Goal: Task Accomplishment & Management: Complete application form

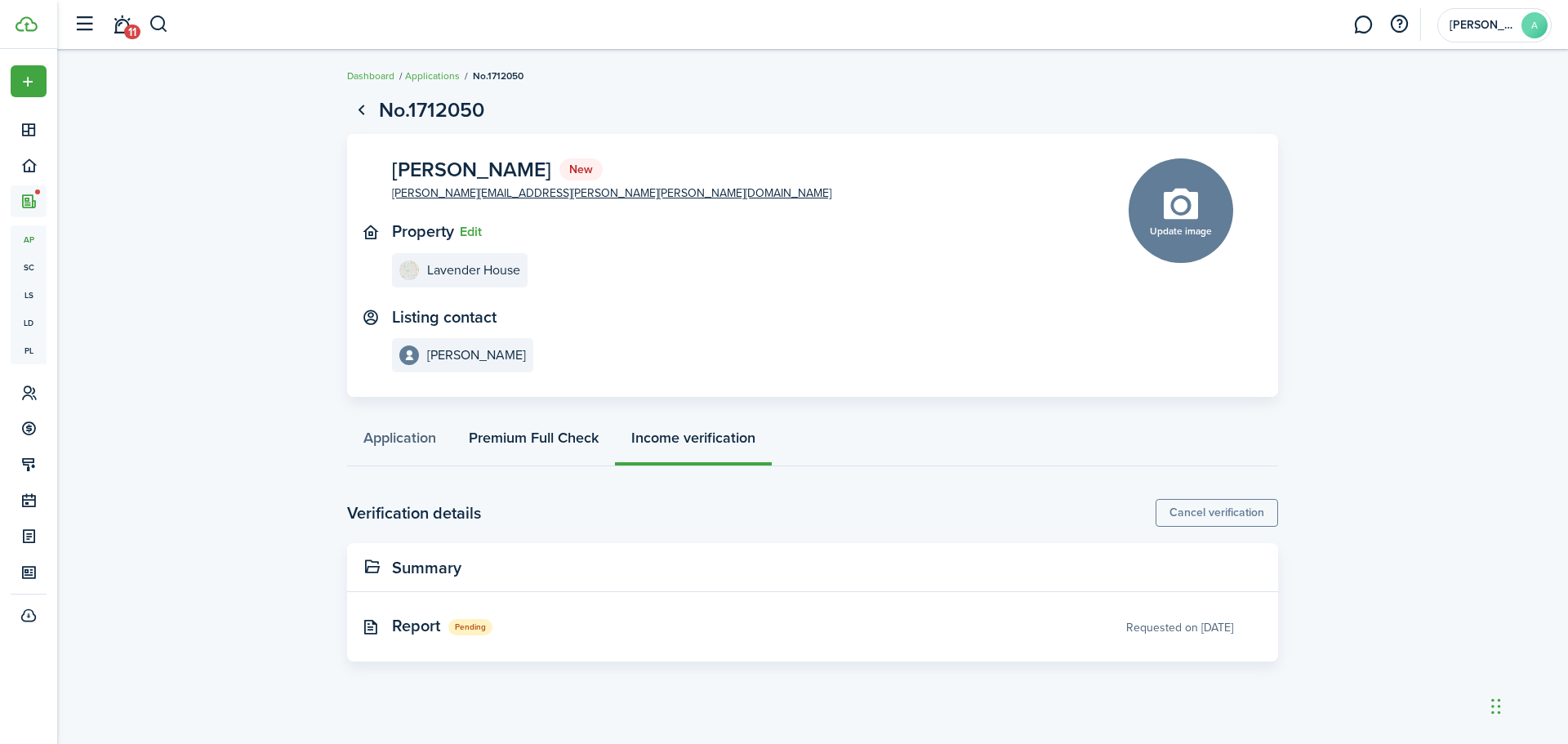
click at [582, 445] on link "Premium Full Check" at bounding box center [533, 441] width 162 height 49
click at [449, 627] on span "Premium Full Check" at bounding box center [465, 625] width 146 height 25
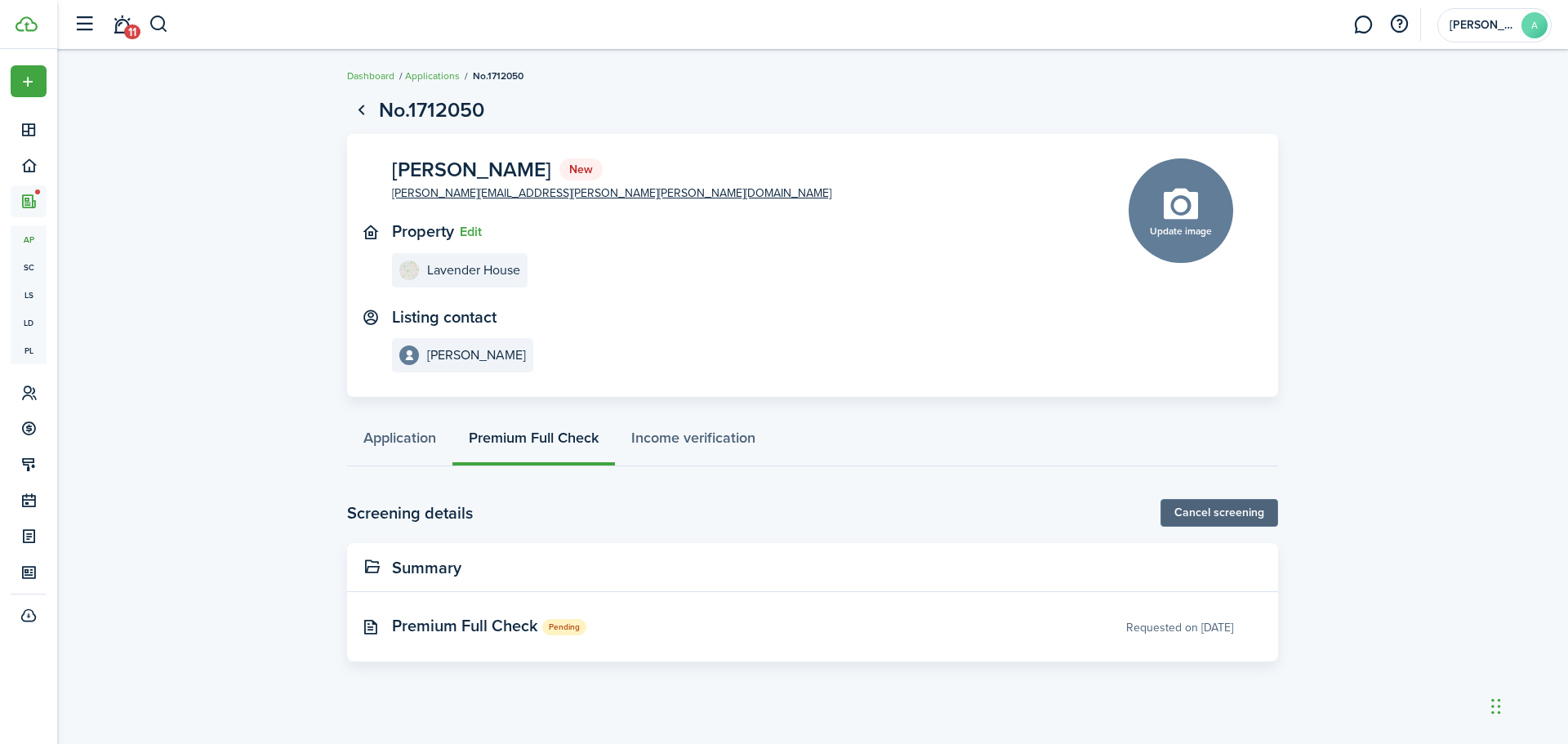
click at [1190, 511] on button "Cancel screening" at bounding box center [1219, 512] width 118 height 28
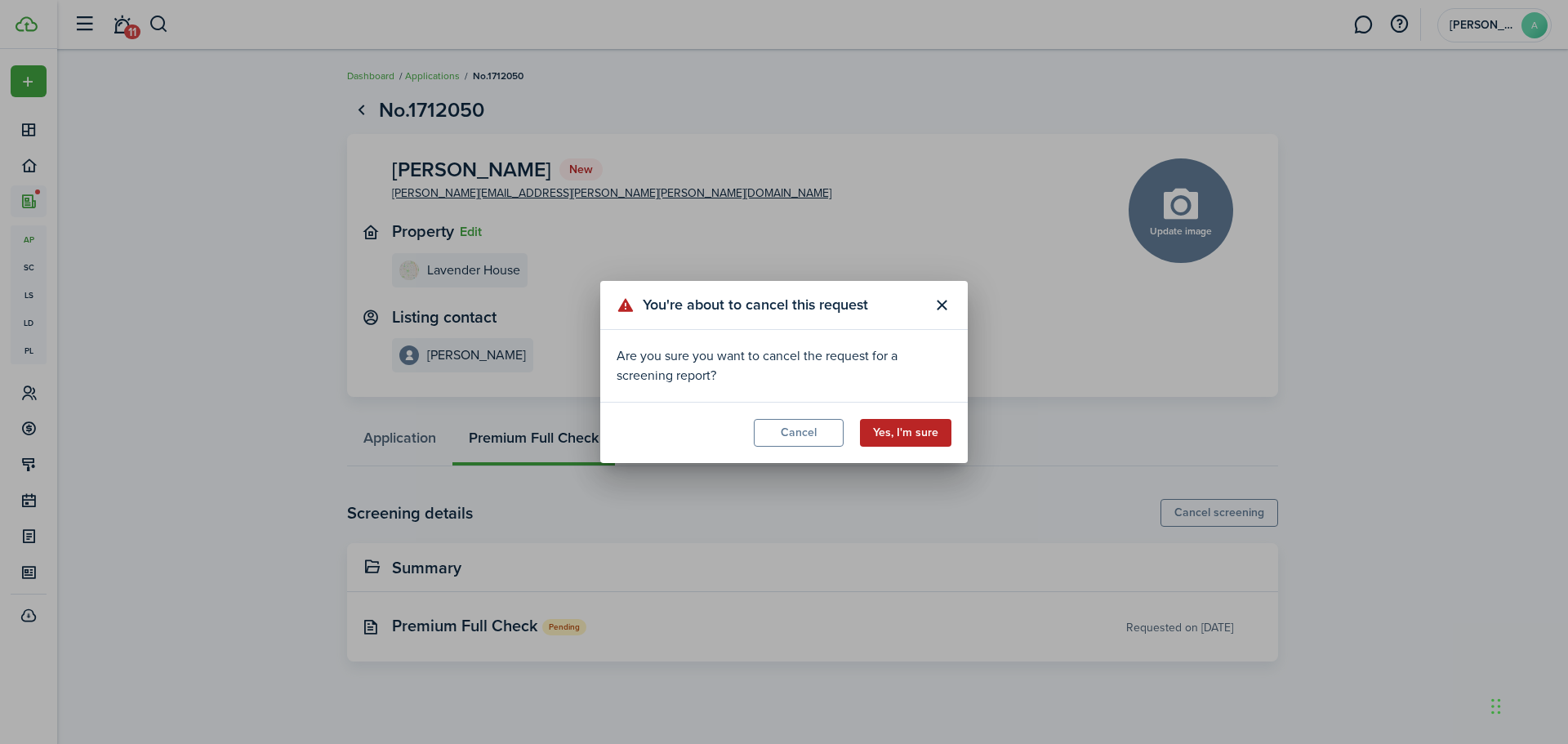
click at [919, 432] on button "Yes, I'm sure" at bounding box center [905, 433] width 92 height 28
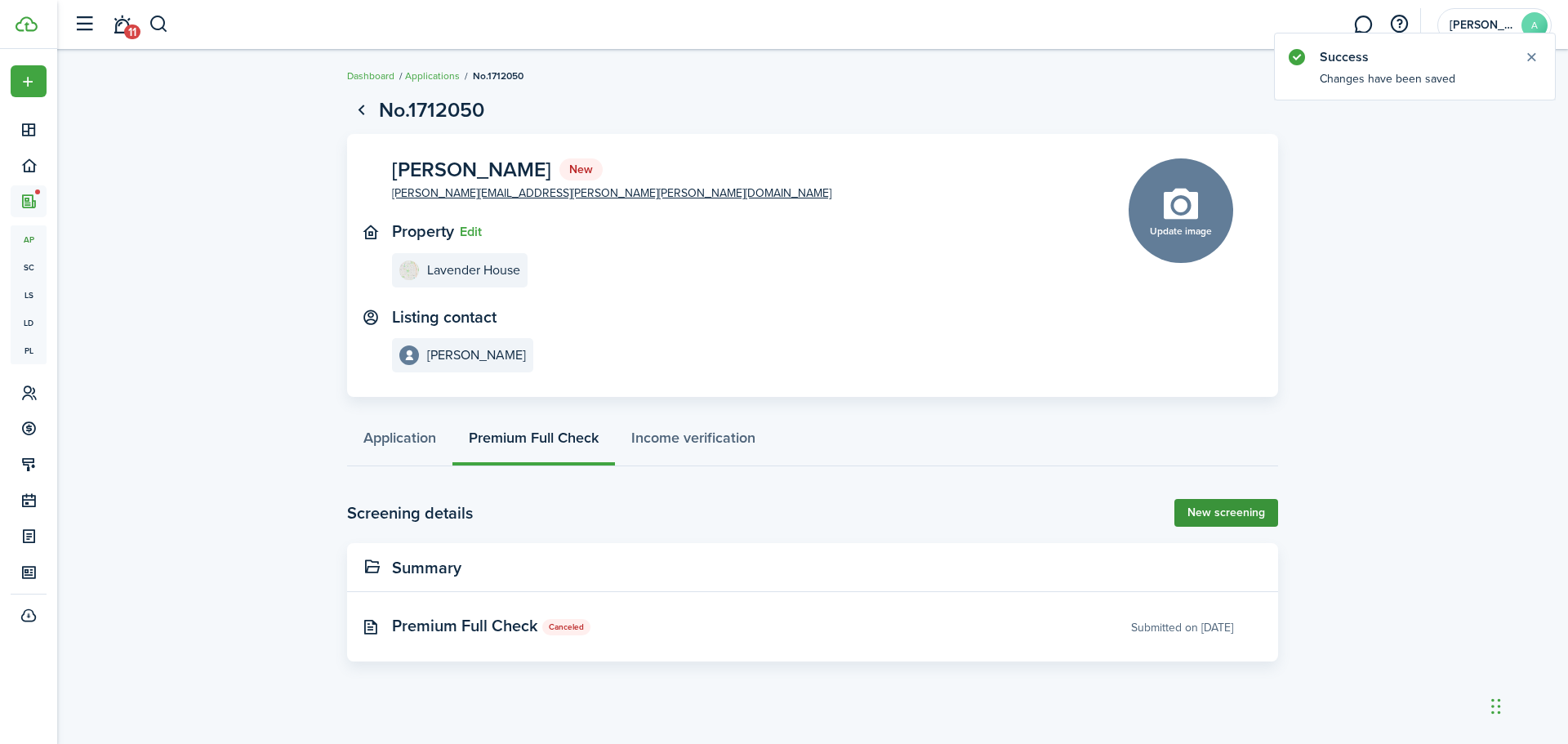
click at [1218, 515] on link "New screening" at bounding box center [1227, 512] width 104 height 28
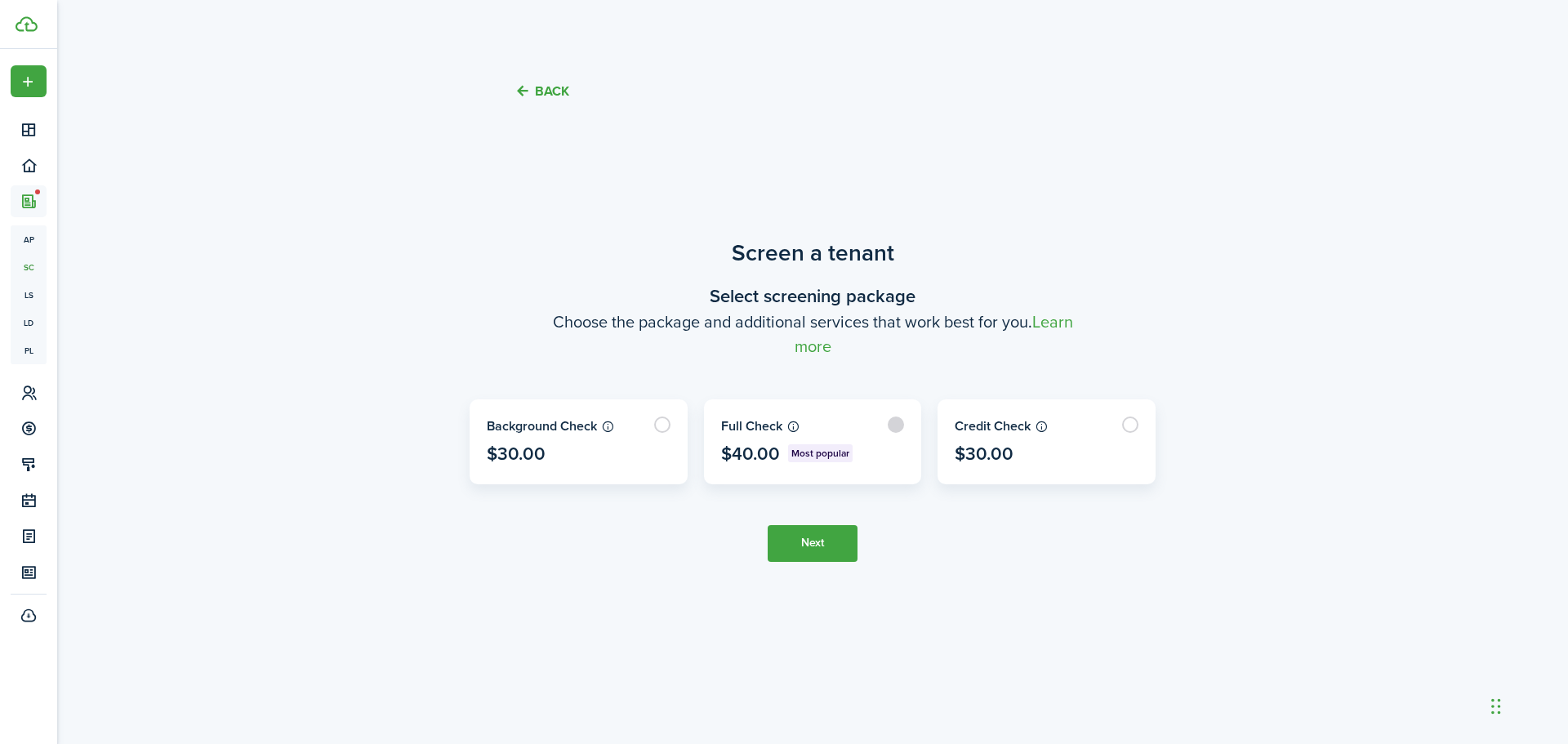
click at [892, 424] on label at bounding box center [813, 442] width 217 height 83
radio input "true"
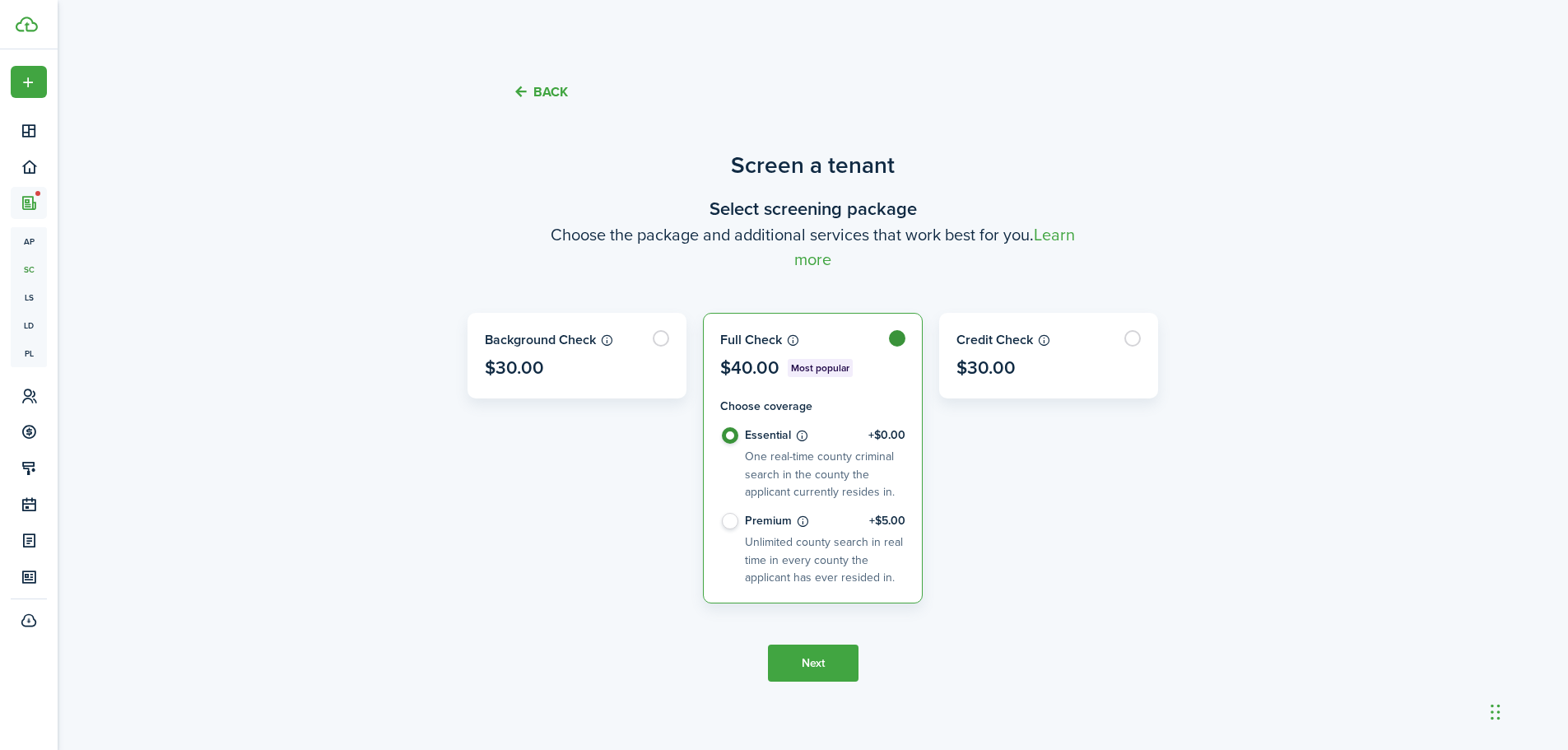
click at [849, 657] on button "Next" at bounding box center [812, 663] width 91 height 37
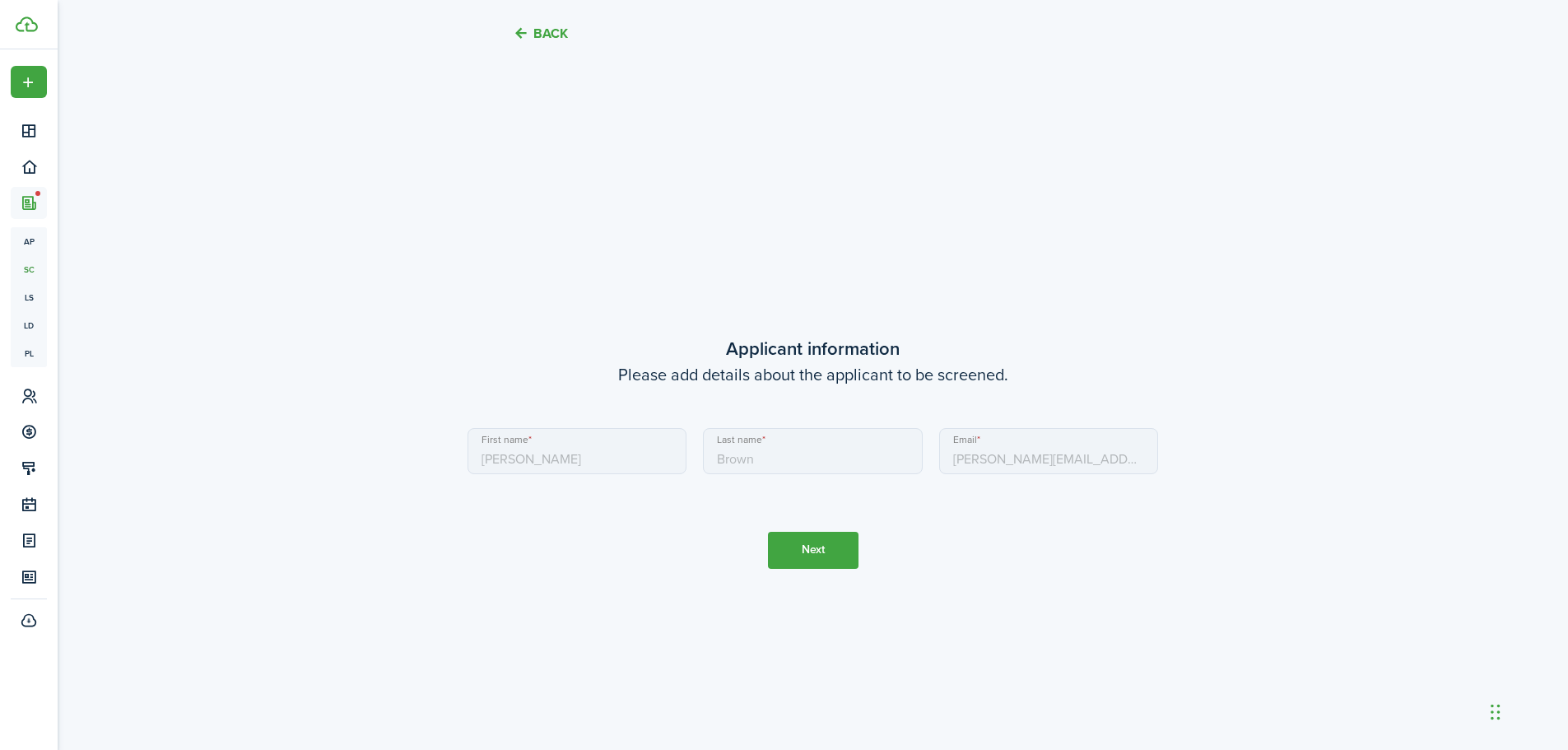
scroll to position [649, 0]
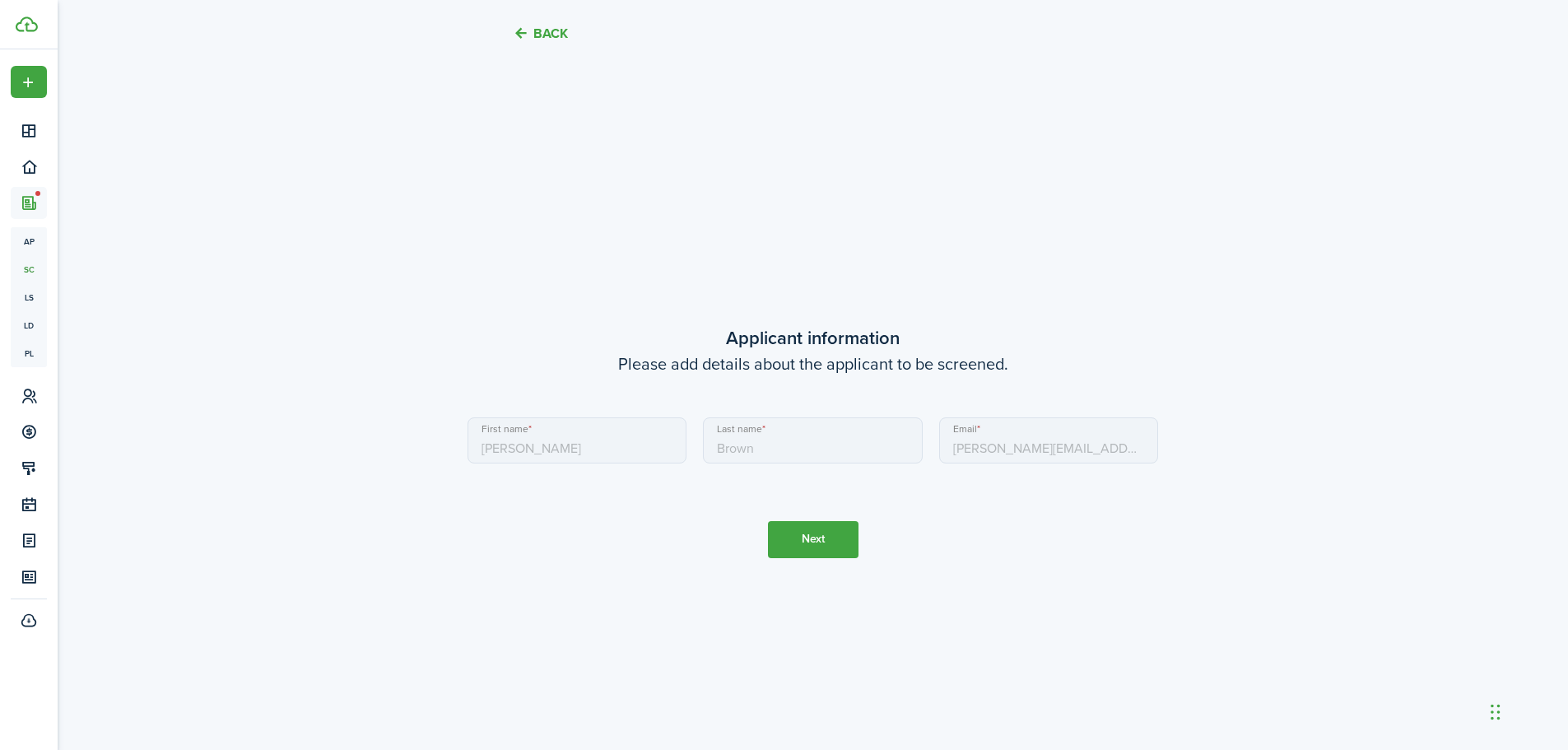
click at [811, 544] on button "Next" at bounding box center [812, 539] width 91 height 37
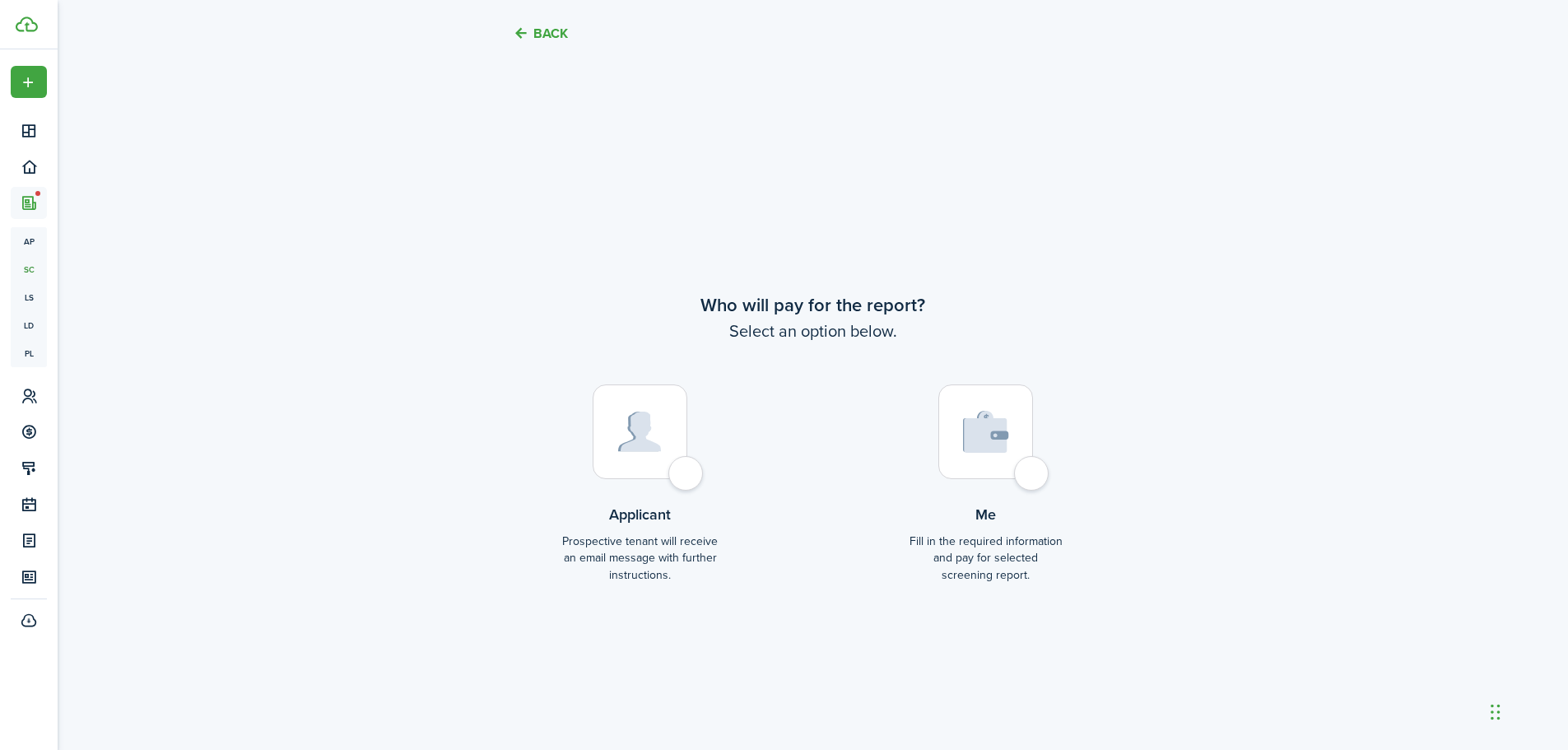
scroll to position [1398, 0]
click at [676, 466] on div at bounding box center [639, 429] width 95 height 95
radio input "true"
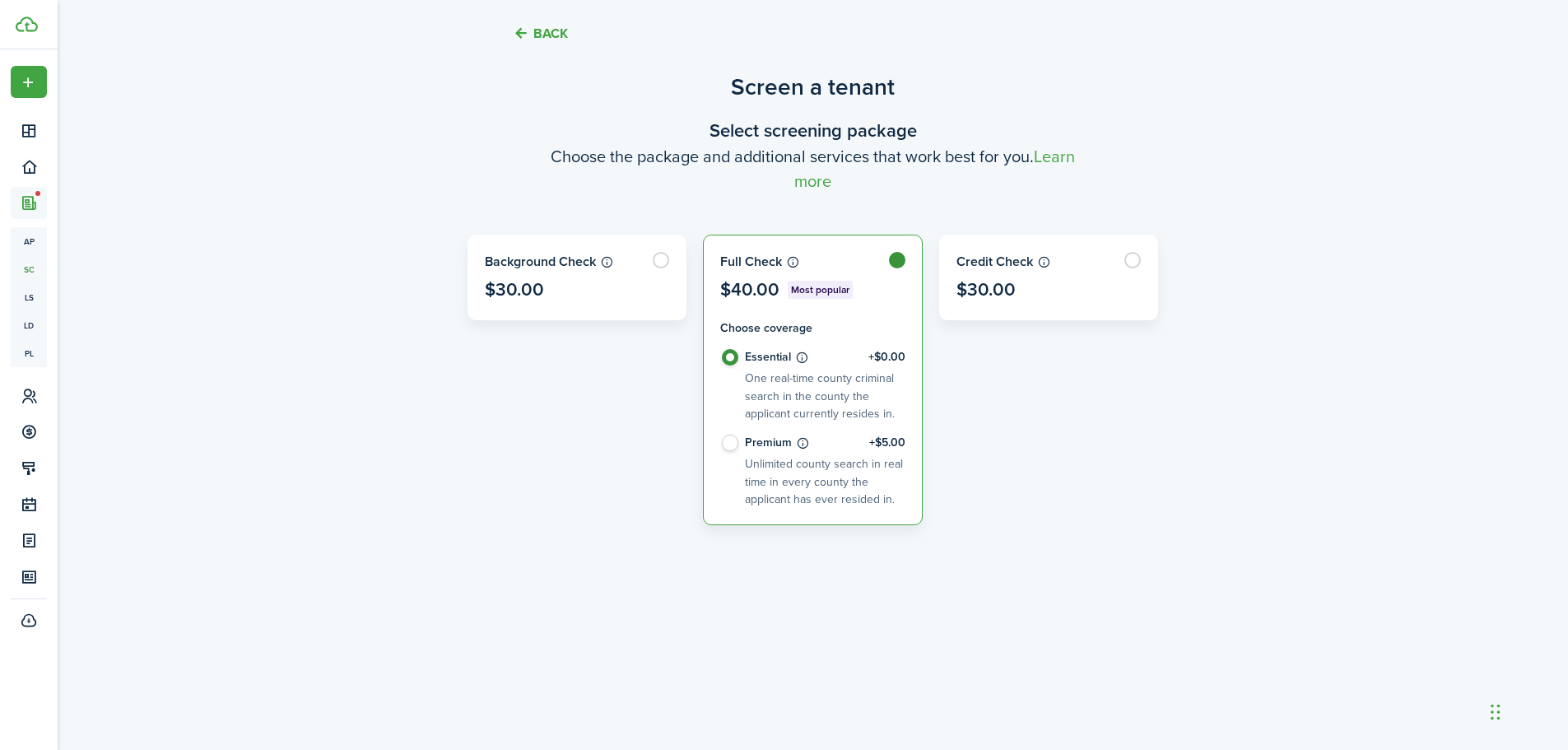
scroll to position [0, 0]
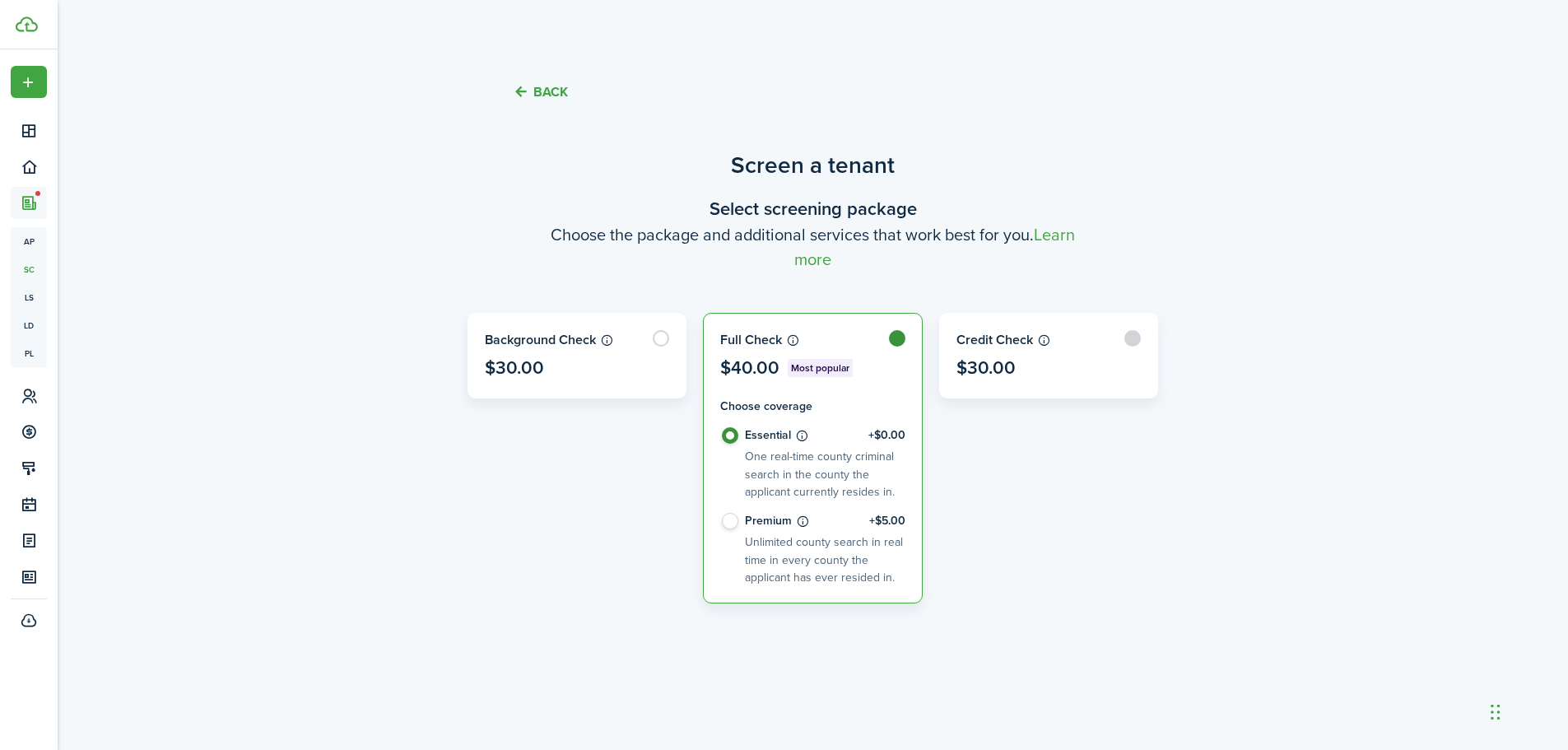
click at [1018, 359] on label at bounding box center [1049, 355] width 218 height 84
radio input "false"
radio input "true"
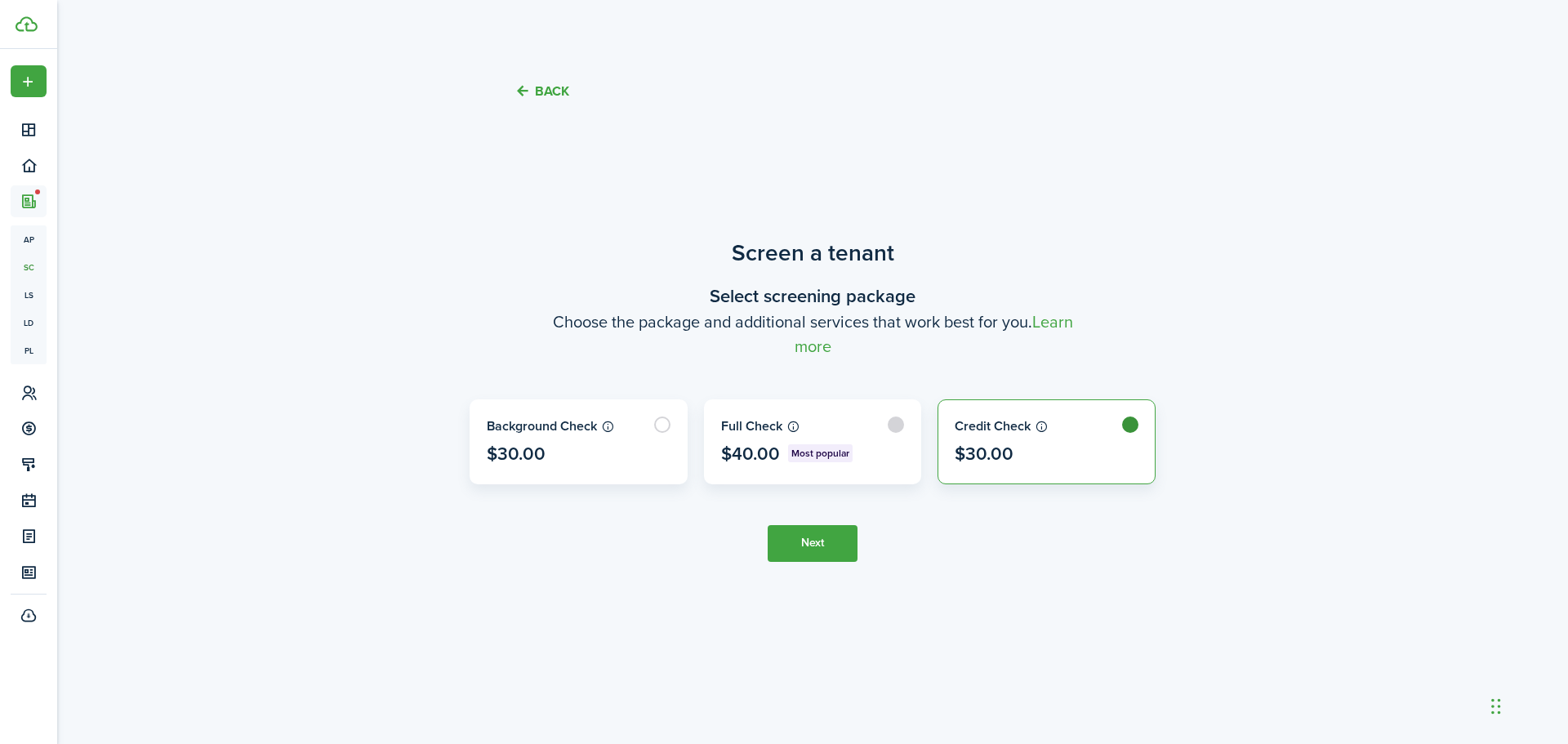
click at [882, 430] on label at bounding box center [813, 442] width 217 height 83
radio input "true"
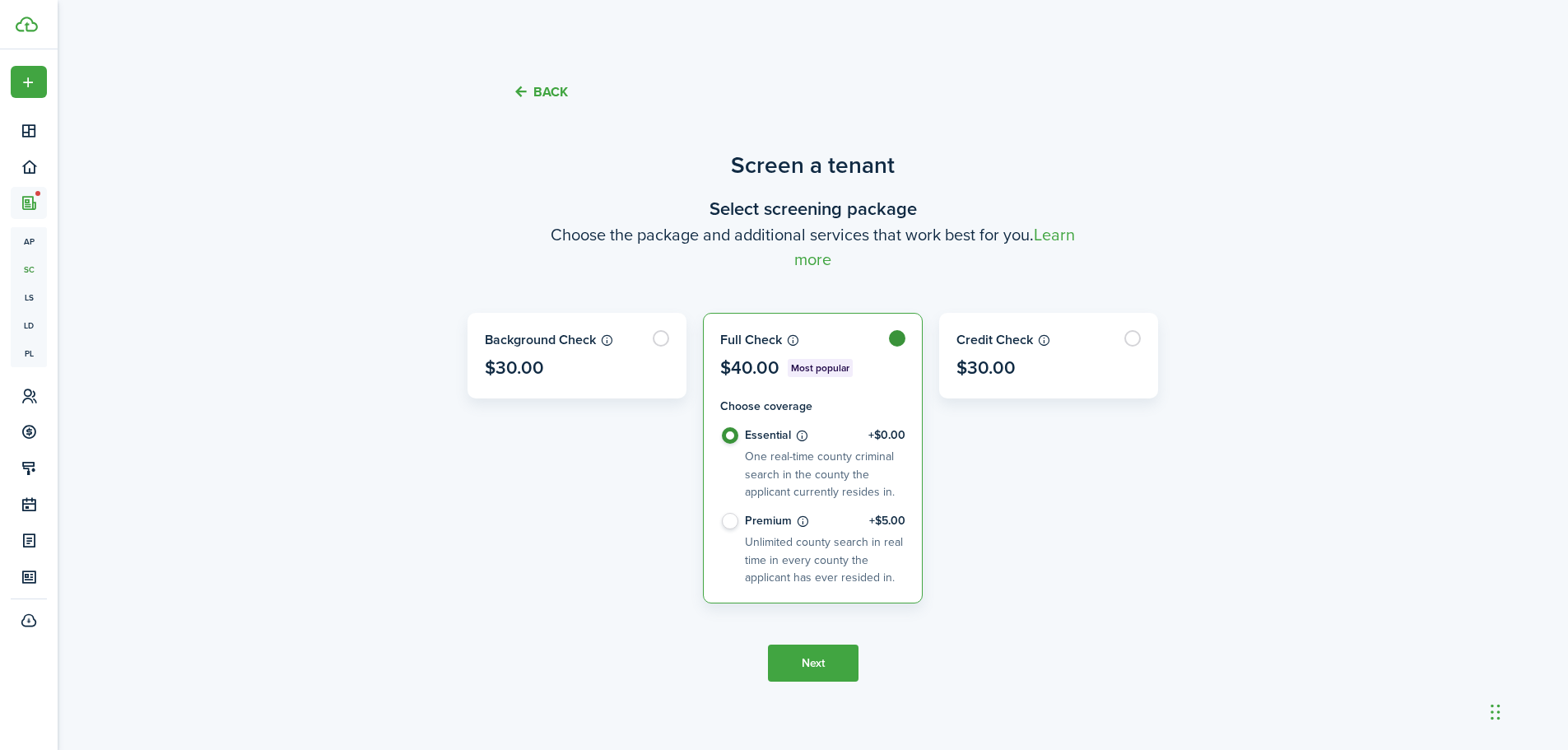
click at [723, 516] on label "Premium +$5.00 Unlimited county search in real time in every county the applica…" at bounding box center [812, 549] width 185 height 73
radio input "false"
radio input "true"
click at [782, 668] on button "Next" at bounding box center [812, 663] width 91 height 37
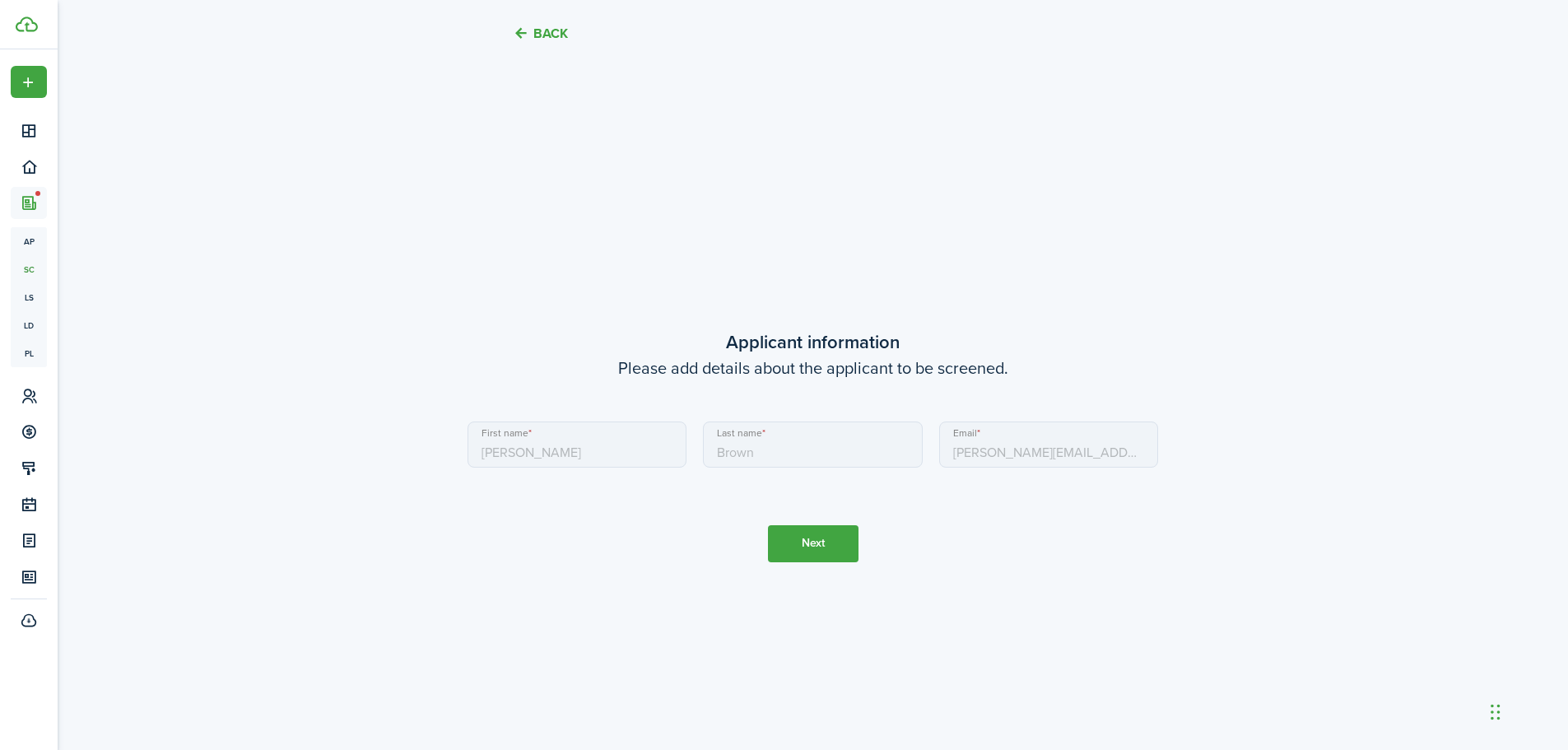
scroll to position [649, 0]
click at [816, 547] on button "Next" at bounding box center [812, 539] width 91 height 37
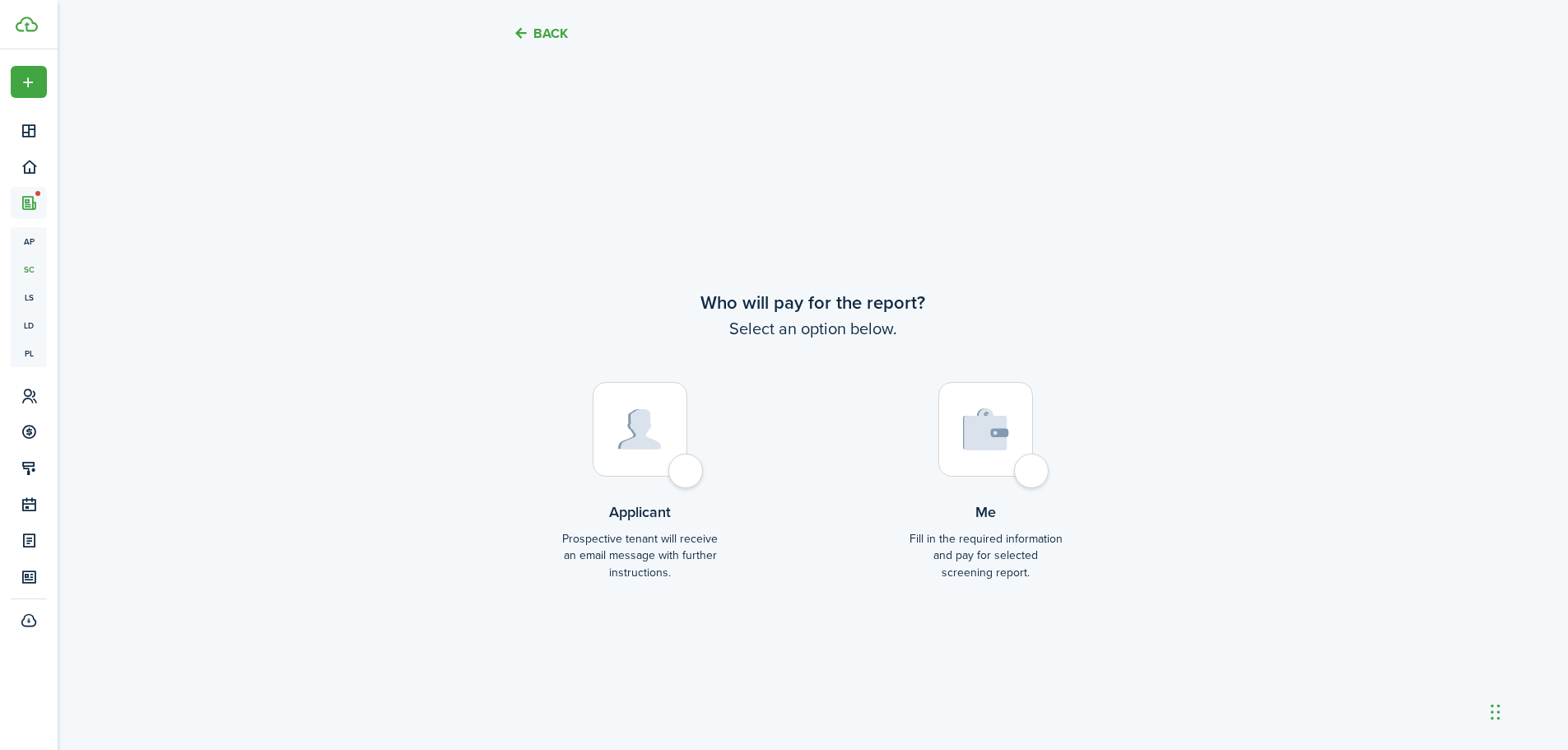
click at [687, 464] on div at bounding box center [639, 429] width 95 height 95
radio input "true"
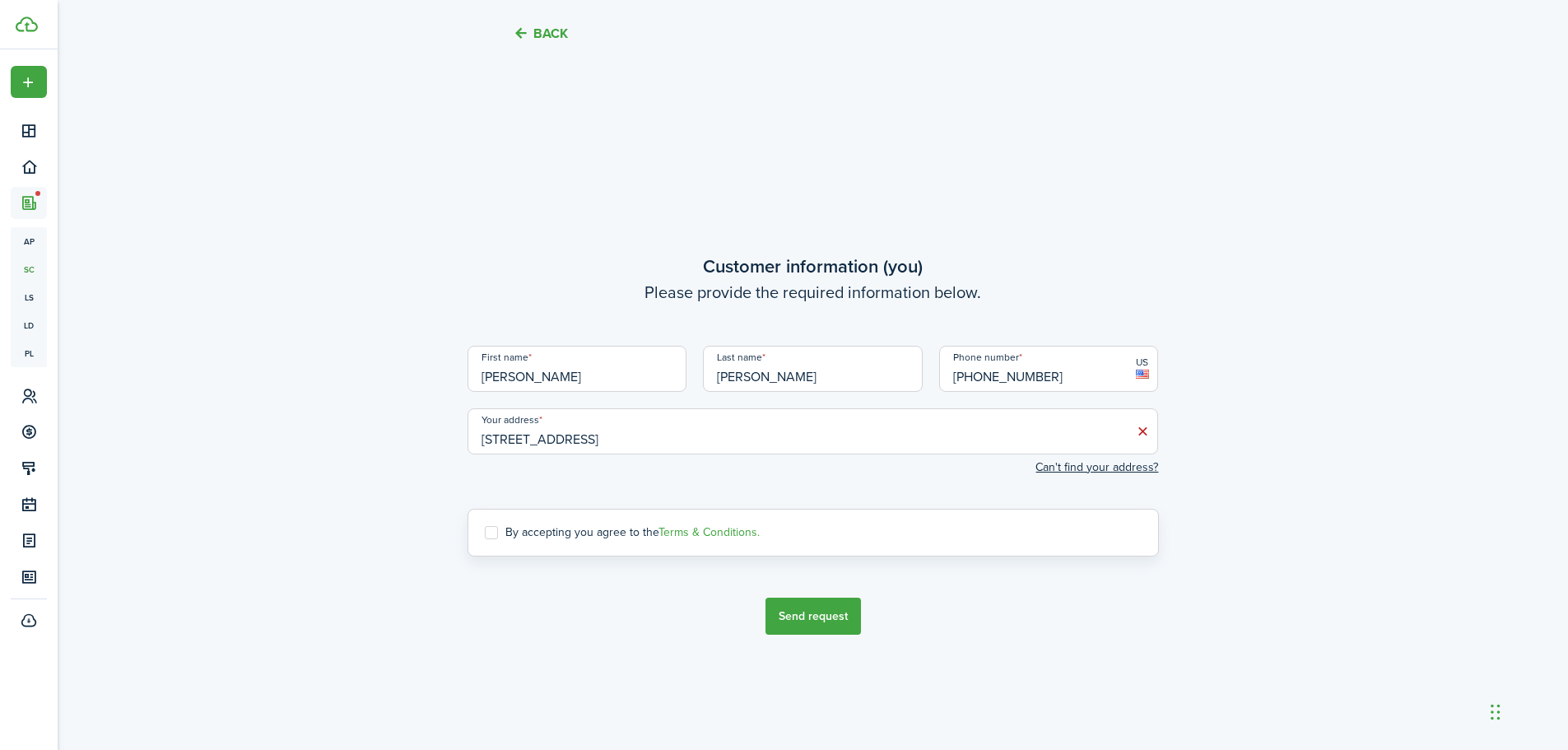
scroll to position [2148, 0]
drag, startPoint x: 491, startPoint y: 528, endPoint x: 539, endPoint y: 542, distance: 50.0
click at [491, 528] on label "By accepting you agree to the Terms & Conditions." at bounding box center [622, 530] width 275 height 13
click at [485, 530] on input "By accepting you agree to the Terms & Conditions." at bounding box center [484, 530] width 1 height 1
checkbox input "true"
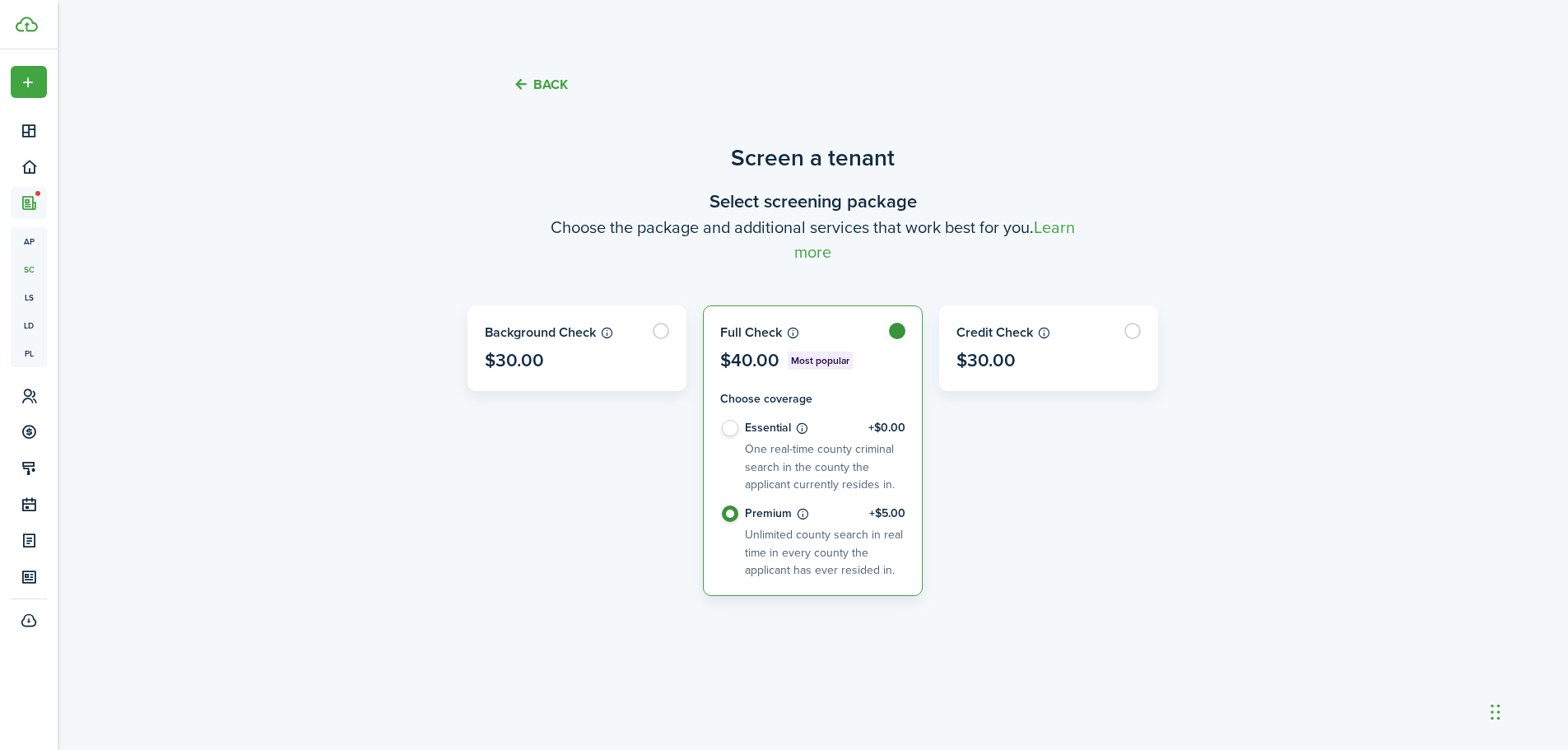
scroll to position [0, 0]
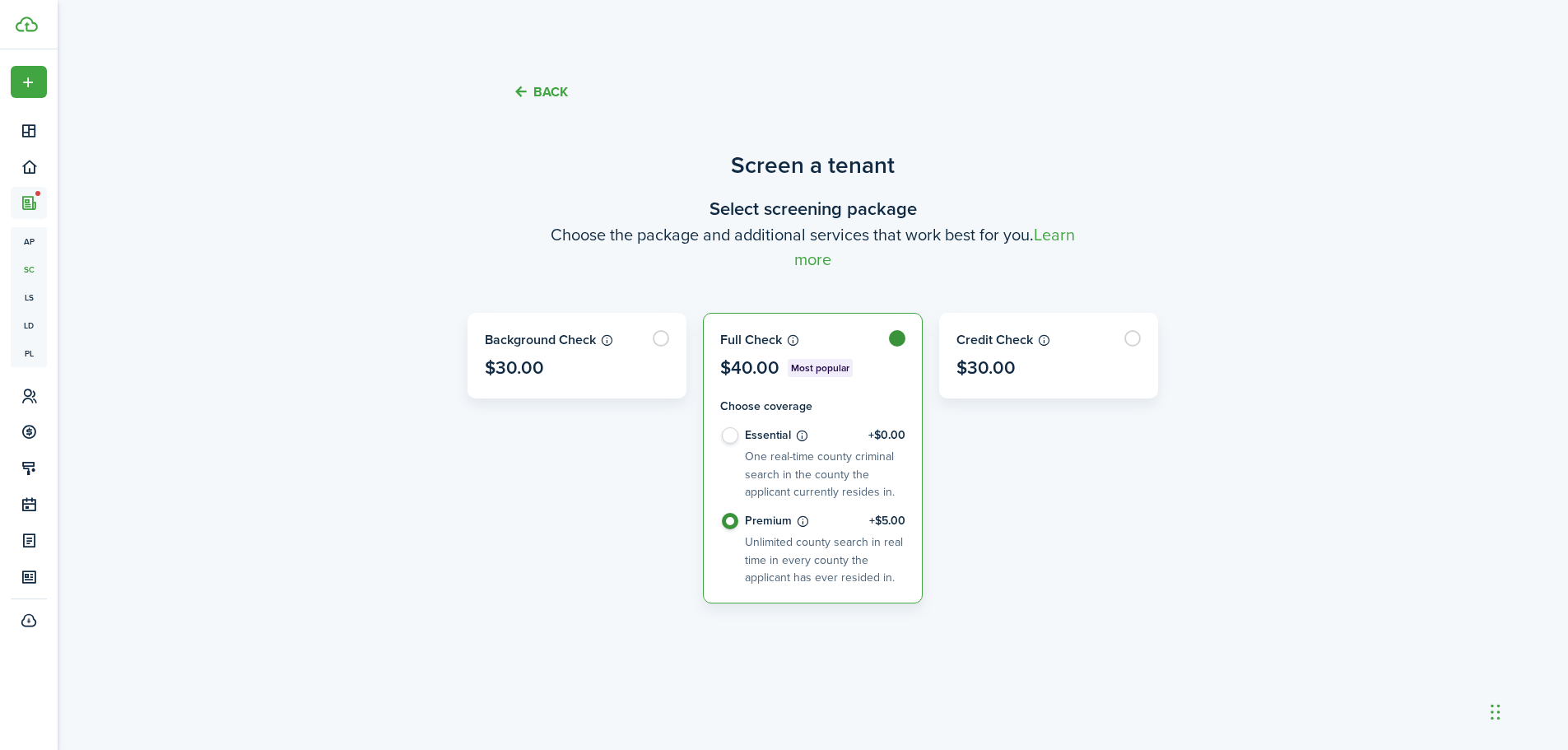
click at [556, 86] on button "Back" at bounding box center [540, 91] width 55 height 17
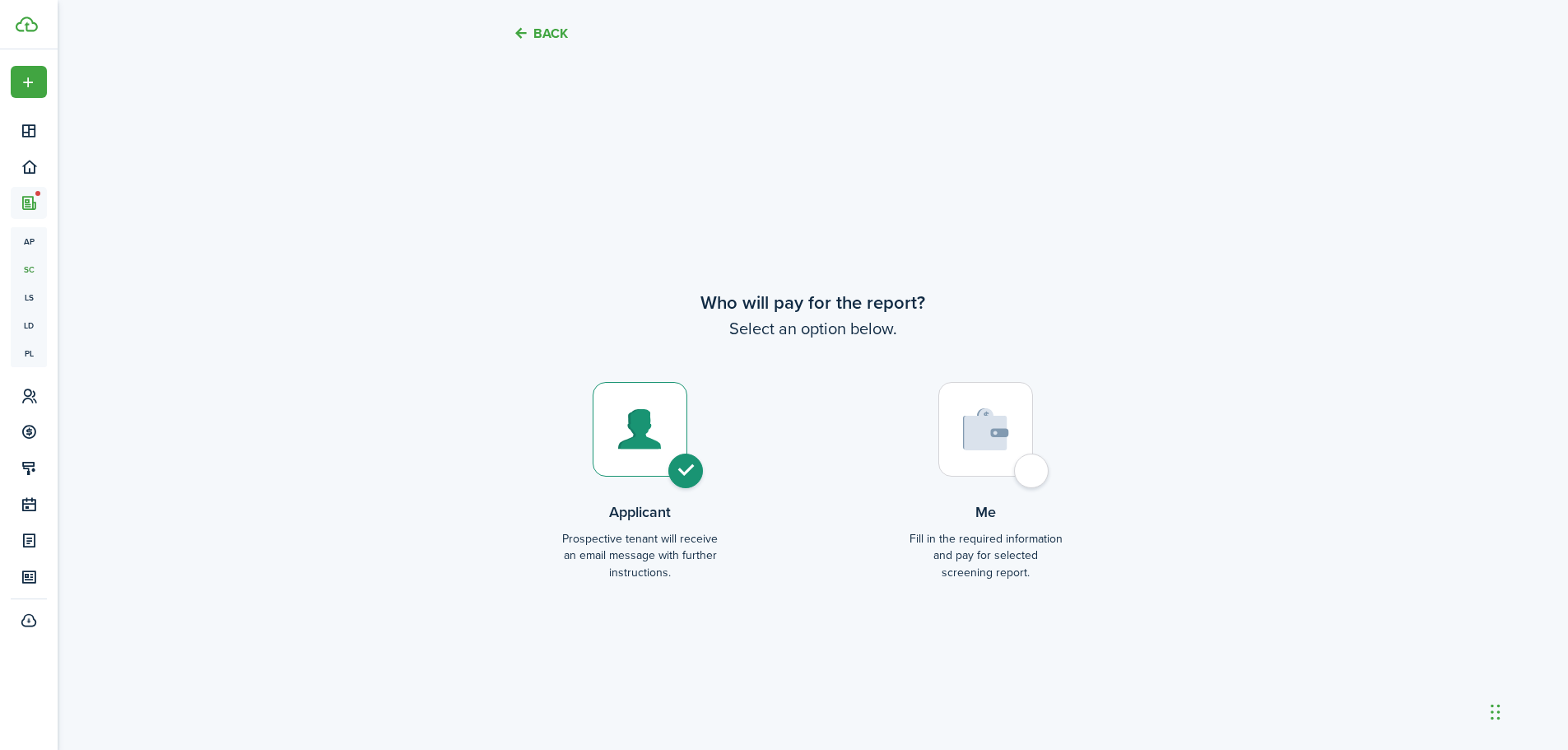
click at [542, 32] on button "Back" at bounding box center [540, 33] width 55 height 17
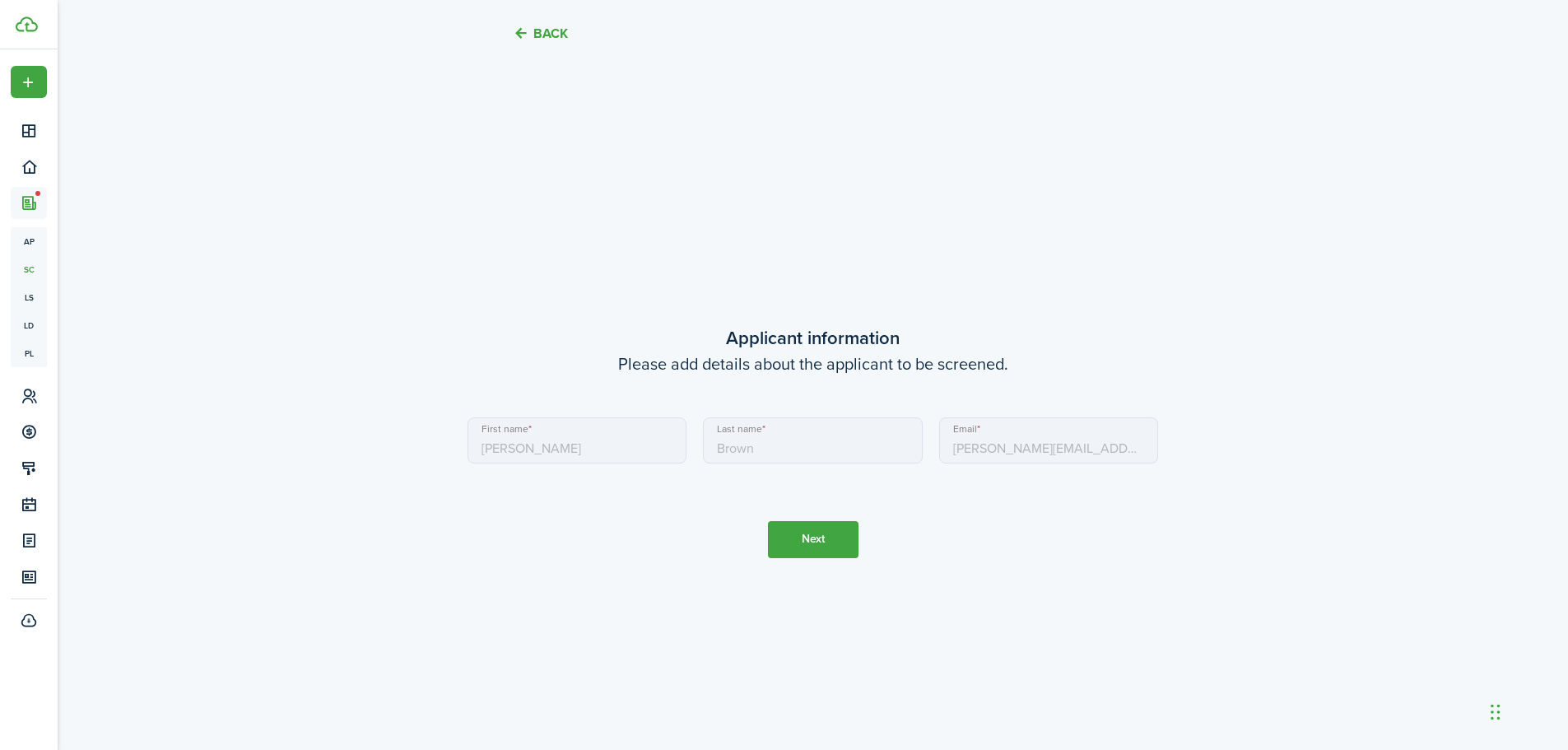
click at [542, 32] on button "Back" at bounding box center [540, 33] width 55 height 17
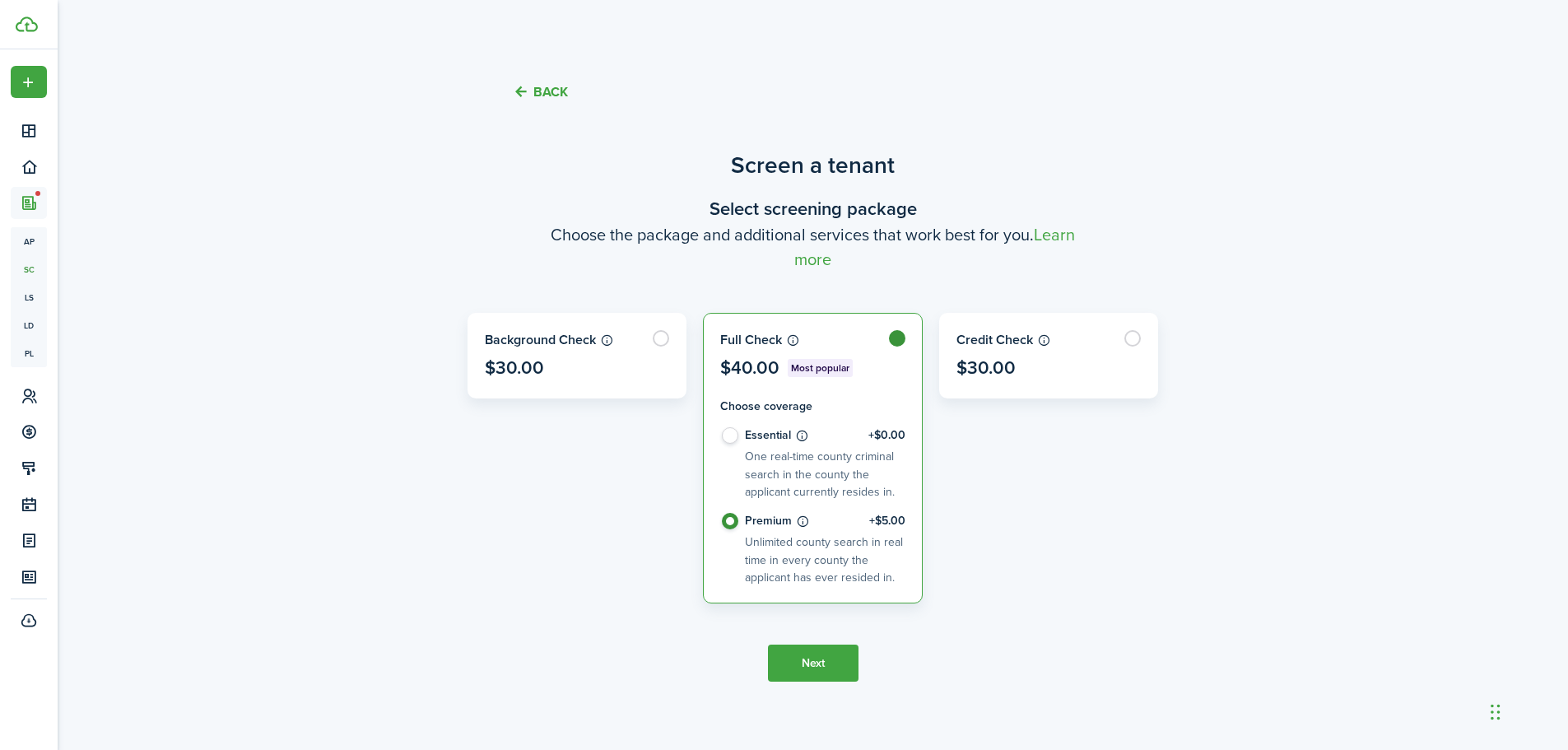
click at [542, 32] on dashboard-content "Back Screen a tenant Select screening package Choose the package and additional…" at bounding box center [812, 380] width 1510 height 760
click at [533, 90] on button "Back" at bounding box center [540, 91] width 55 height 17
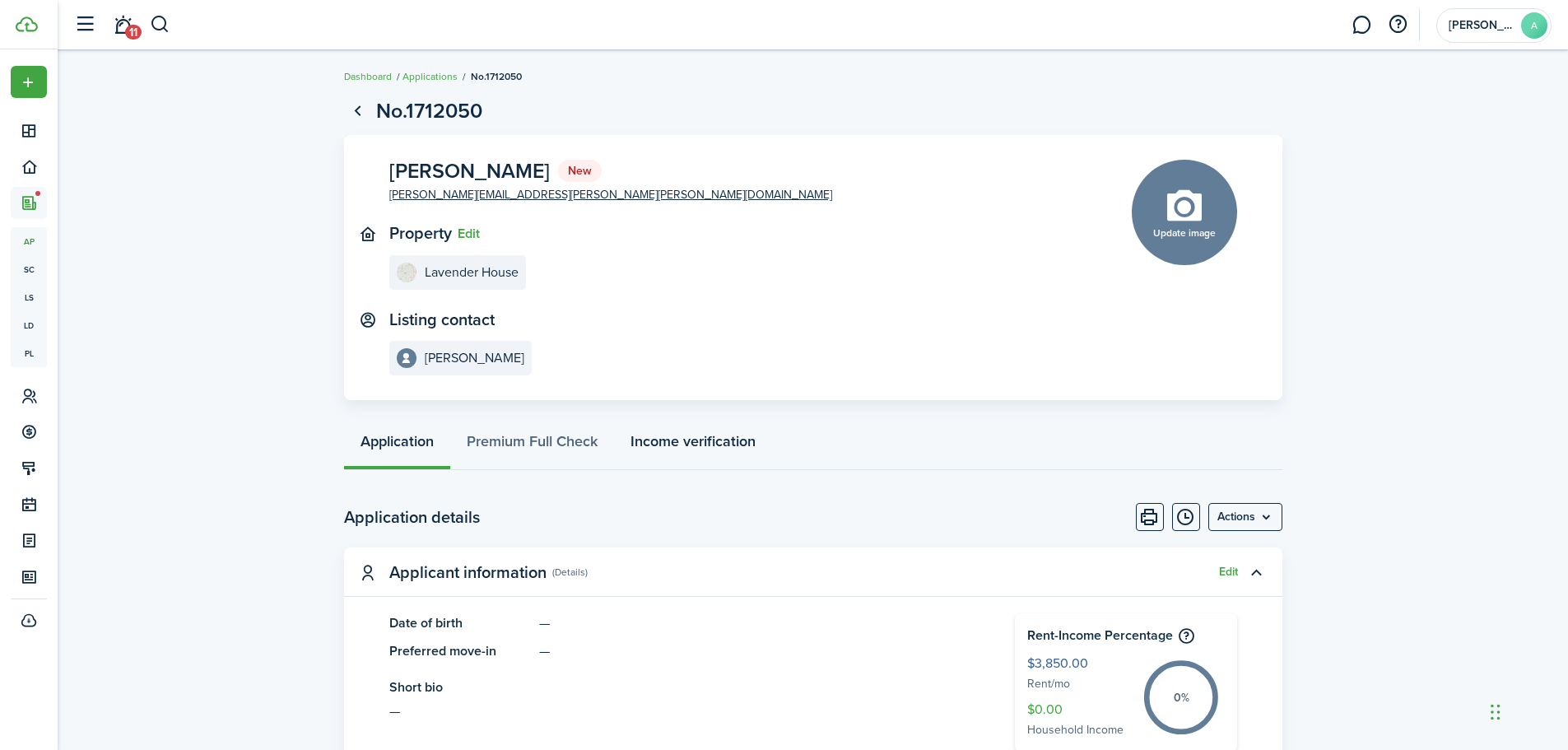
click at [719, 443] on link "Income verification" at bounding box center [693, 444] width 158 height 49
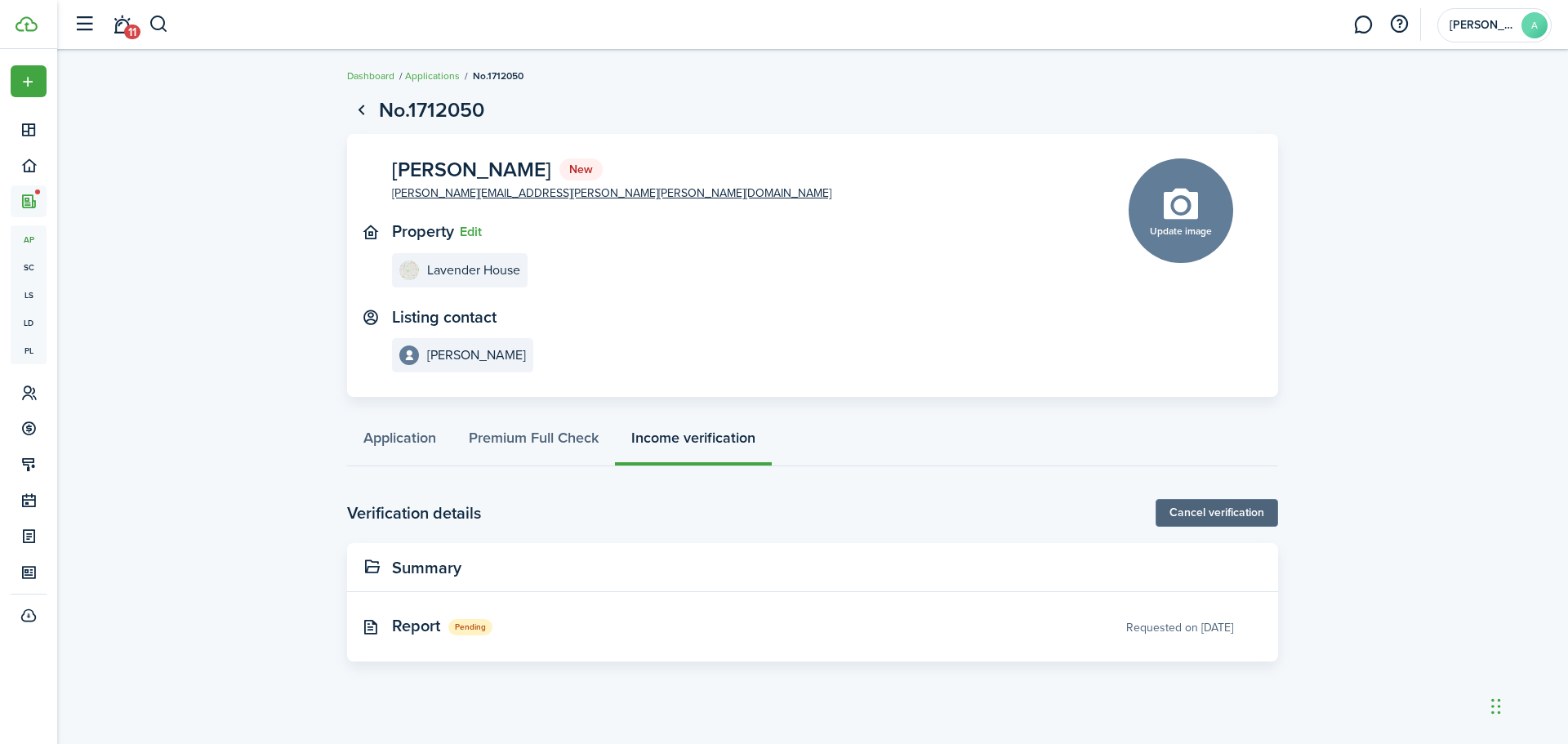
click at [1251, 519] on link "Cancel verification" at bounding box center [1217, 512] width 123 height 28
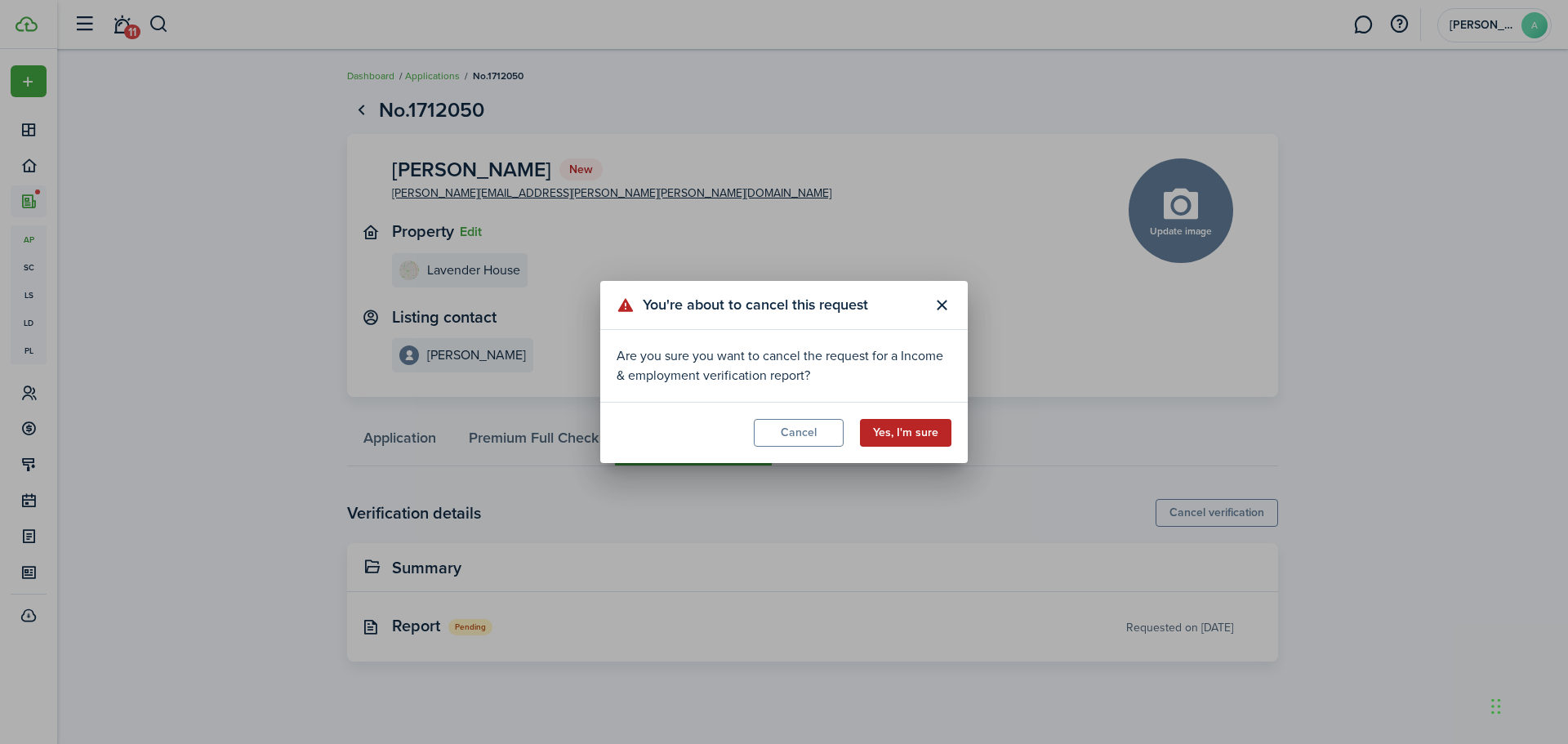
click at [937, 440] on button "Yes, I'm sure" at bounding box center [905, 433] width 92 height 28
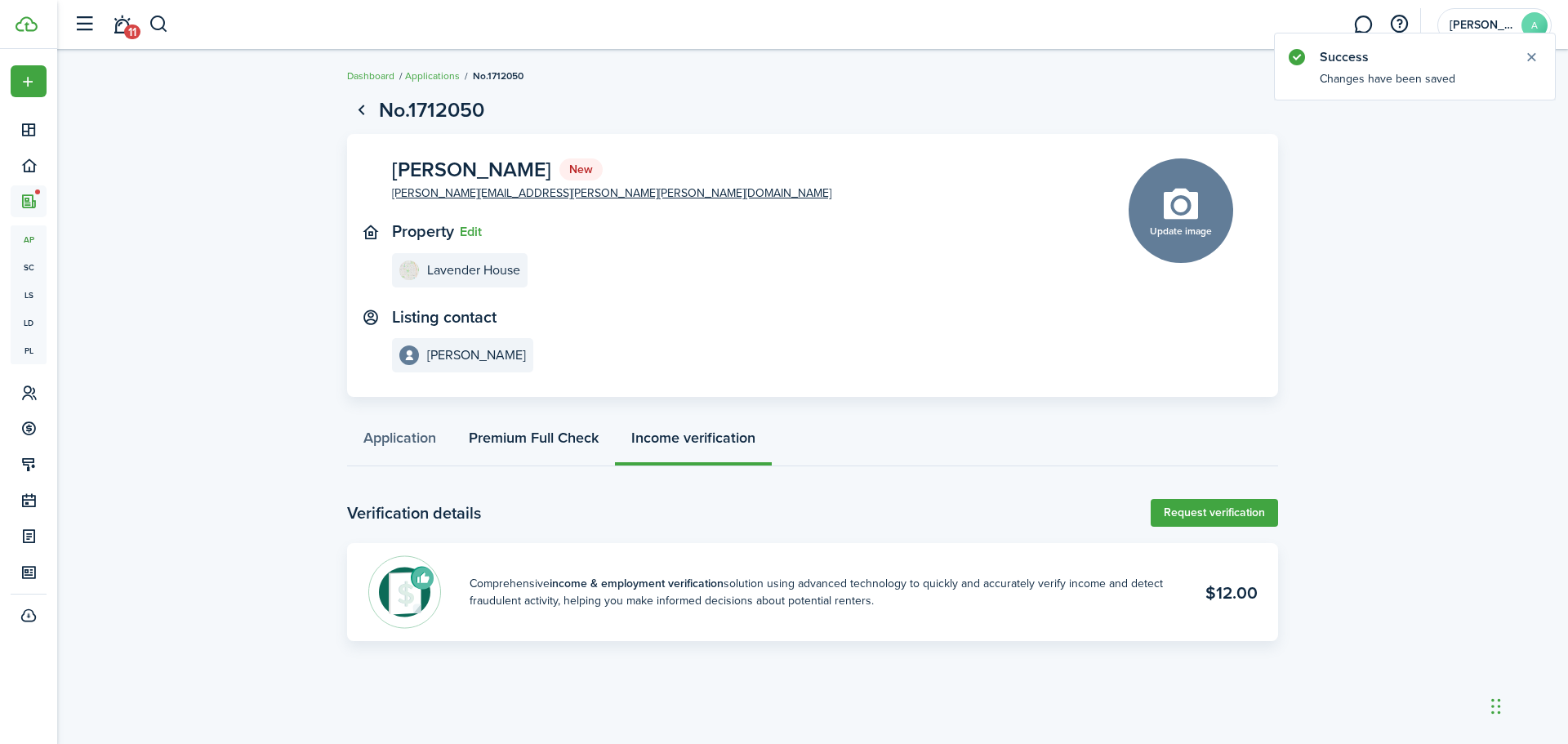
click at [547, 440] on link "Premium Full Check" at bounding box center [533, 441] width 162 height 49
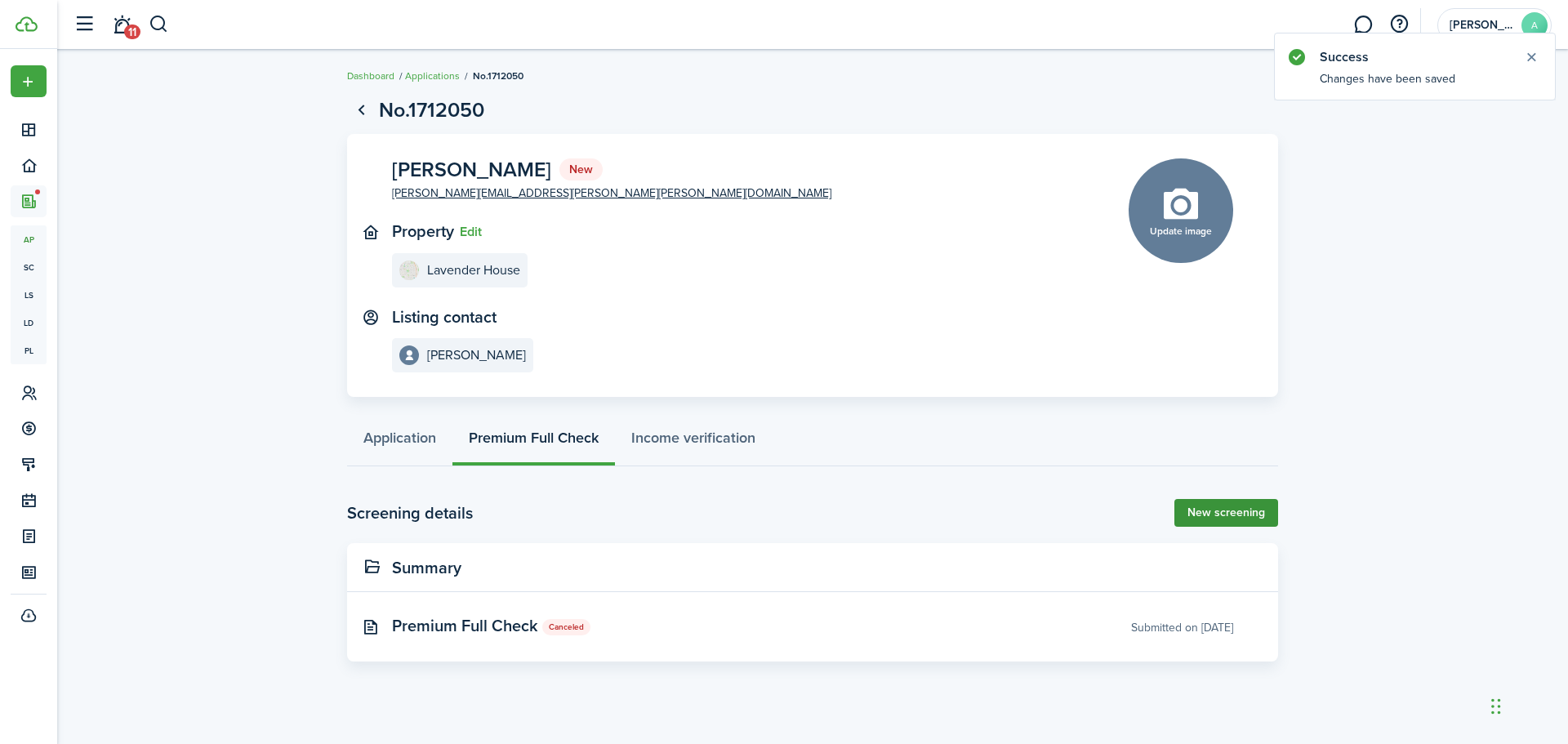
click at [1231, 517] on link "New screening" at bounding box center [1227, 512] width 104 height 28
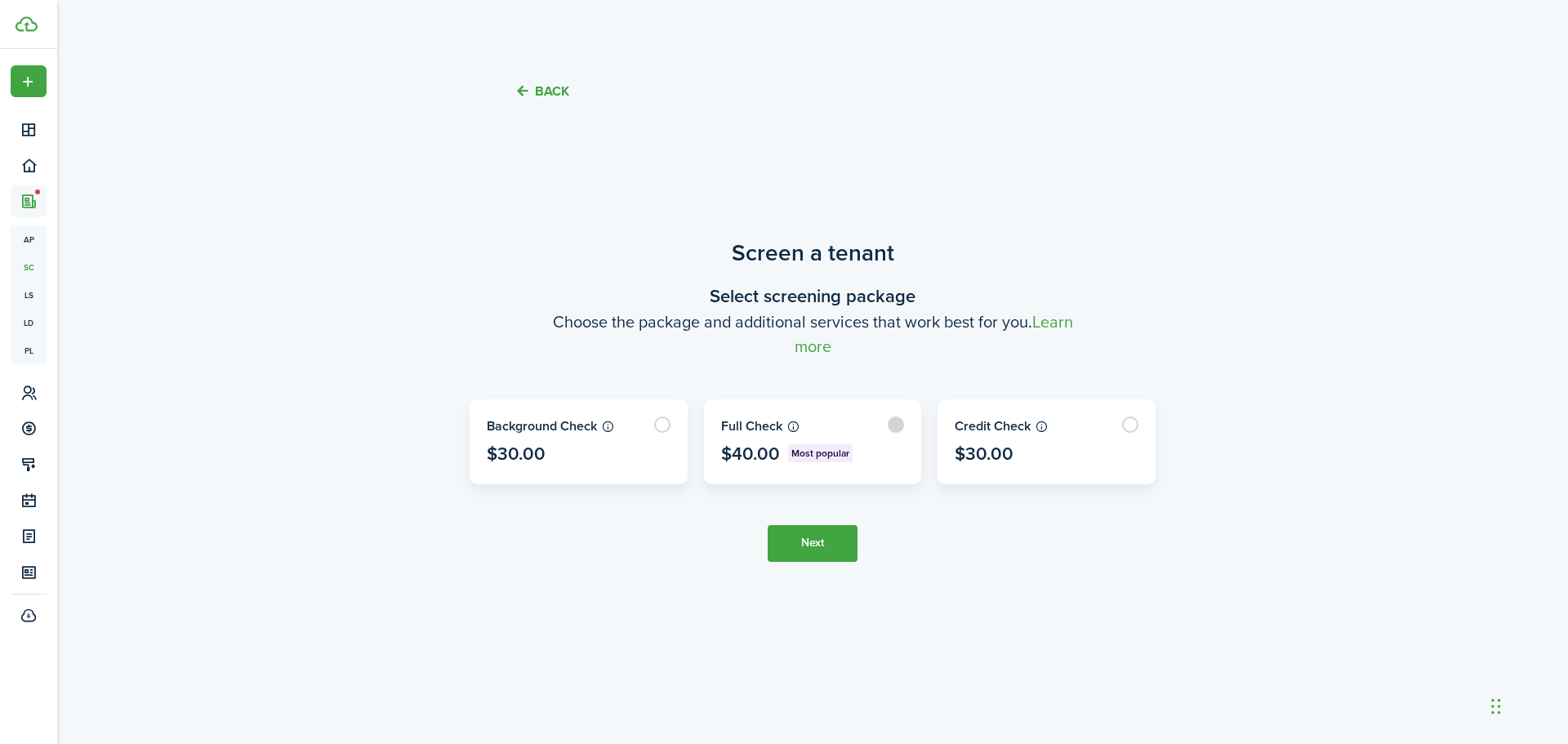
click at [895, 420] on label at bounding box center [813, 442] width 217 height 83
radio input "true"
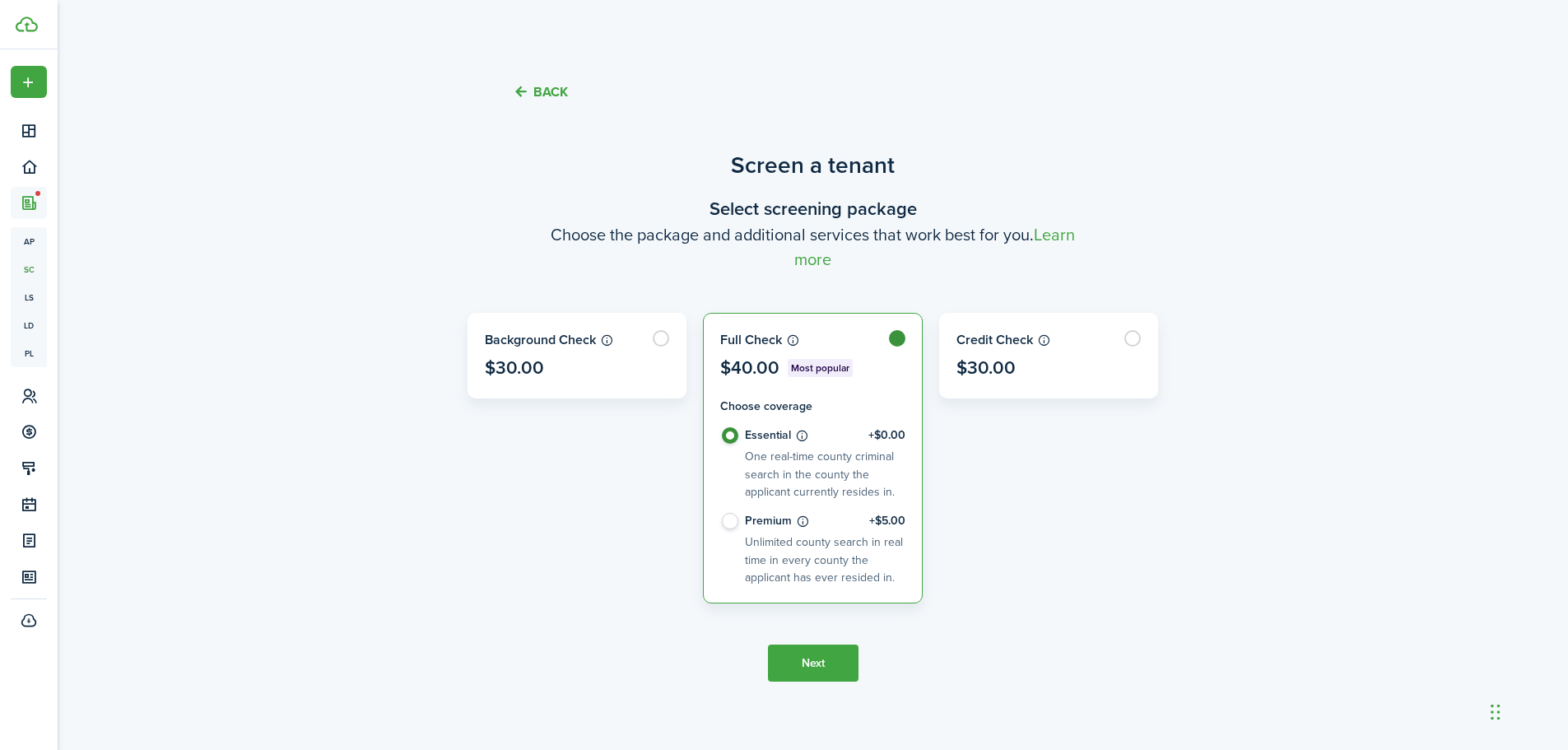
click at [761, 522] on control-radio-card-title "Premium +$5.00" at bounding box center [825, 521] width 160 height 17
radio input "false"
radio input "true"
click at [816, 655] on button "Next" at bounding box center [812, 663] width 91 height 37
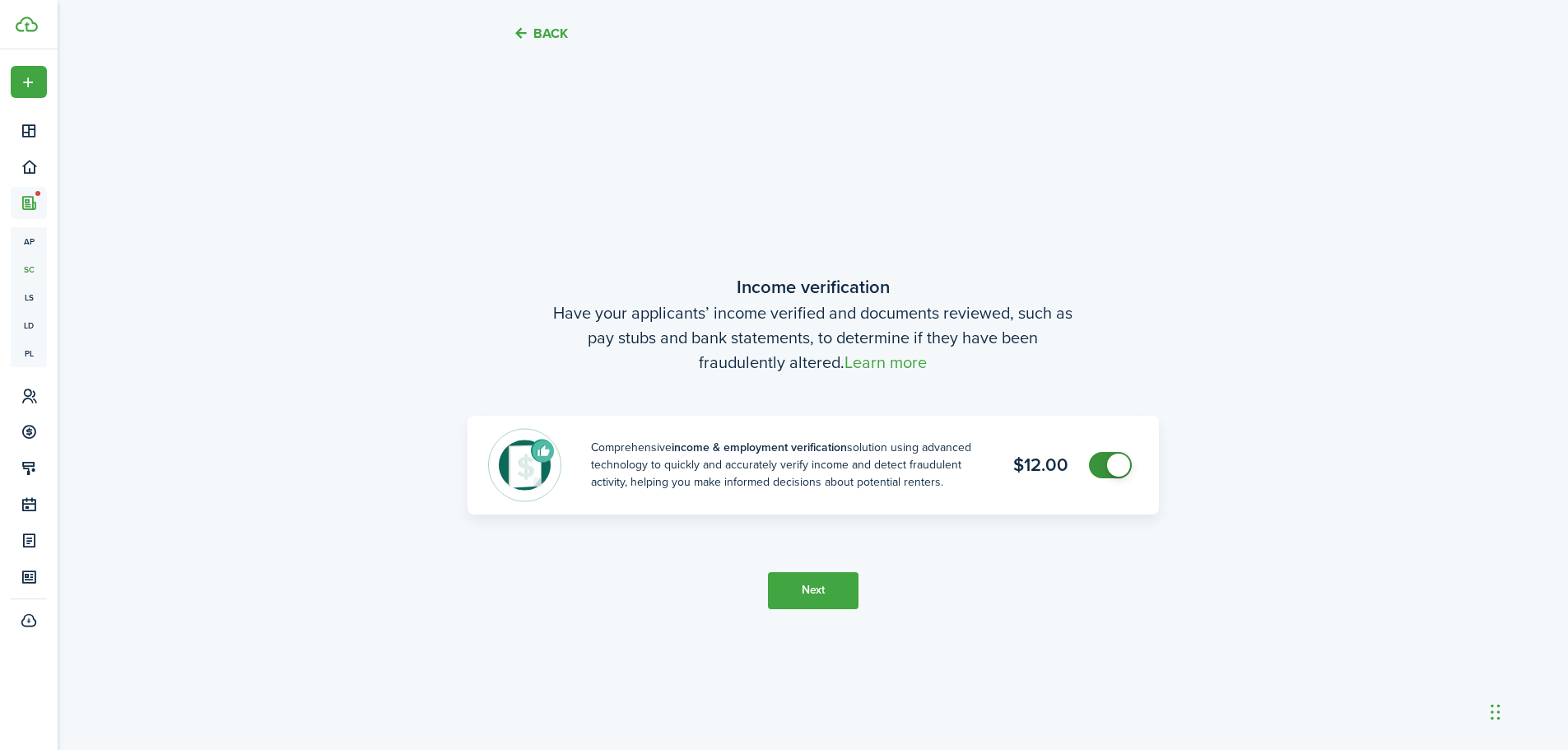
click at [831, 586] on button "Next" at bounding box center [812, 591] width 91 height 37
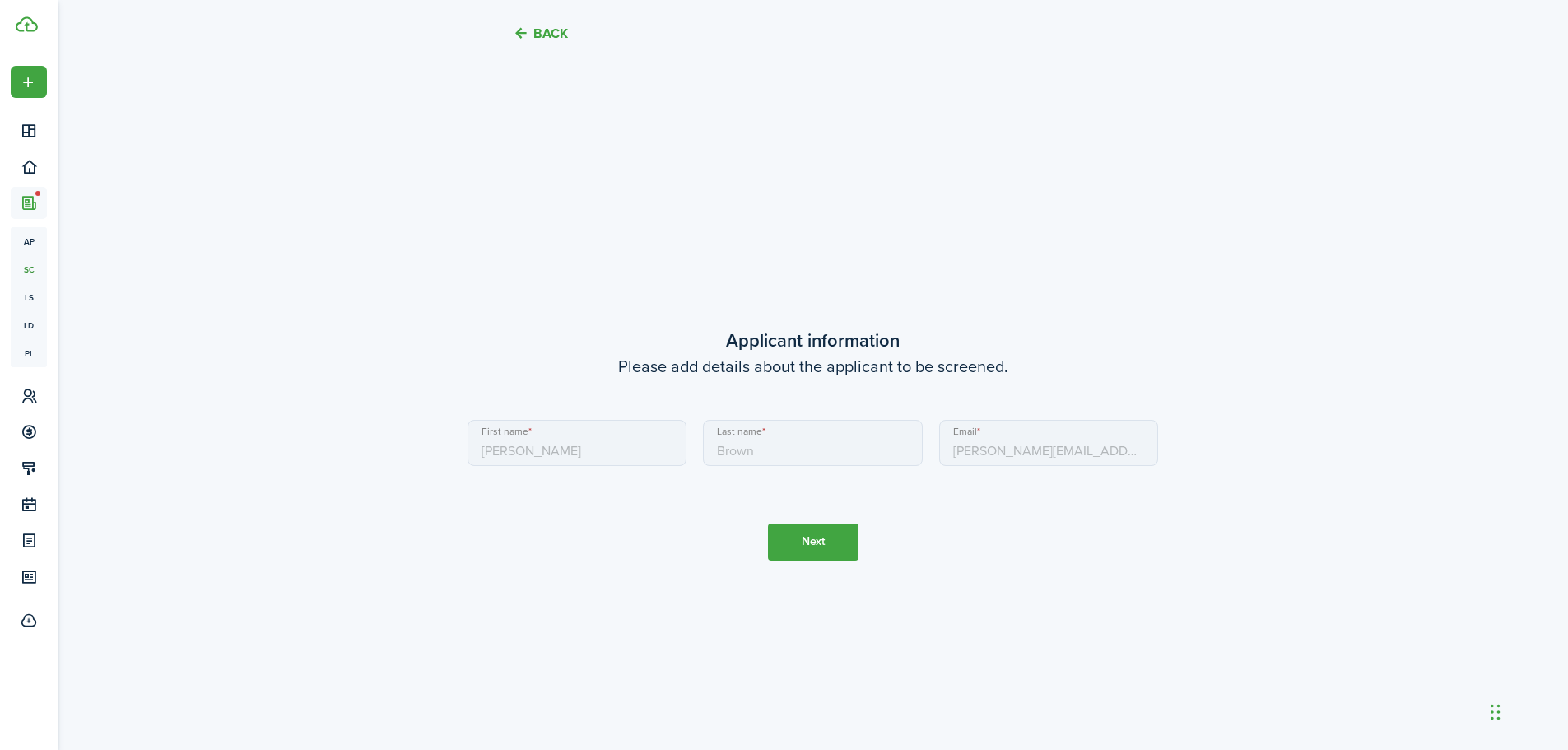
scroll to position [1398, 0]
click at [826, 542] on button "Next" at bounding box center [812, 539] width 91 height 37
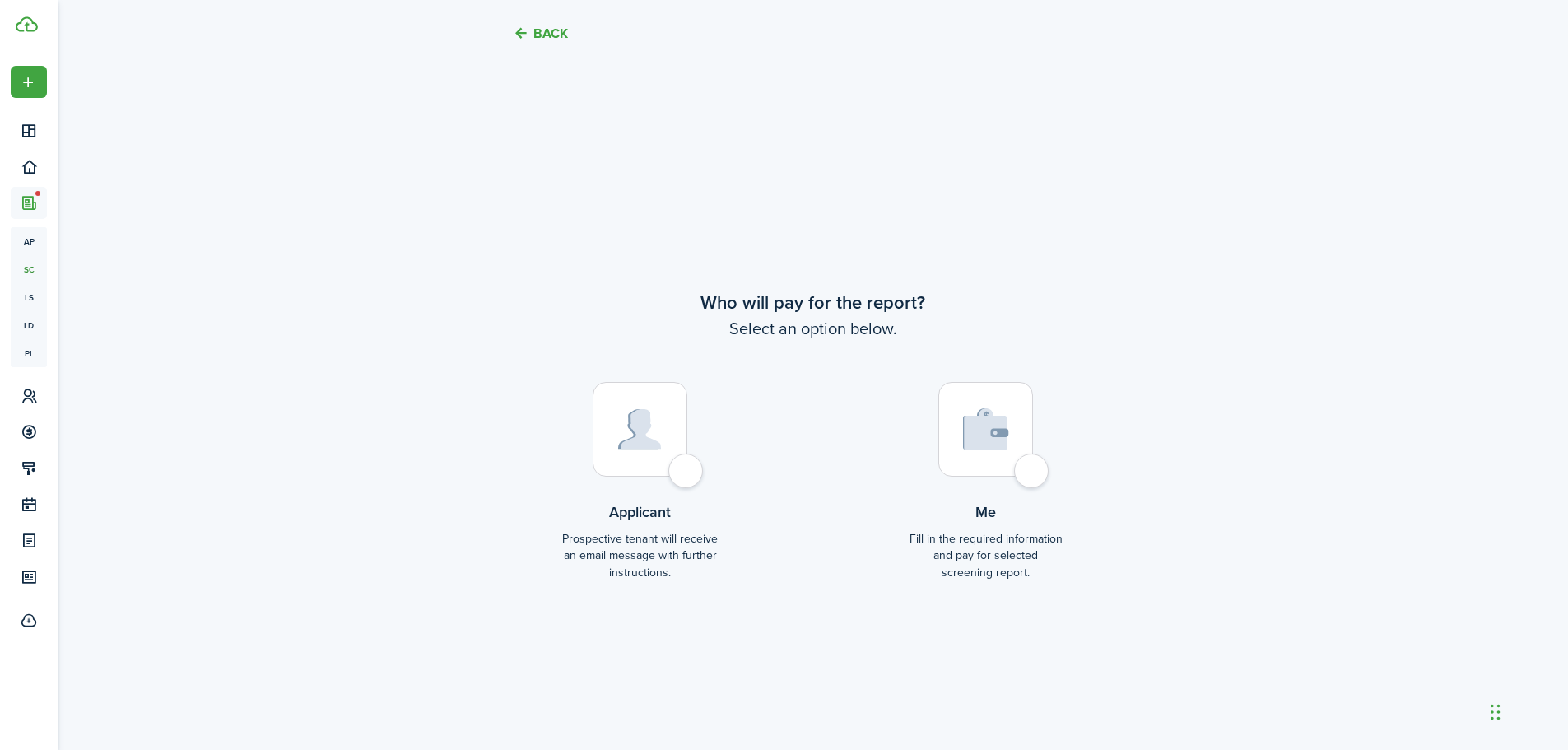
click at [674, 467] on div at bounding box center [639, 429] width 95 height 95
radio input "true"
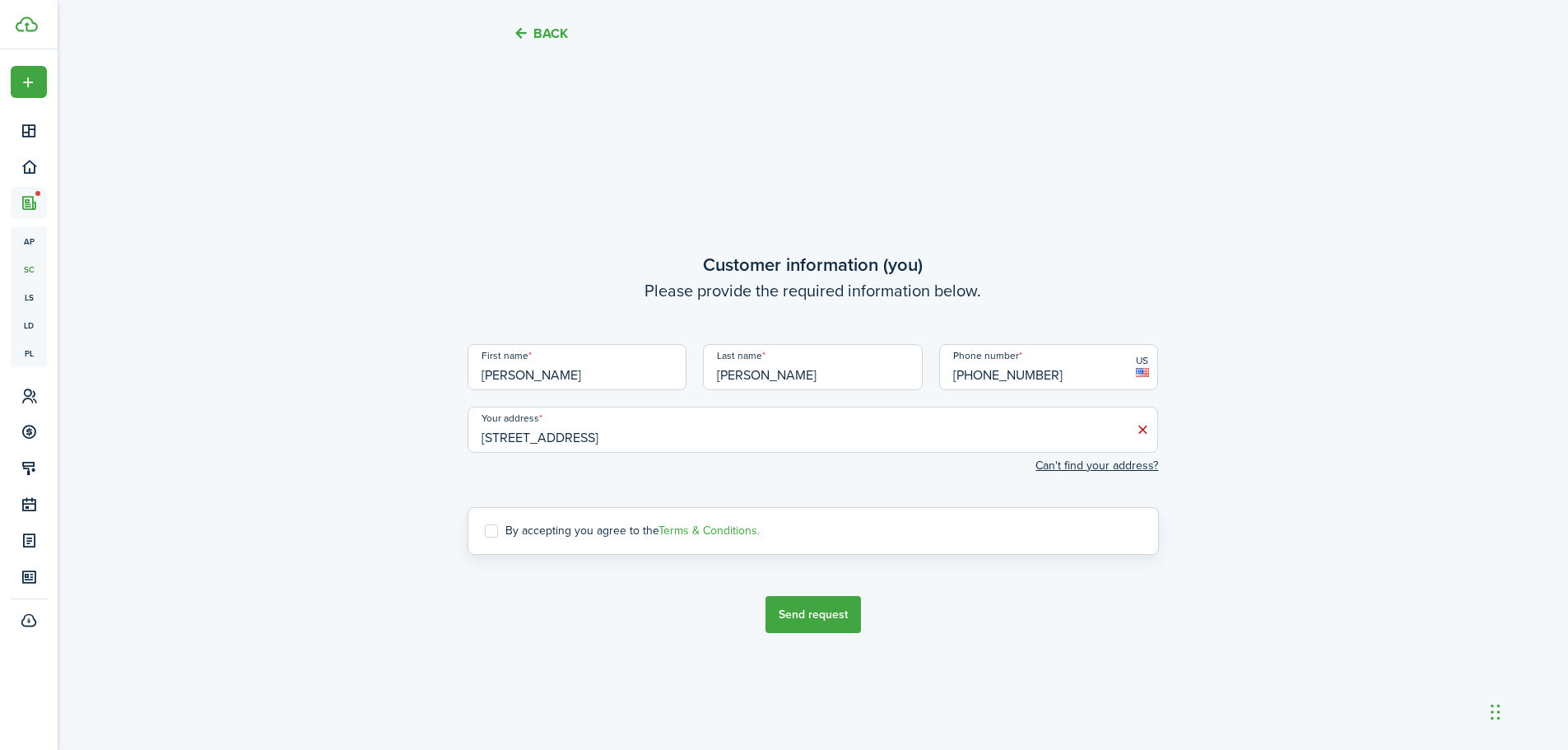
scroll to position [2898, 0]
click at [492, 524] on label "By accepting you agree to the Terms & Conditions." at bounding box center [622, 530] width 275 height 13
click at [485, 530] on input "By accepting you agree to the Terms & Conditions." at bounding box center [484, 530] width 1 height 1
checkbox input "true"
click at [827, 602] on button "Send request" at bounding box center [813, 613] width 96 height 37
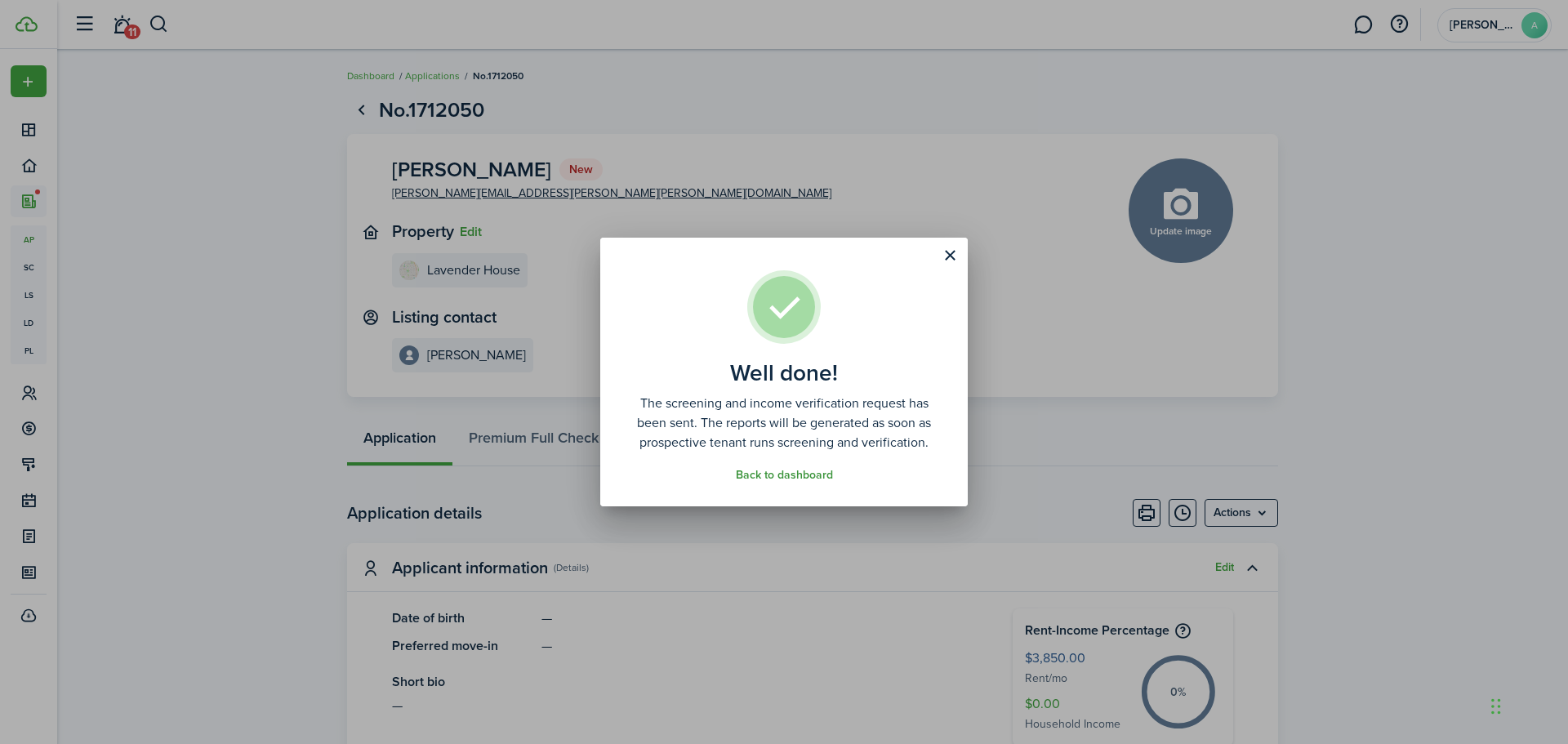
click at [761, 475] on link "Back to dashboard" at bounding box center [785, 475] width 97 height 13
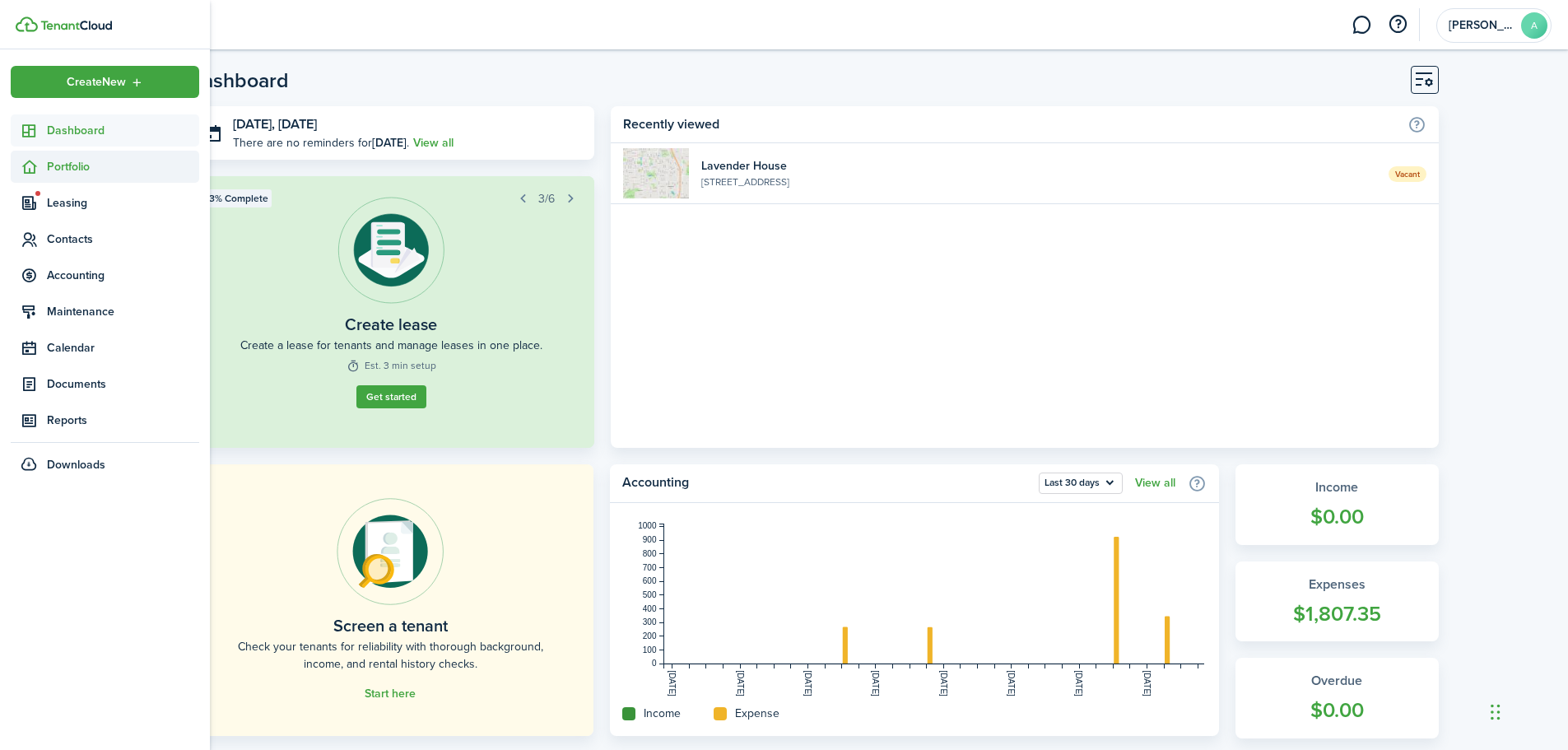
click at [37, 159] on icon at bounding box center [29, 167] width 17 height 17
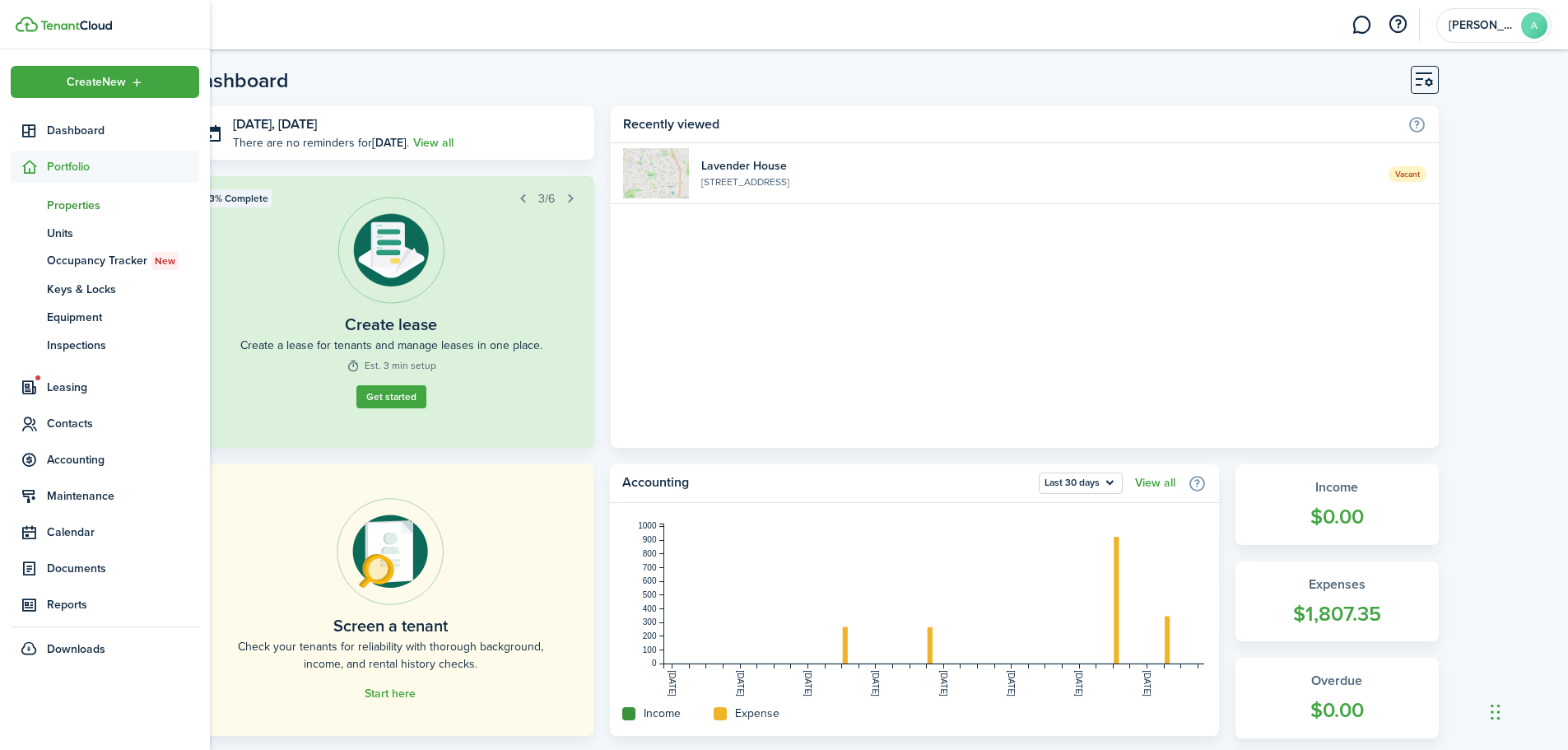
click at [53, 197] on span "Properties" at bounding box center [122, 205] width 152 height 17
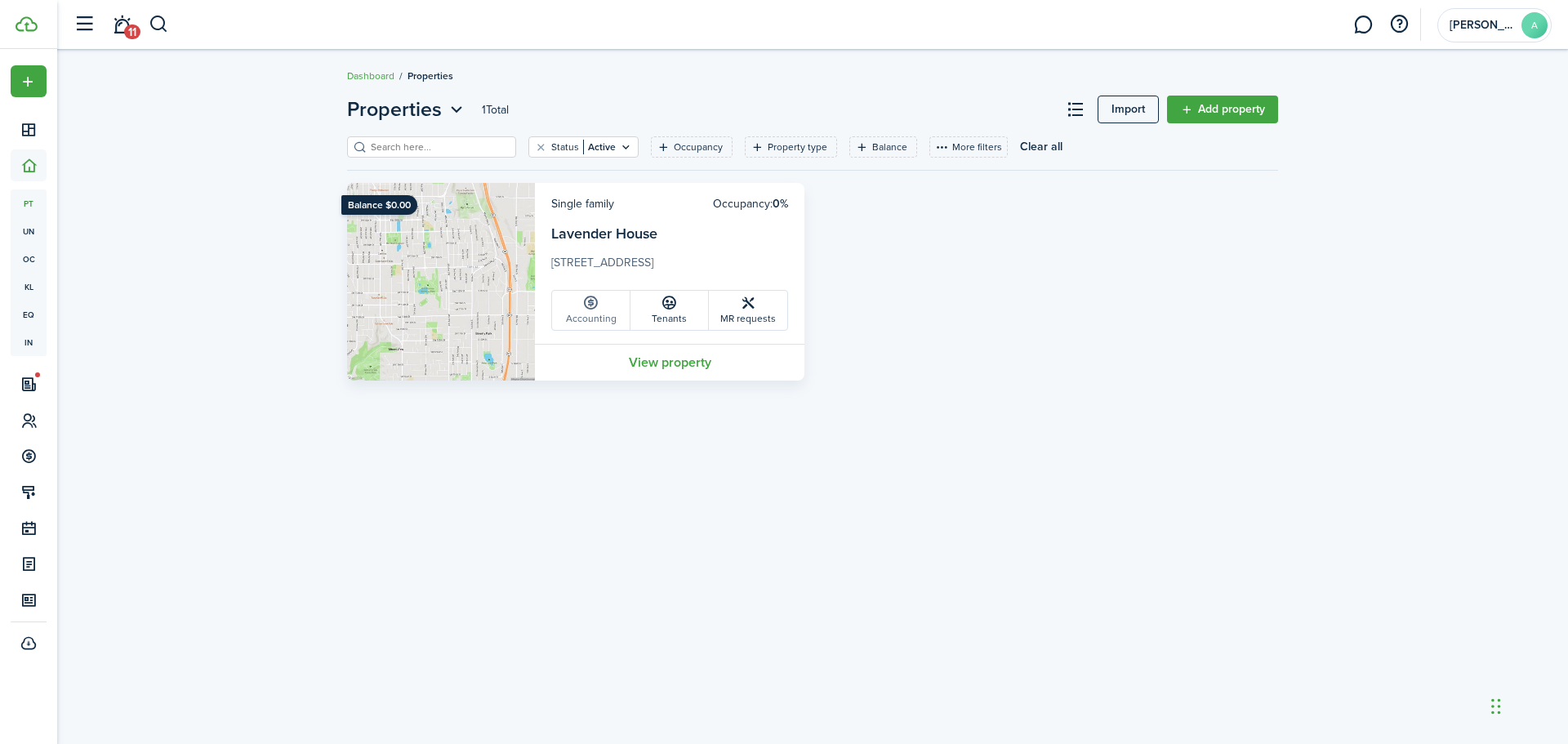
click at [599, 304] on icon at bounding box center [590, 303] width 17 height 16
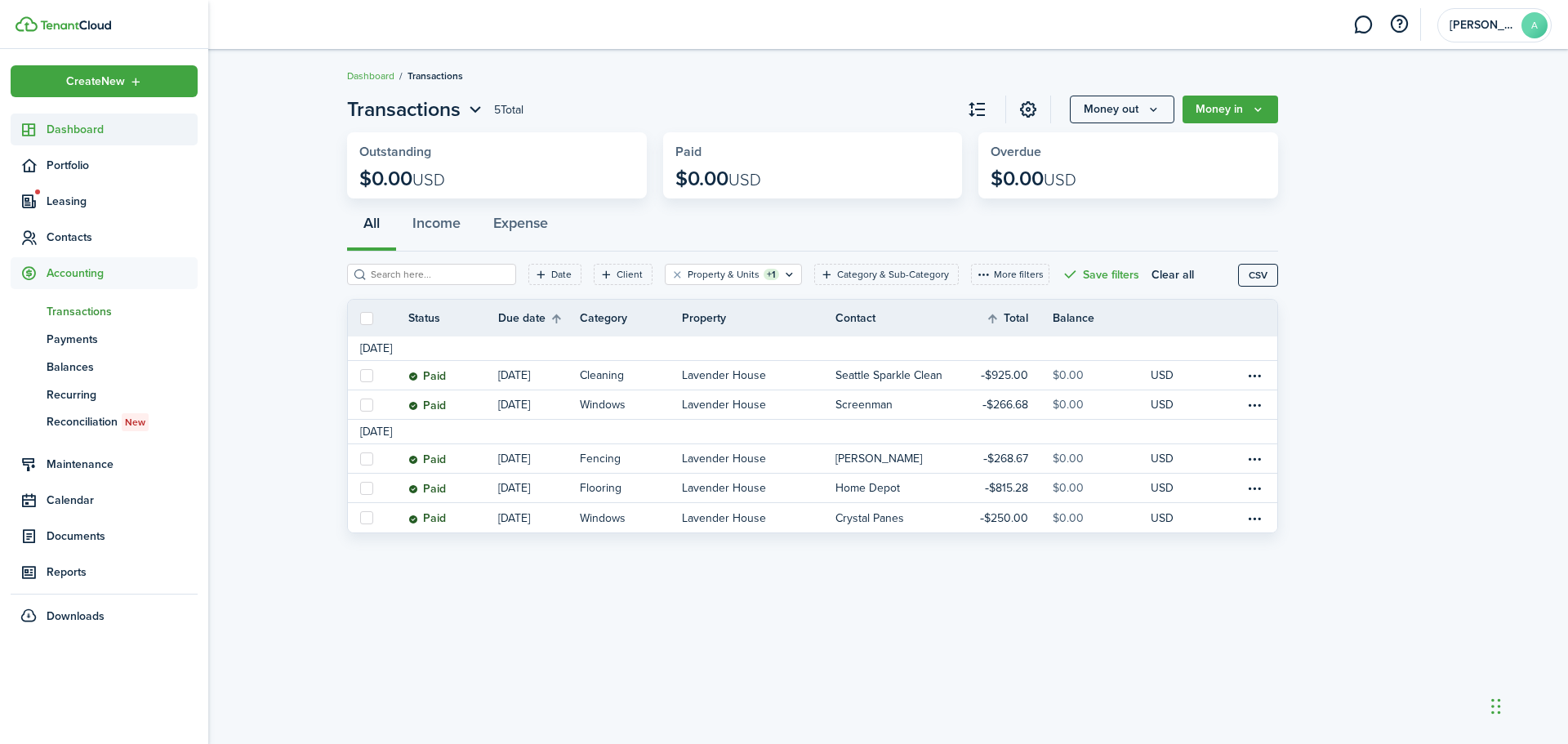
click at [45, 131] on sidebar-link-icon at bounding box center [29, 129] width 36 height 17
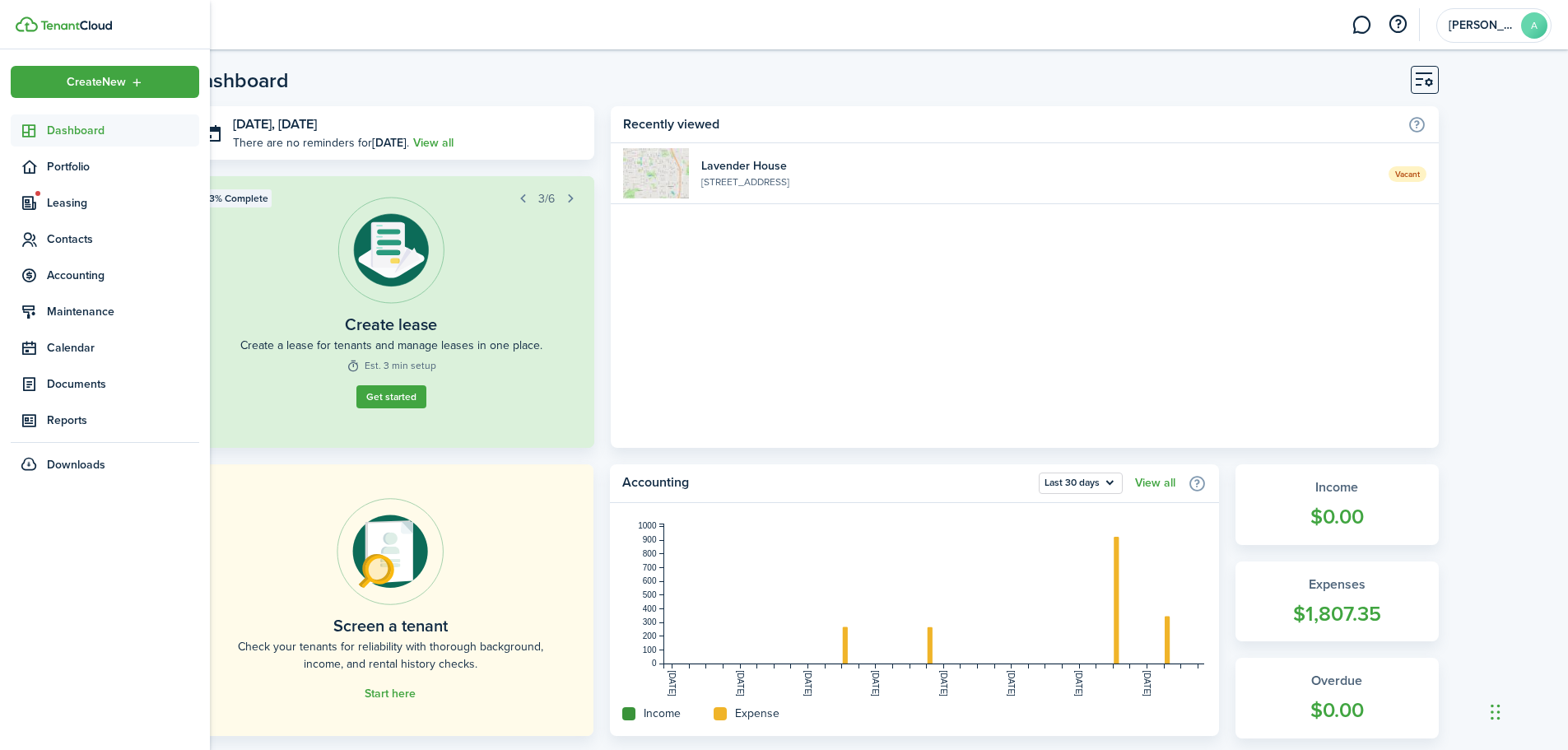
click at [80, 130] on span "Dashboard" at bounding box center [122, 130] width 152 height 17
click at [81, 160] on span "Portfolio" at bounding box center [122, 166] width 152 height 17
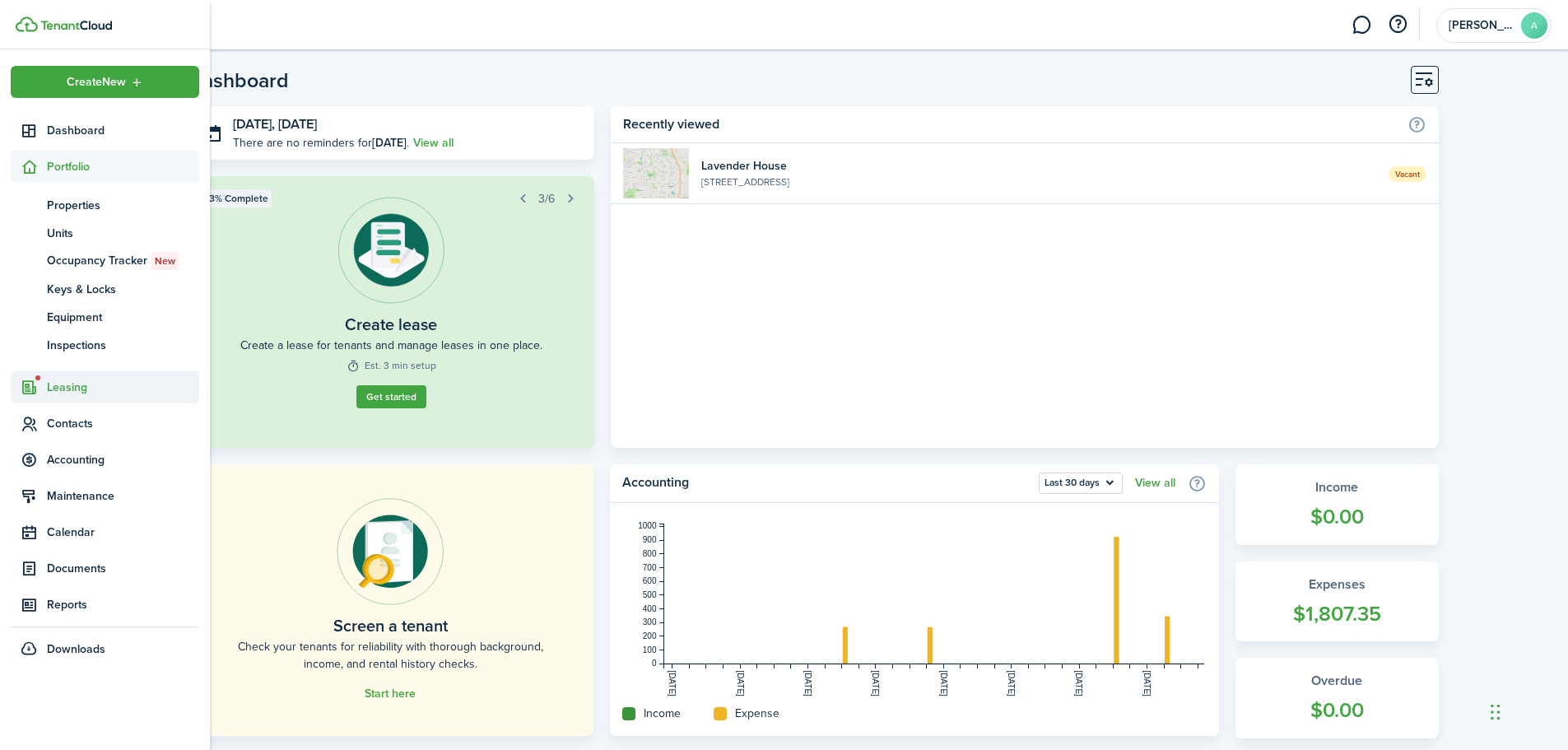
click at [74, 387] on span "Leasing" at bounding box center [122, 387] width 152 height 17
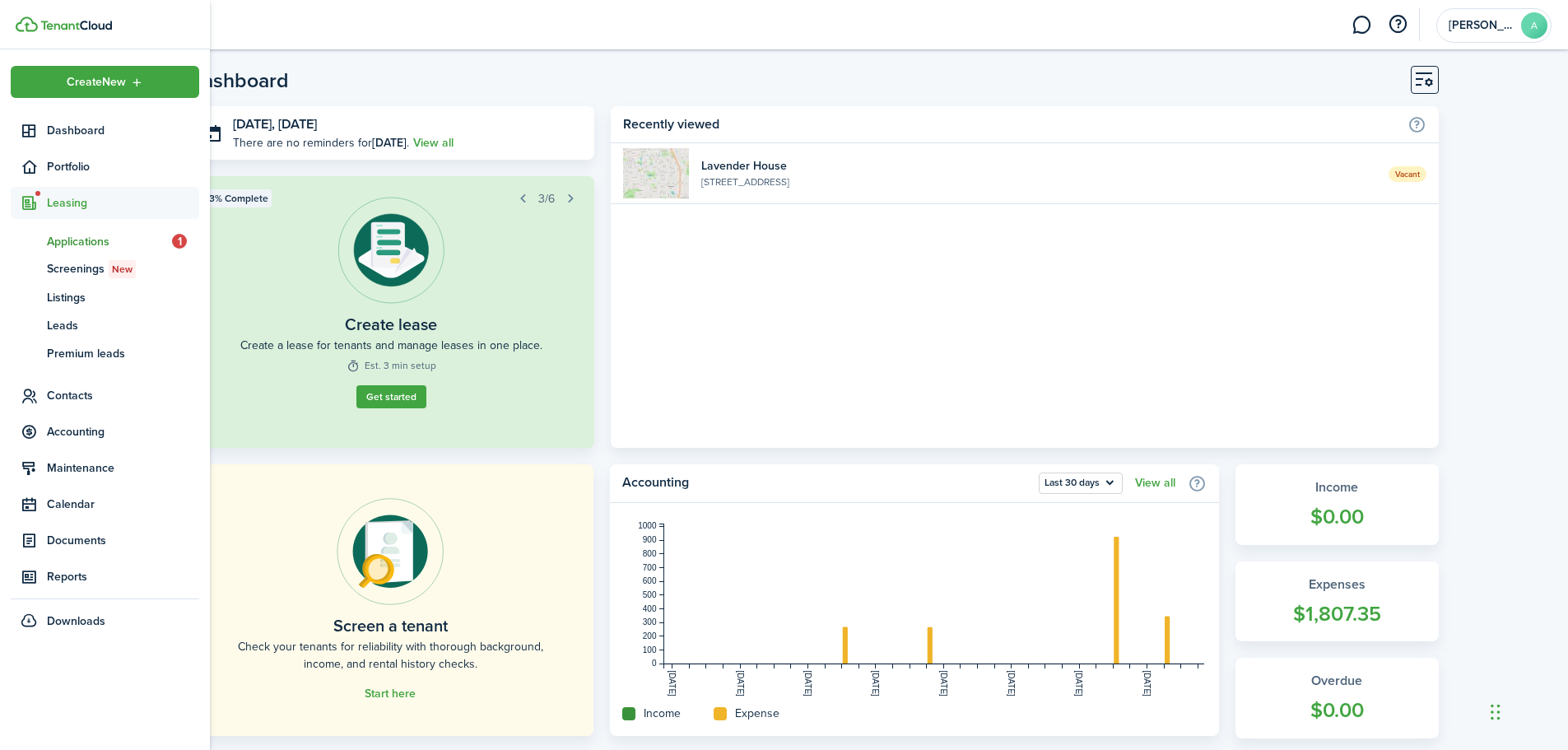
click at [82, 236] on span "Applications" at bounding box center [109, 241] width 125 height 17
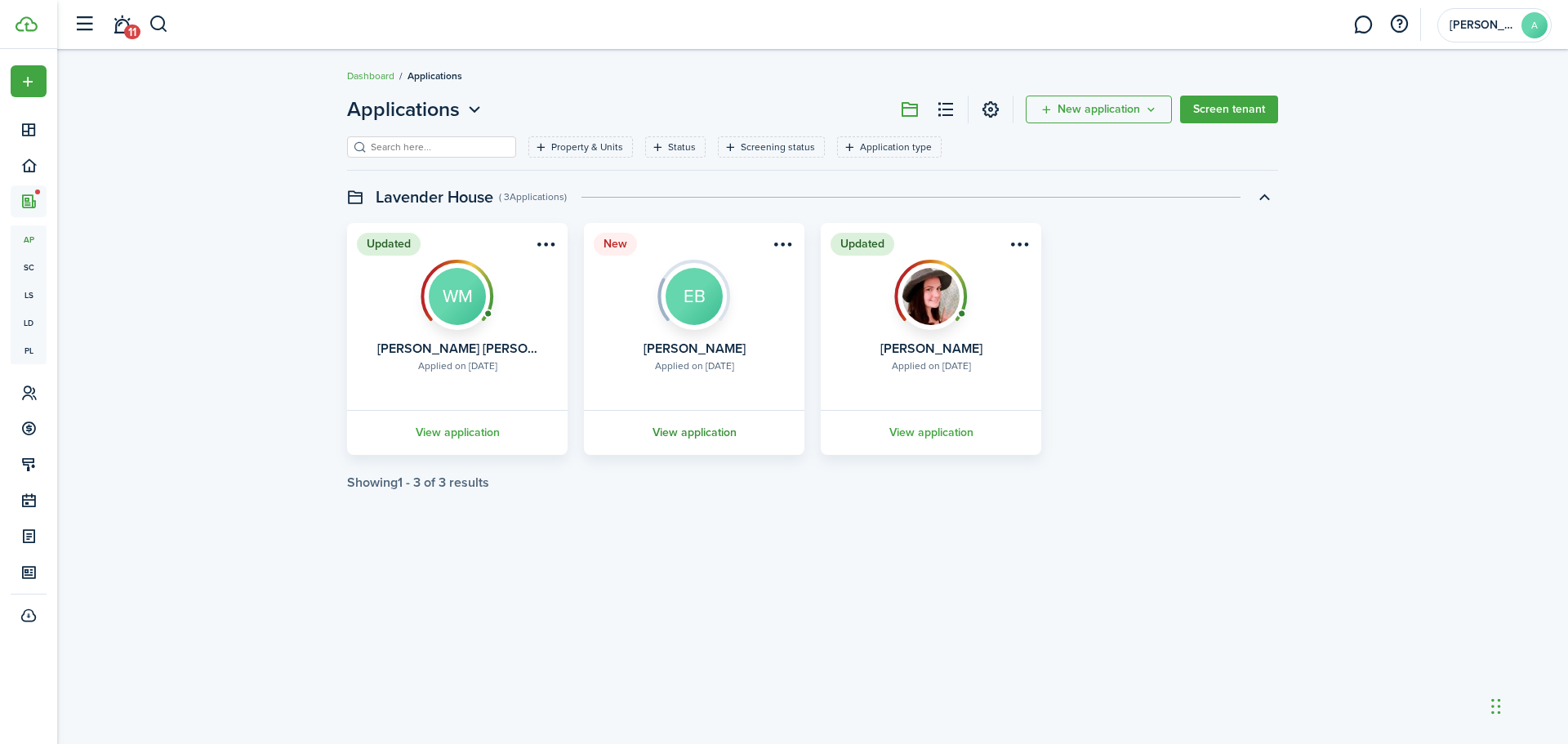
click at [712, 429] on link "View application" at bounding box center [694, 432] width 225 height 44
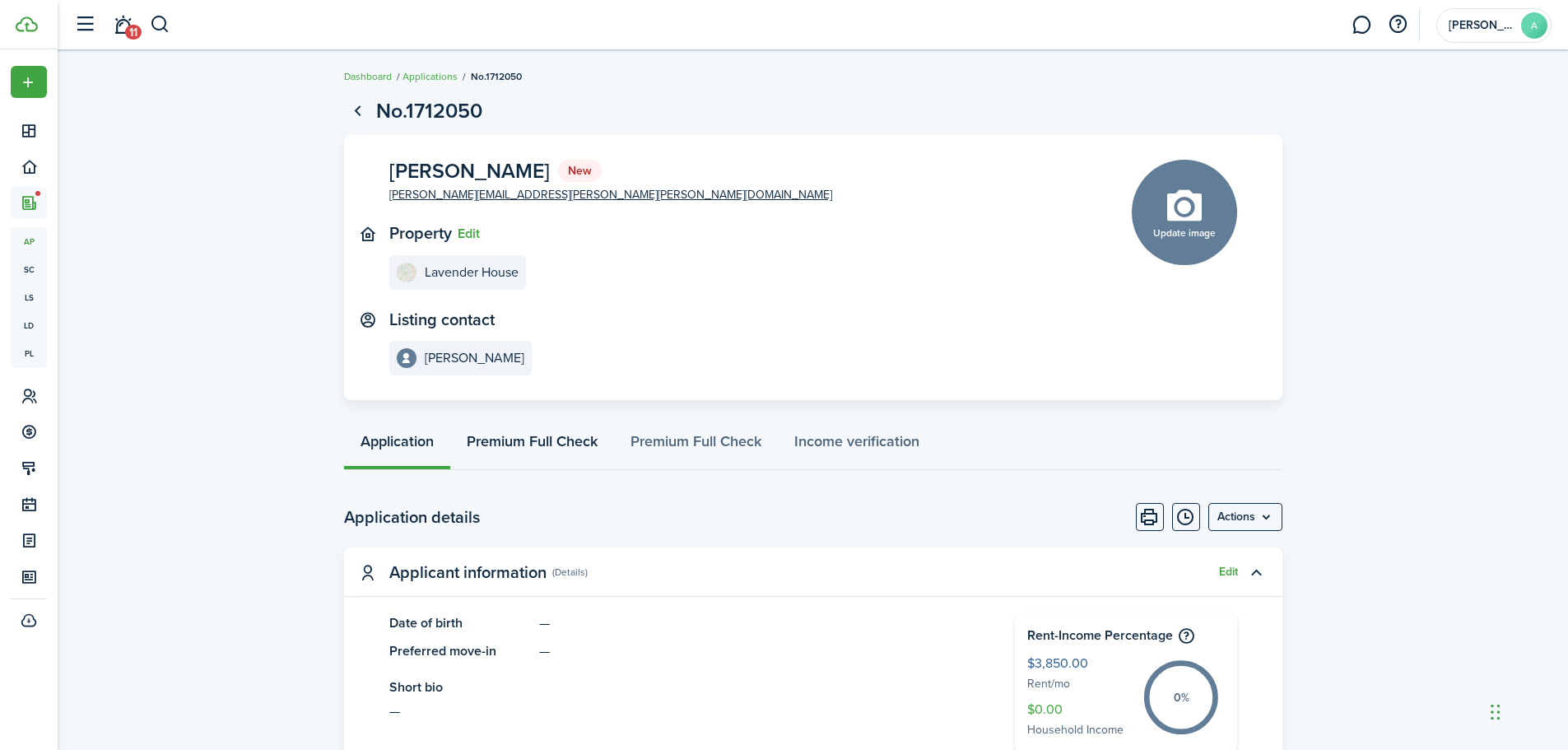
click at [590, 448] on link "Premium Full Check" at bounding box center [532, 444] width 164 height 49
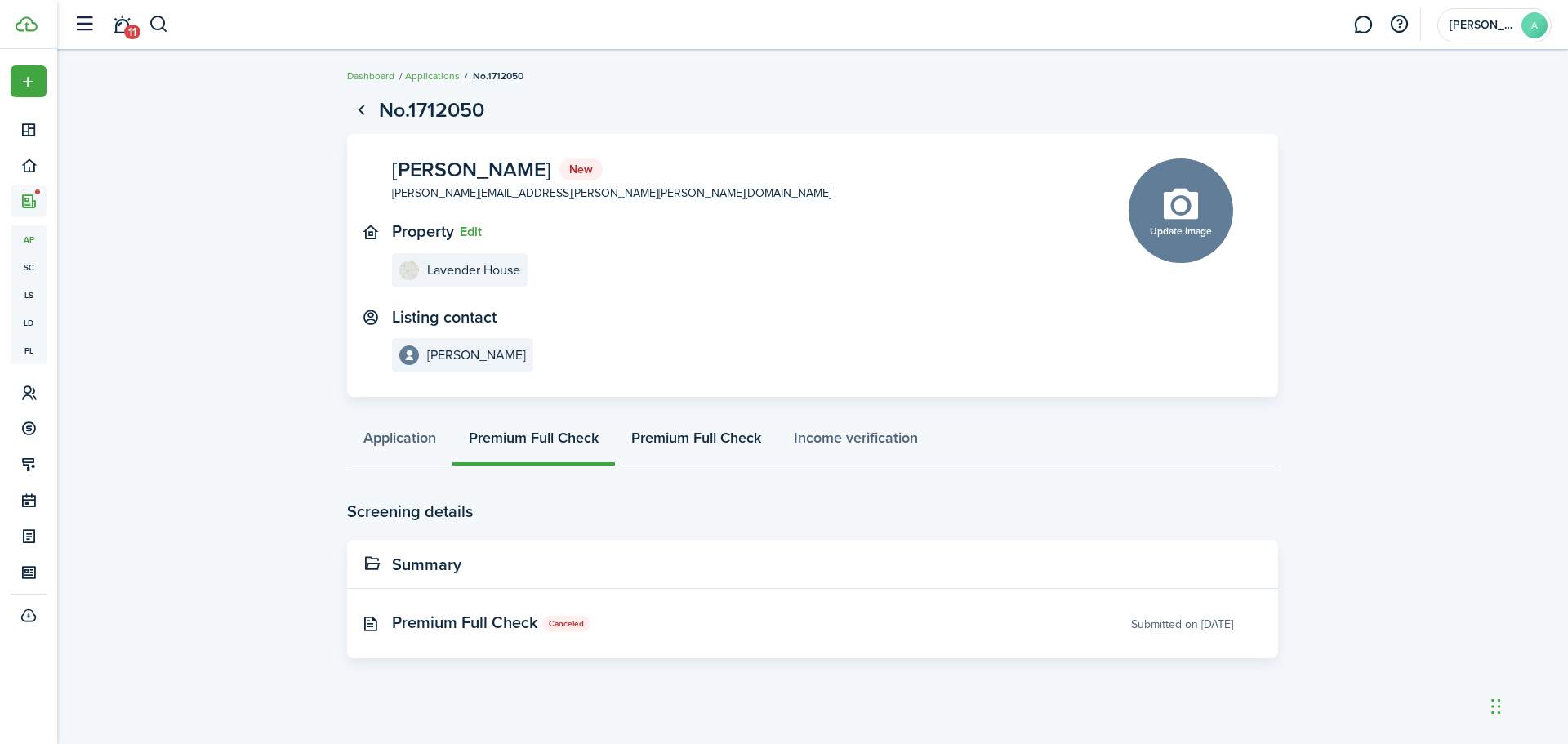
click at [665, 440] on link "Premium Full Check" at bounding box center [696, 441] width 162 height 49
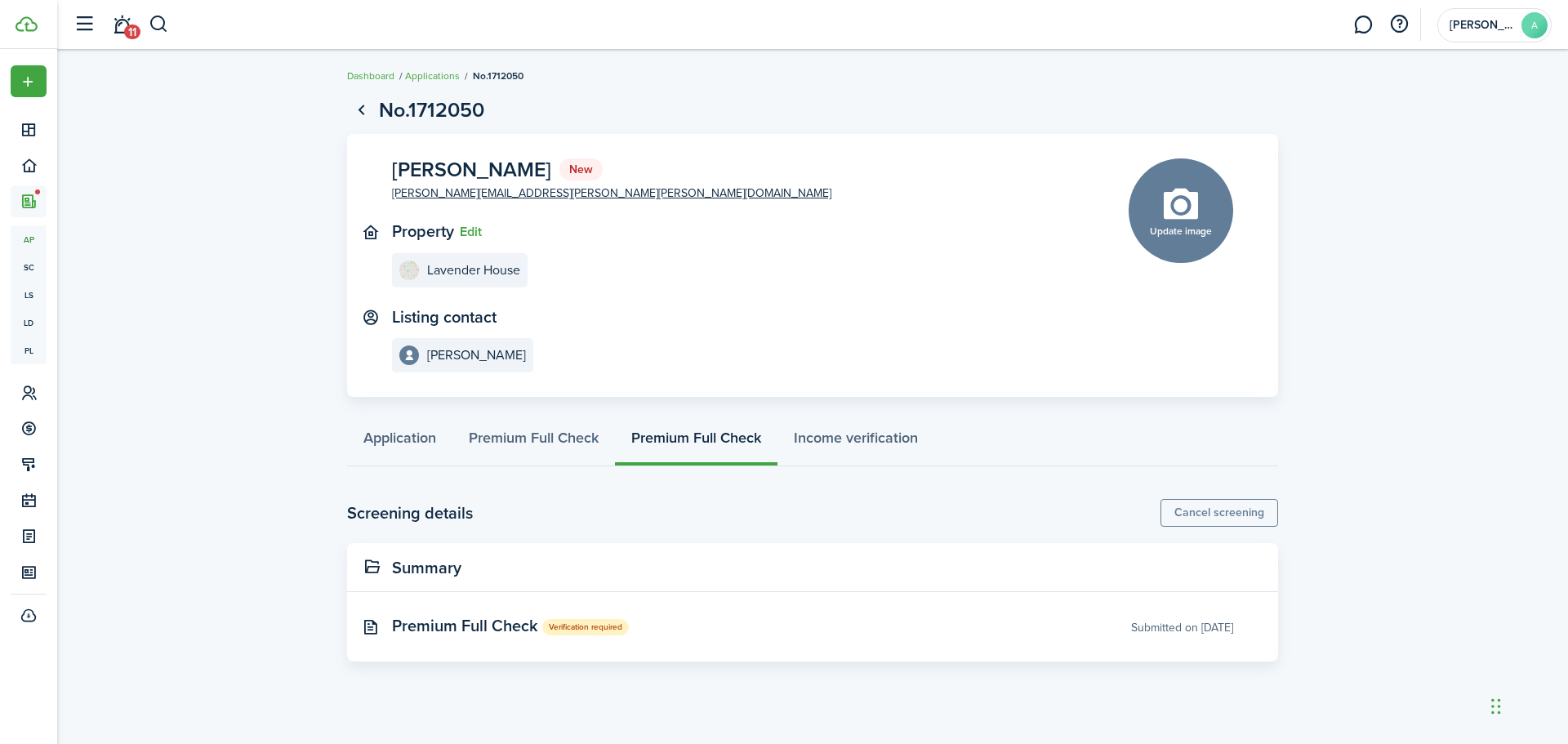
click at [176, 154] on application-view-layout "No.1712050 [PERSON_NAME] New [PERSON_NAME][EMAIL_ADDRESS][PERSON_NAME][DOMAIN_N…" at bounding box center [812, 374] width 1511 height 575
click at [994, 106] on page-view-header "No.1712050" at bounding box center [813, 110] width 932 height 31
click at [1043, 466] on tabs "Application Premium Full Check Premium Full Check Income verification" at bounding box center [813, 441] width 932 height 49
click at [866, 439] on link "Income verification" at bounding box center [856, 441] width 157 height 49
click at [125, 24] on link "11" at bounding box center [122, 25] width 31 height 42
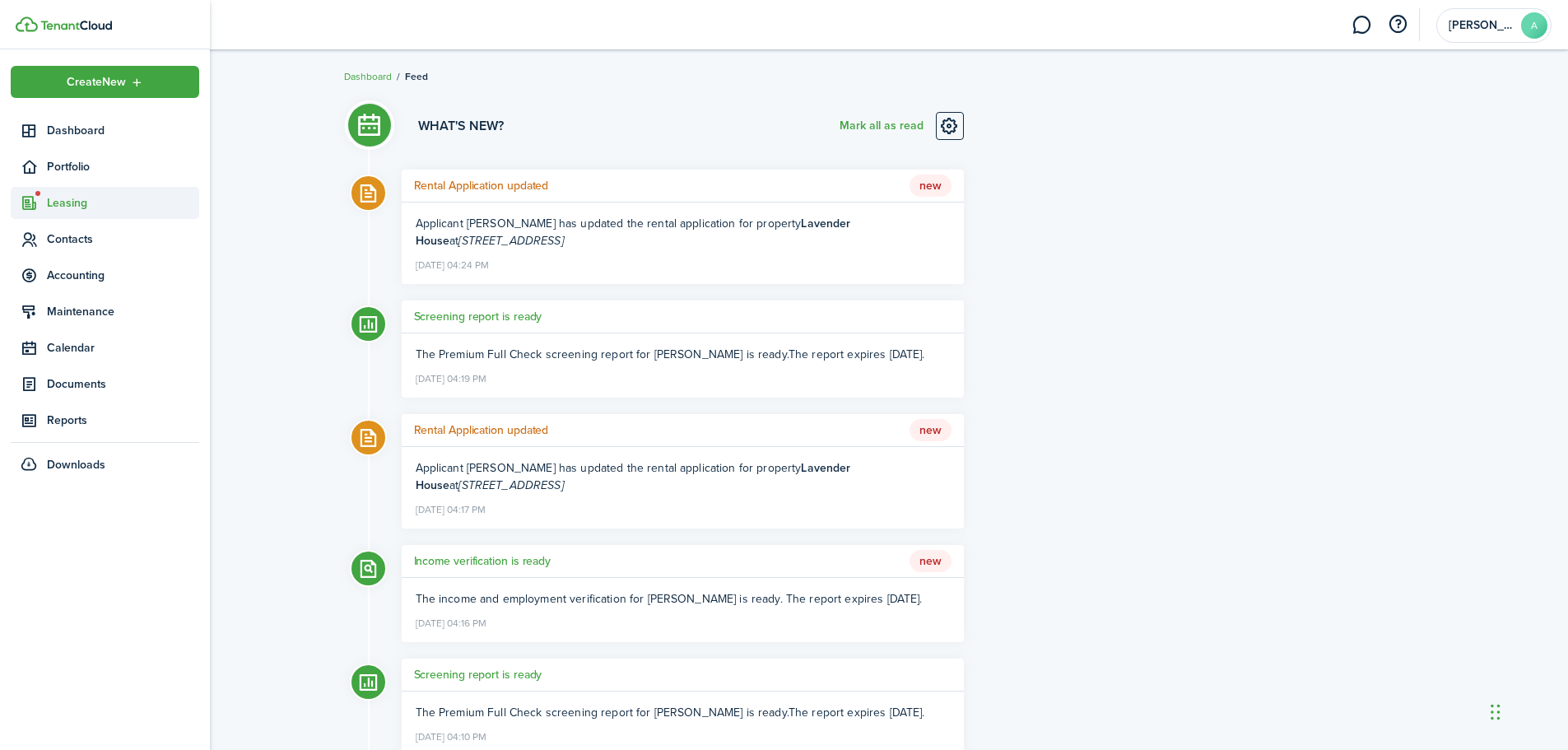
click at [60, 203] on span "Leasing" at bounding box center [122, 203] width 152 height 17
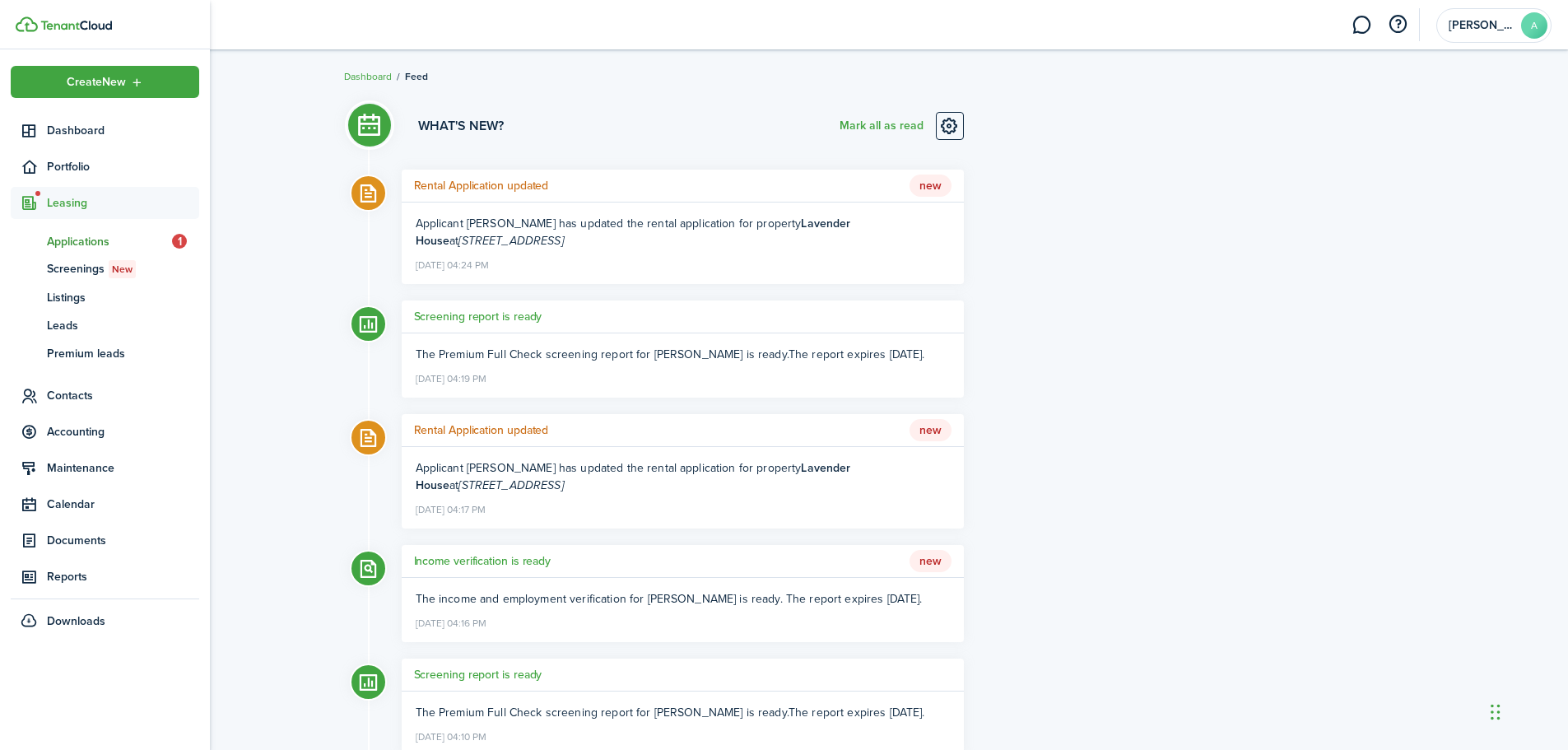
click at [76, 243] on span "Applications" at bounding box center [109, 241] width 125 height 17
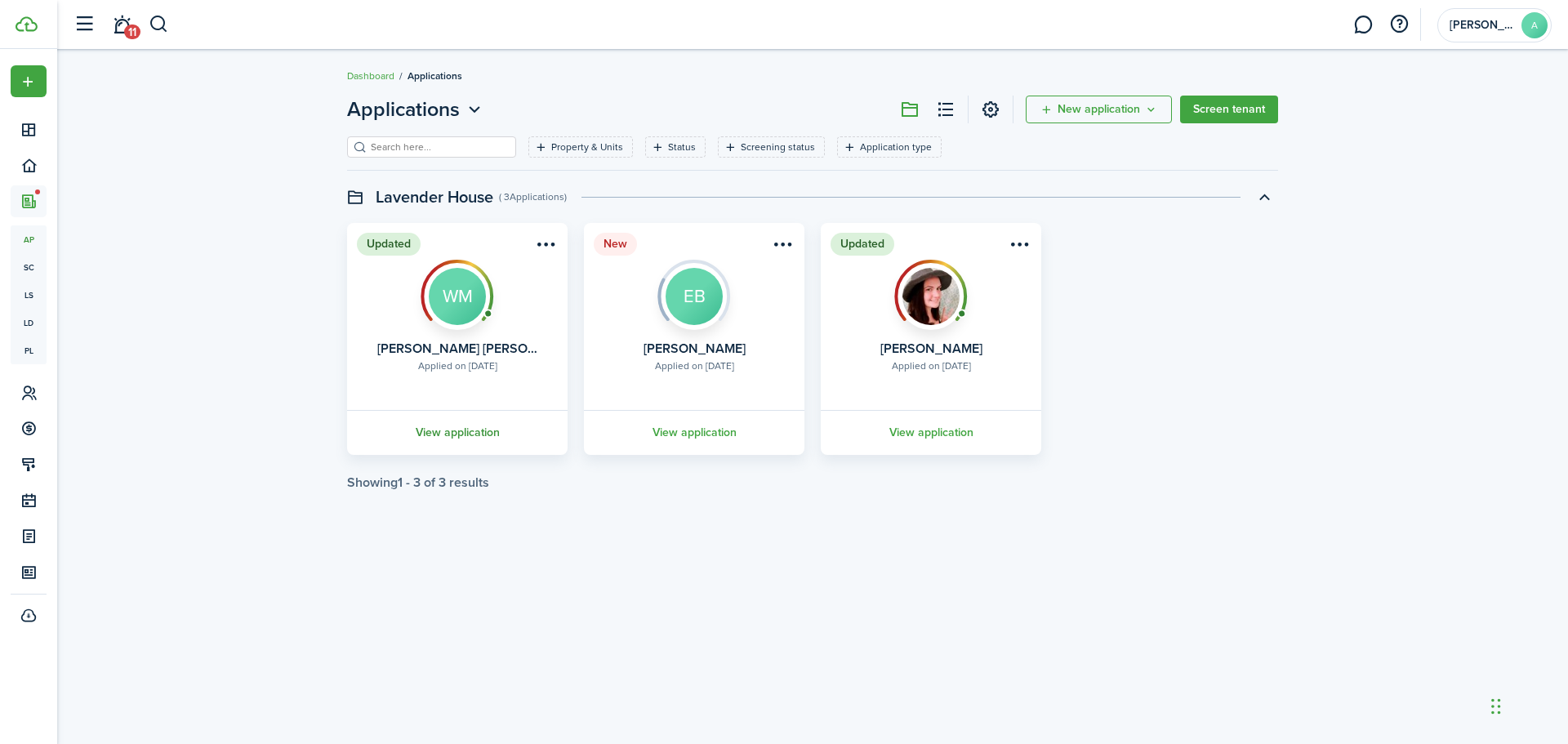
click at [472, 433] on link "View application" at bounding box center [457, 432] width 225 height 44
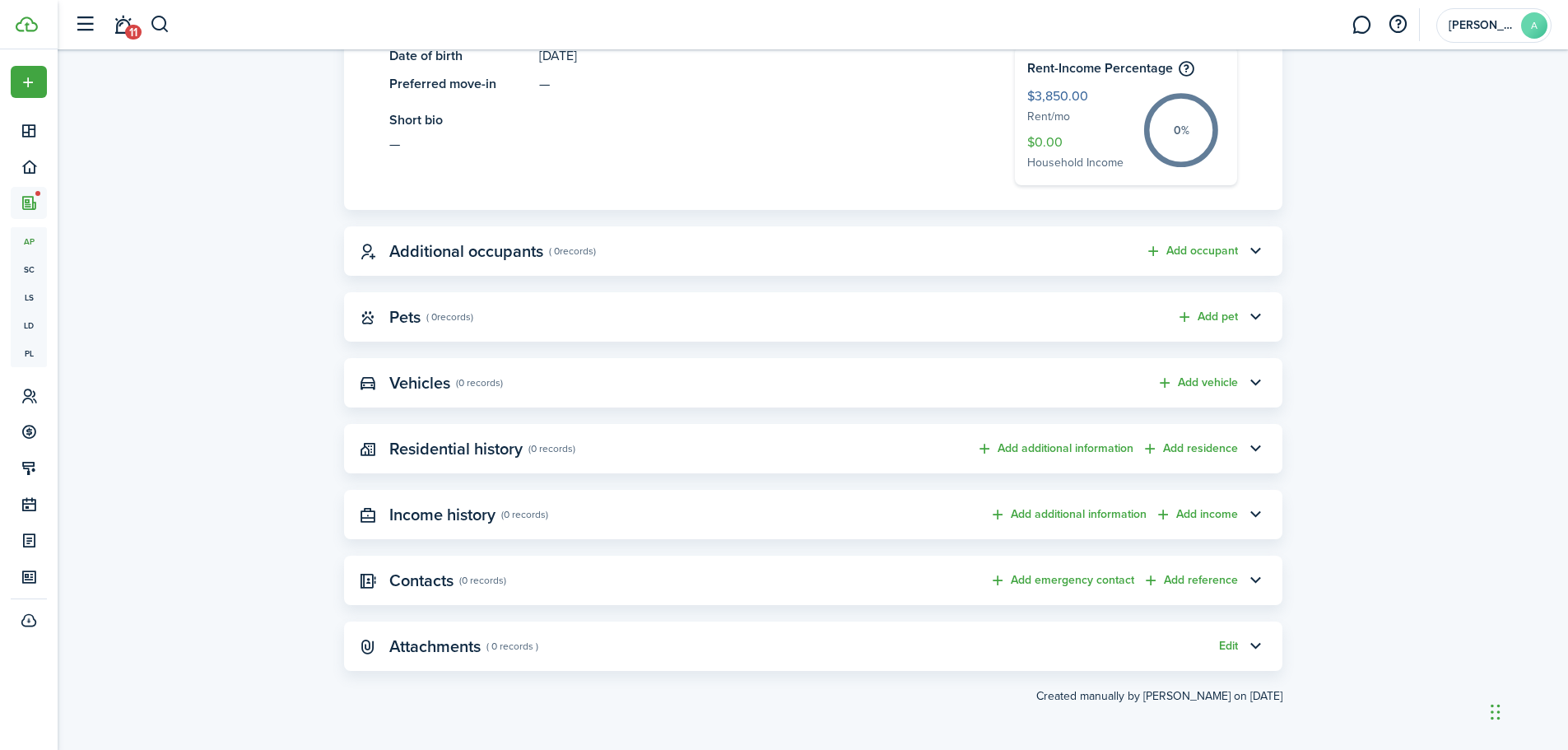
scroll to position [73, 0]
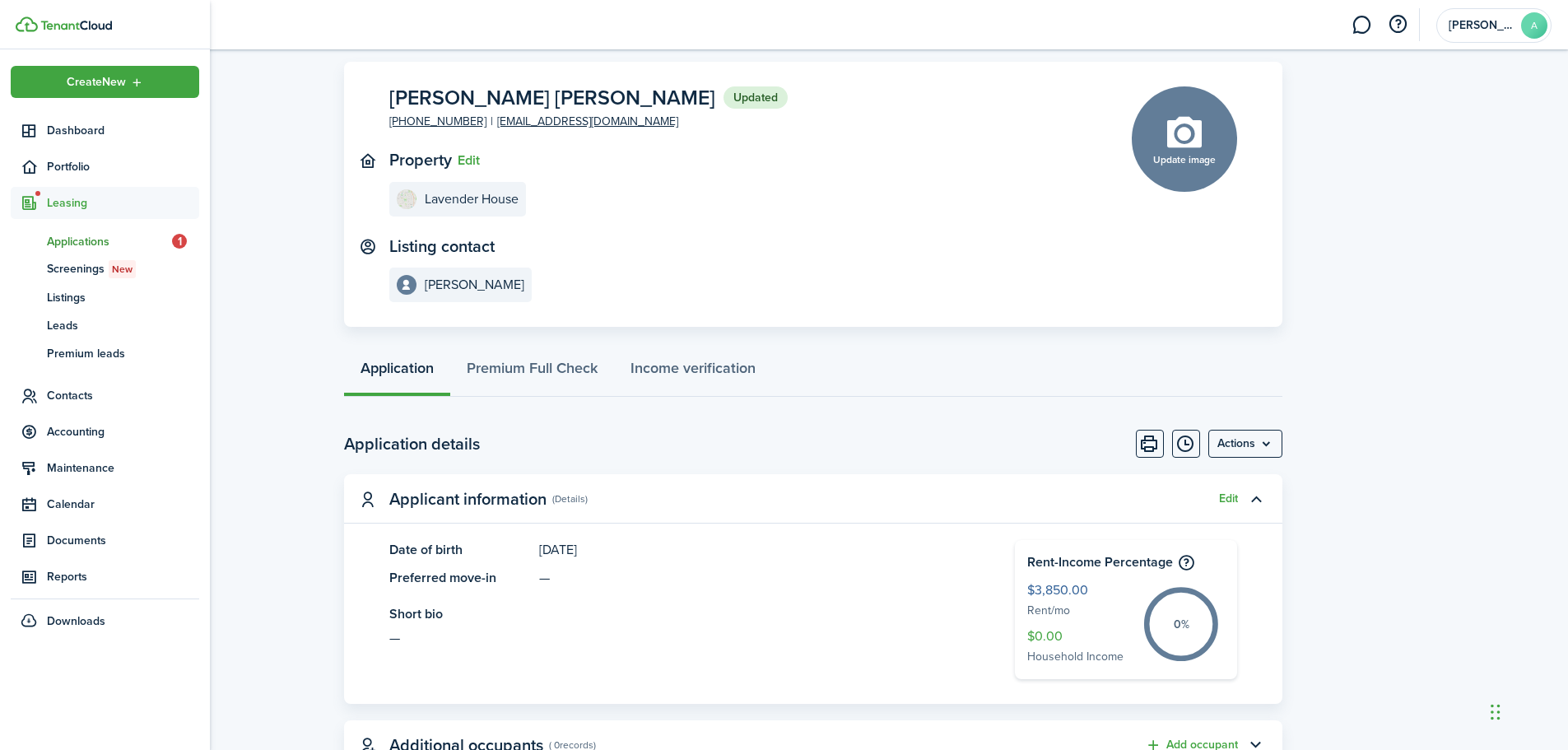
click at [66, 240] on span "Applications" at bounding box center [109, 241] width 125 height 17
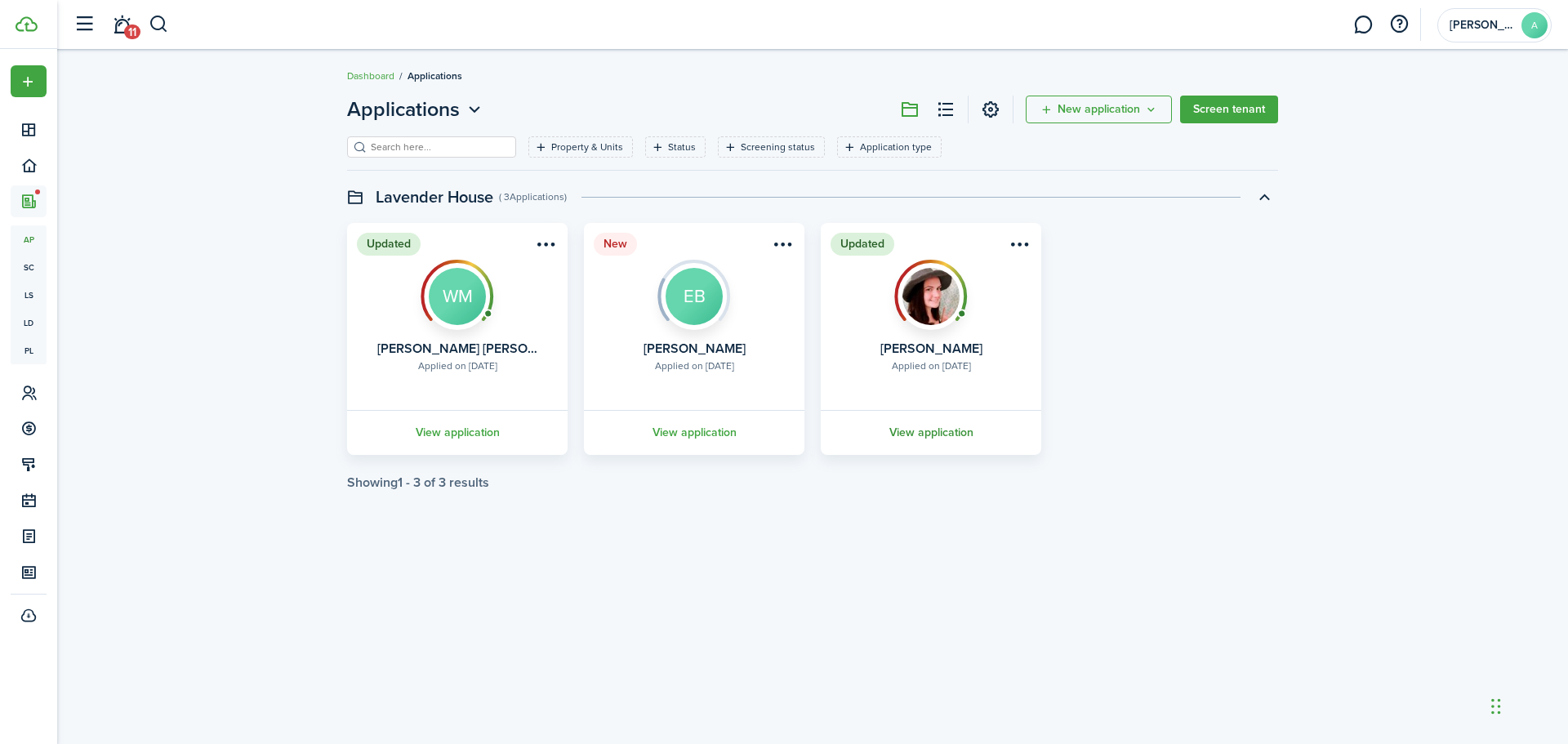
click at [941, 428] on link "View application" at bounding box center [931, 432] width 225 height 44
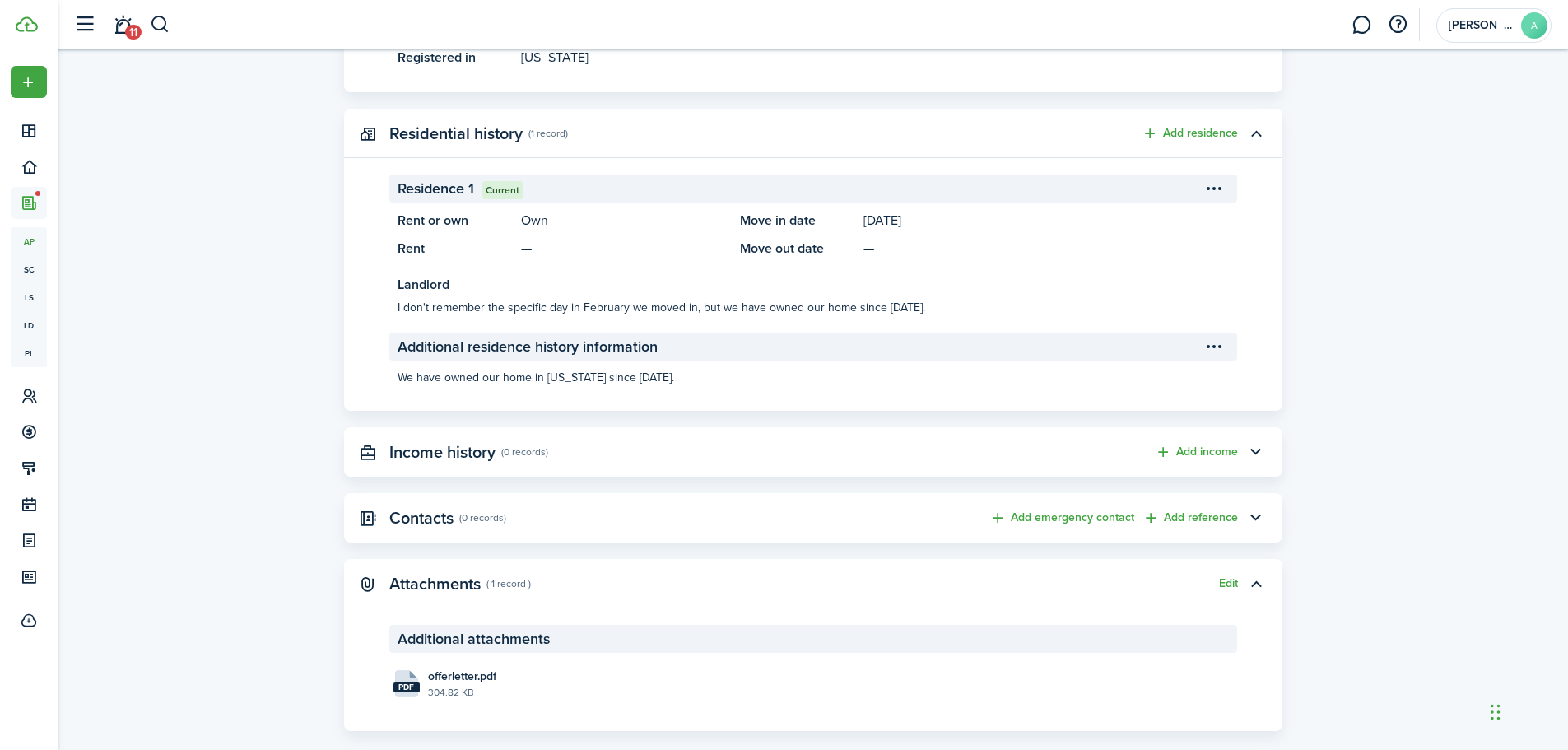
scroll to position [1458, 0]
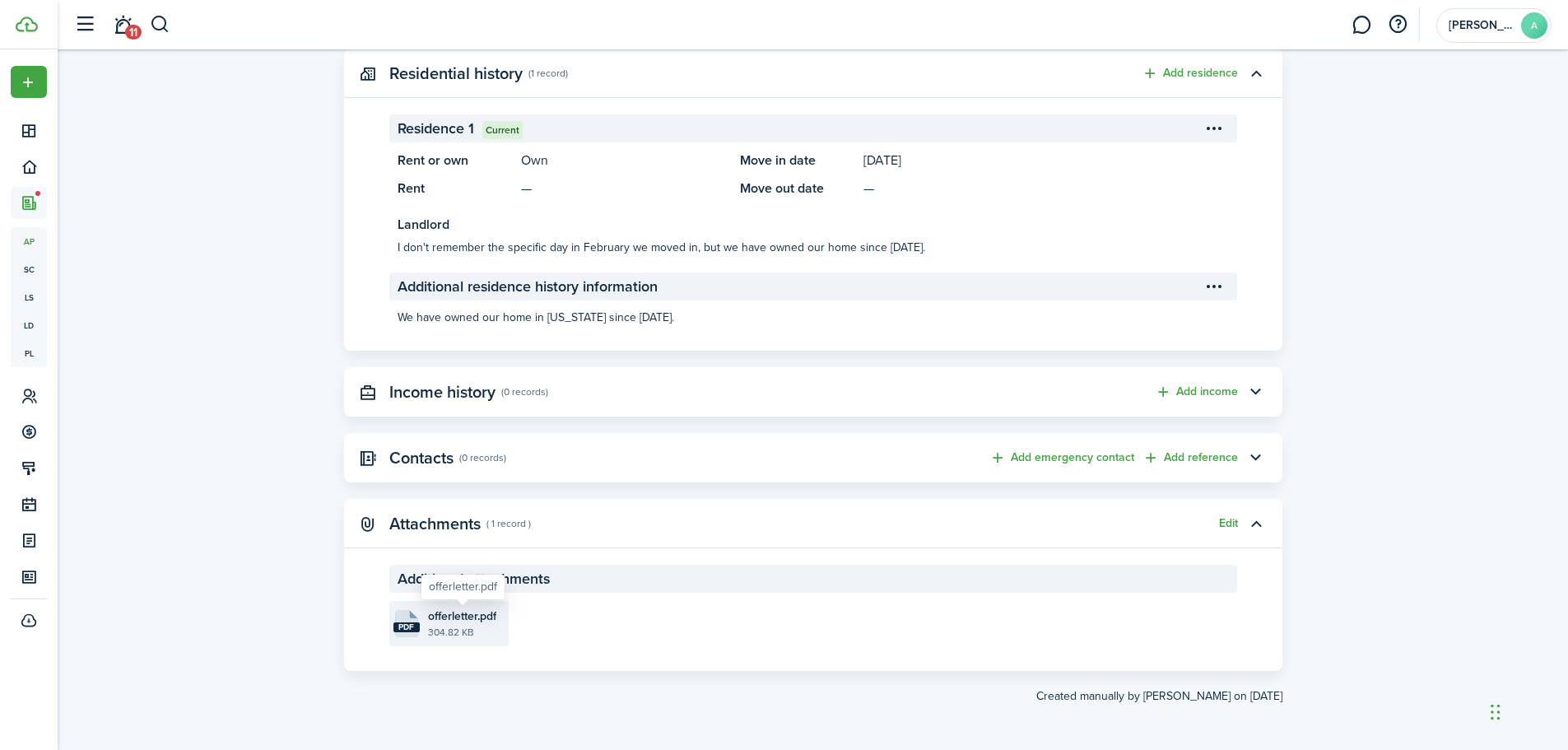
click at [428, 621] on span "offerletter.pdf" at bounding box center [462, 615] width 68 height 17
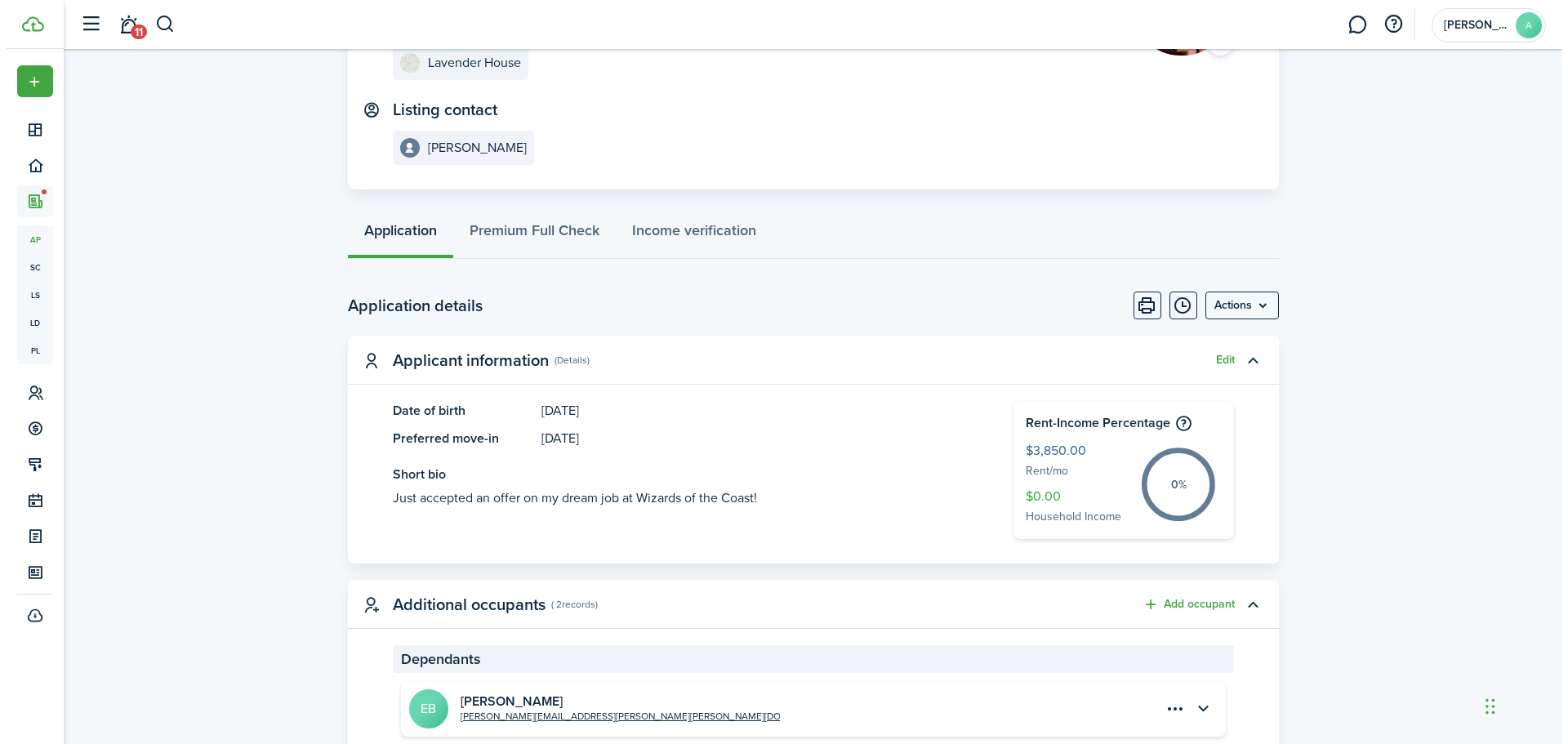
scroll to position [0, 0]
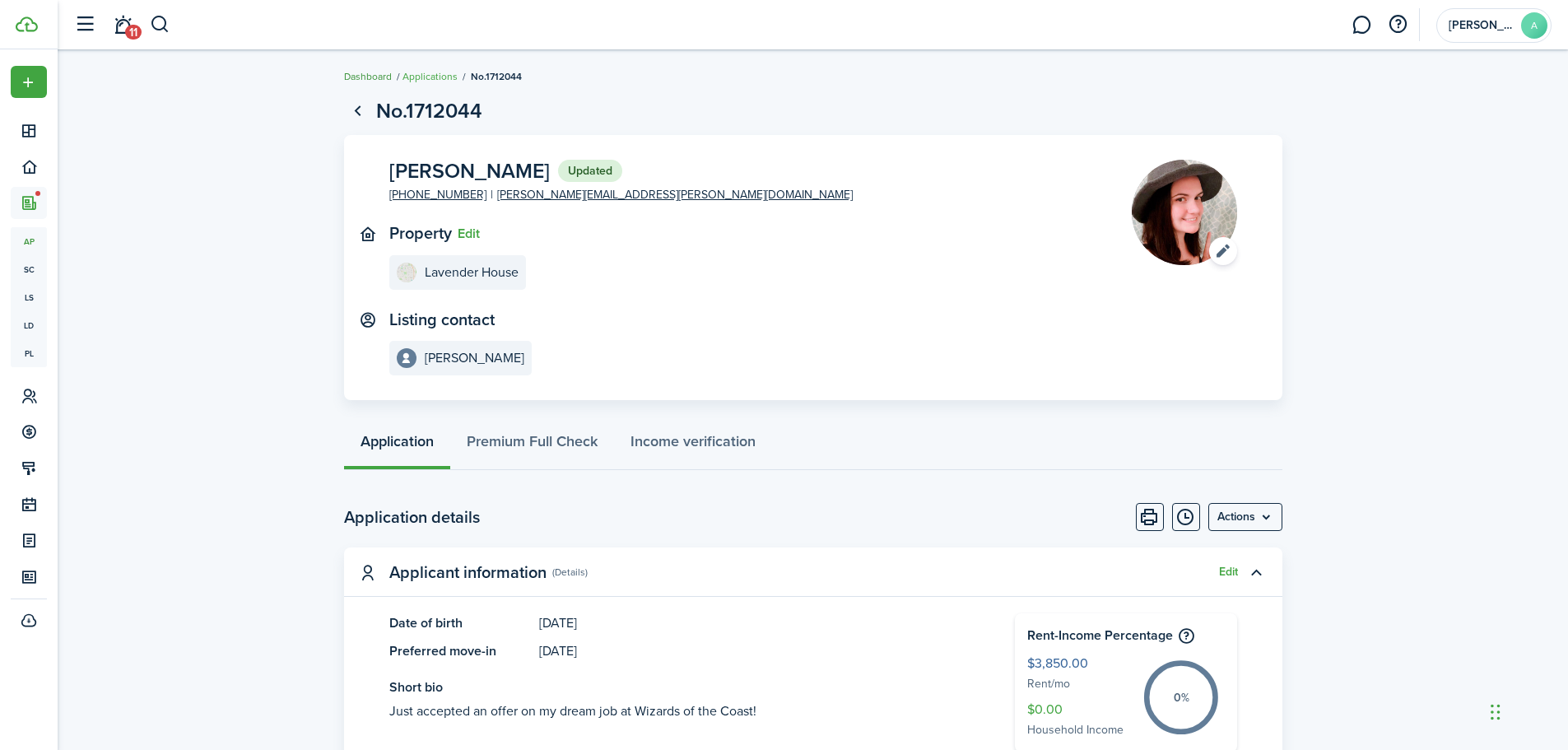
click at [354, 69] on link "Dashboard" at bounding box center [367, 76] width 47 height 15
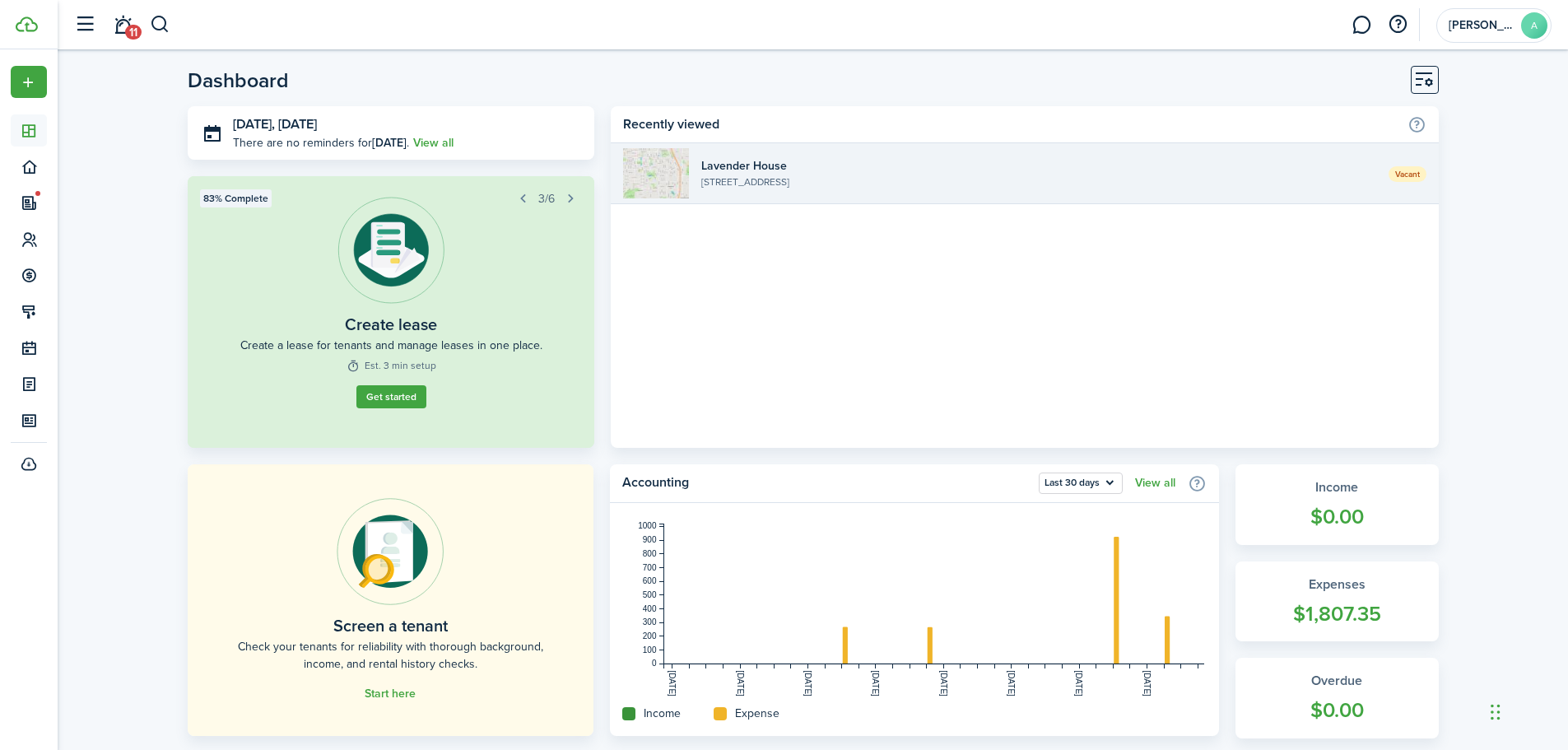
click at [848, 175] on widget-list-item-description "[STREET_ADDRESS]" at bounding box center [1038, 182] width 674 height 15
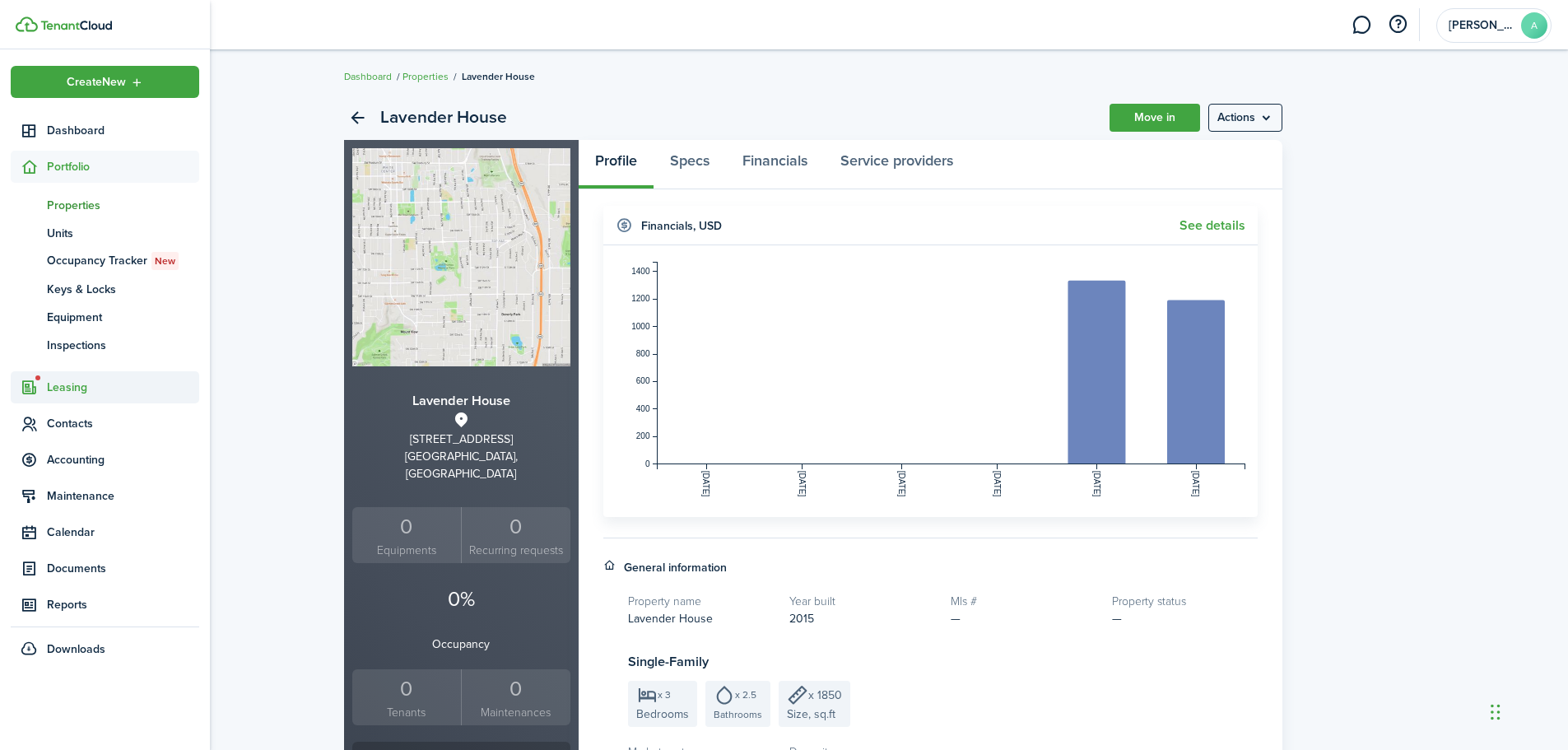
click at [83, 388] on span "Leasing" at bounding box center [122, 387] width 152 height 17
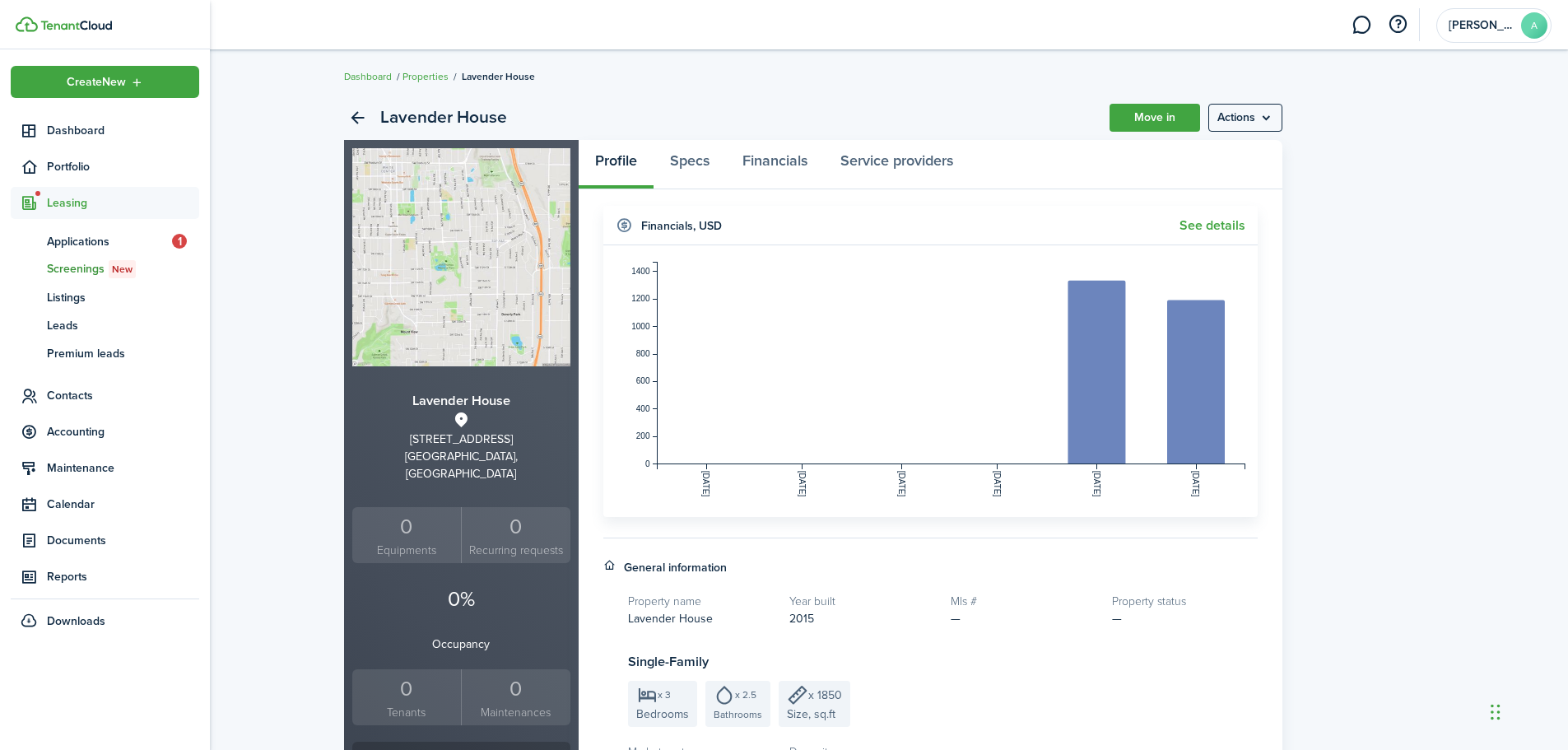
click at [69, 273] on span "Screenings New" at bounding box center [122, 269] width 152 height 18
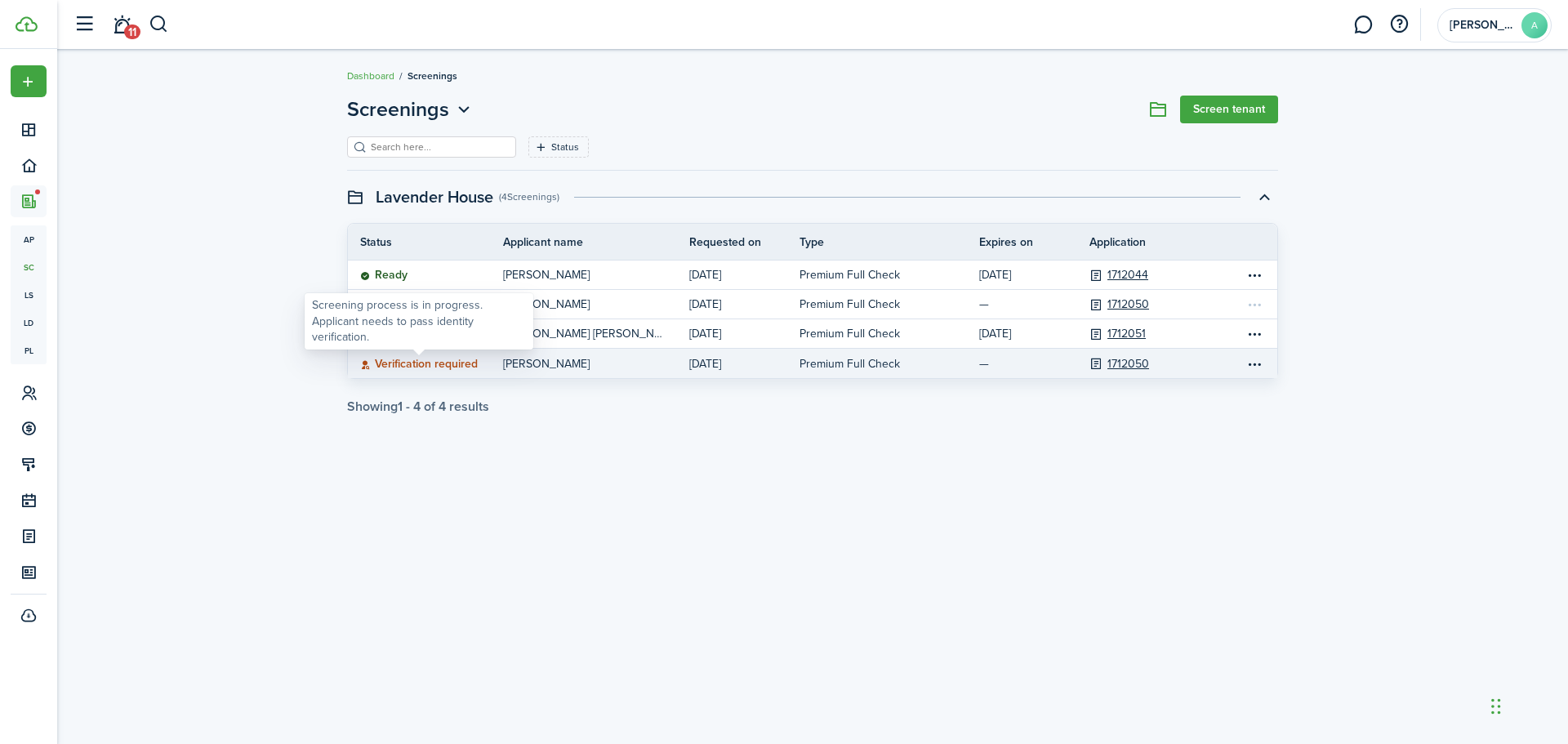
click at [425, 366] on status "Verification required" at bounding box center [419, 364] width 118 height 13
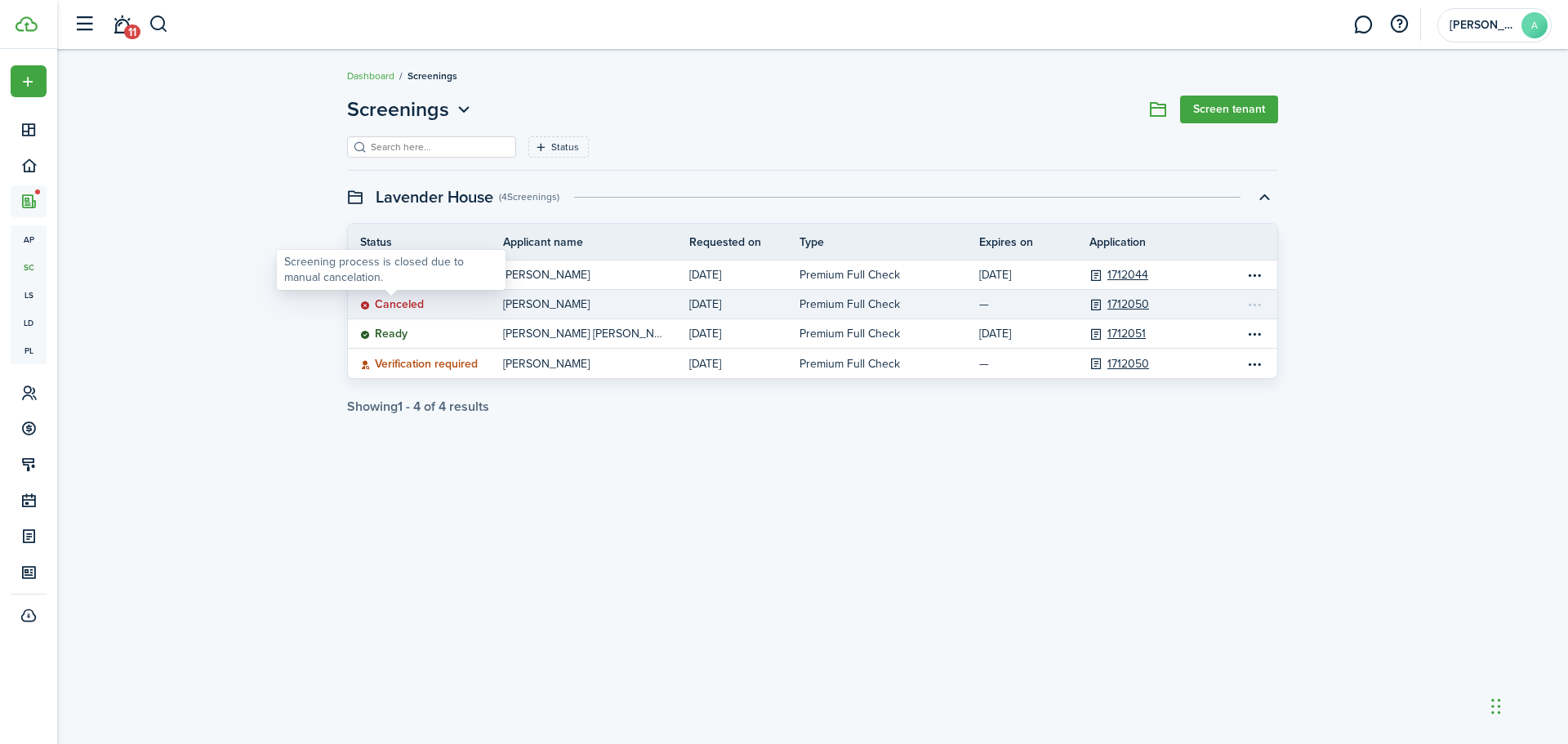
click at [366, 304] on icon at bounding box center [365, 306] width 11 height 10
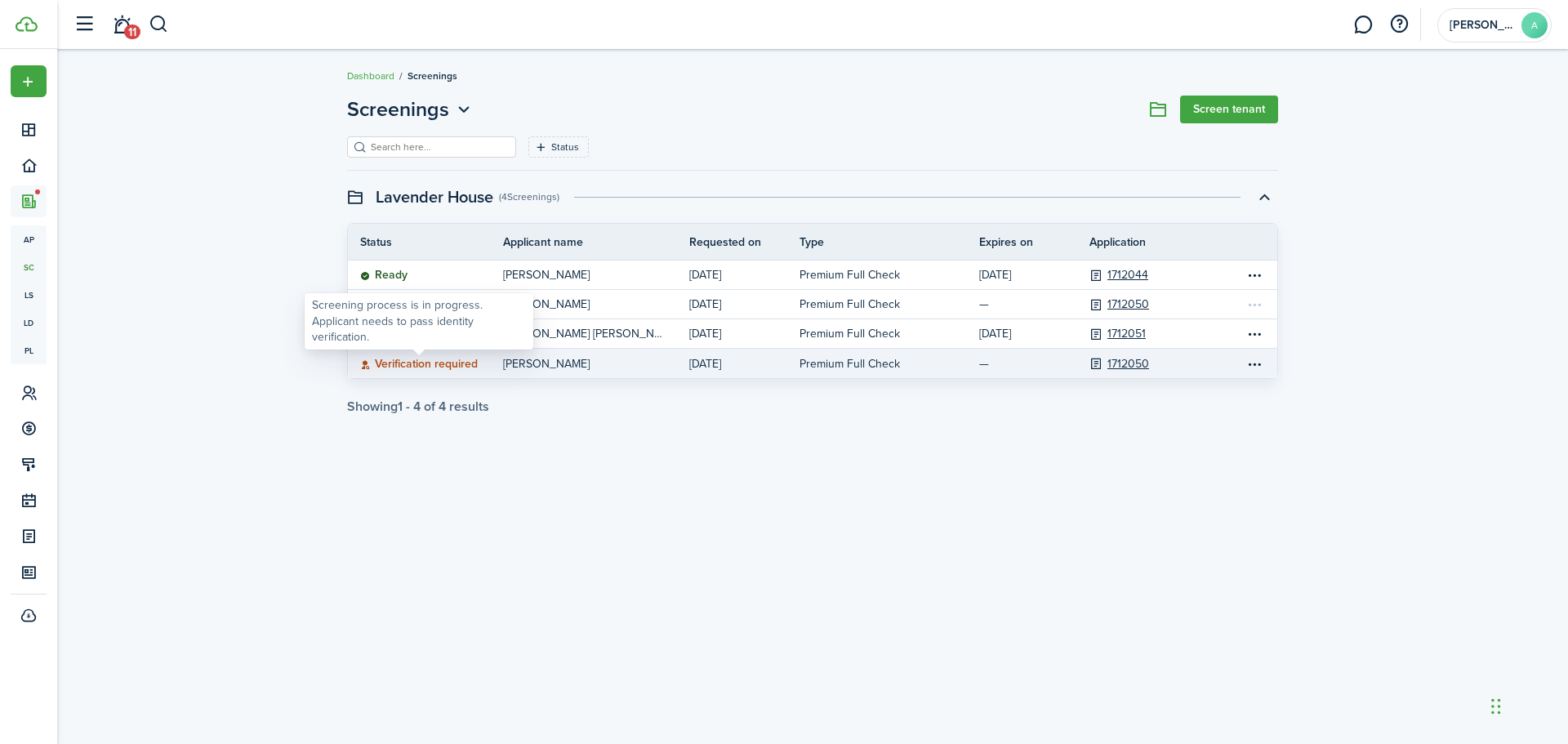
click at [420, 358] on status "Verification required" at bounding box center [419, 364] width 118 height 13
click at [538, 369] on p "[PERSON_NAME]" at bounding box center [584, 363] width 162 height 17
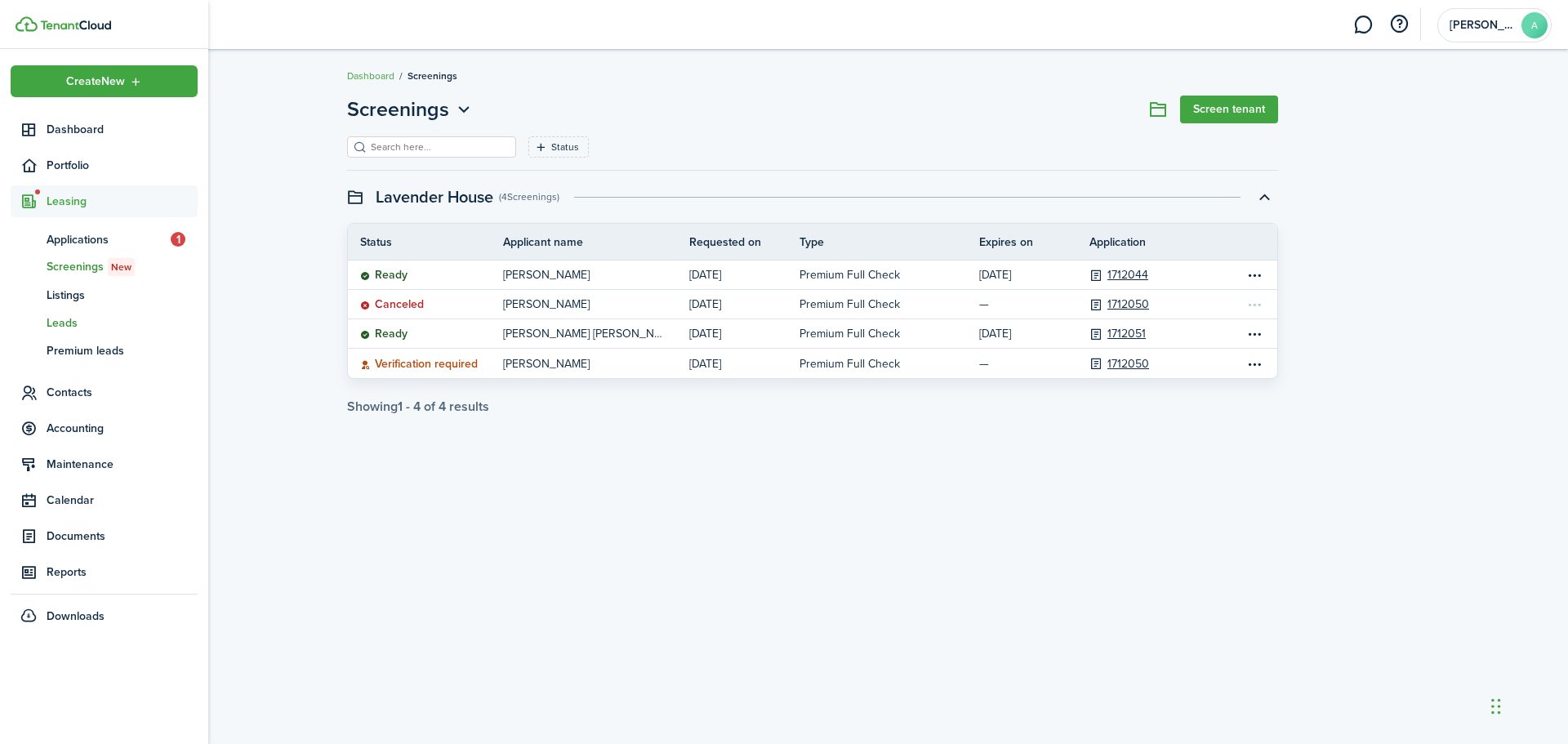
click at [69, 320] on span "Leads" at bounding box center [121, 322] width 151 height 17
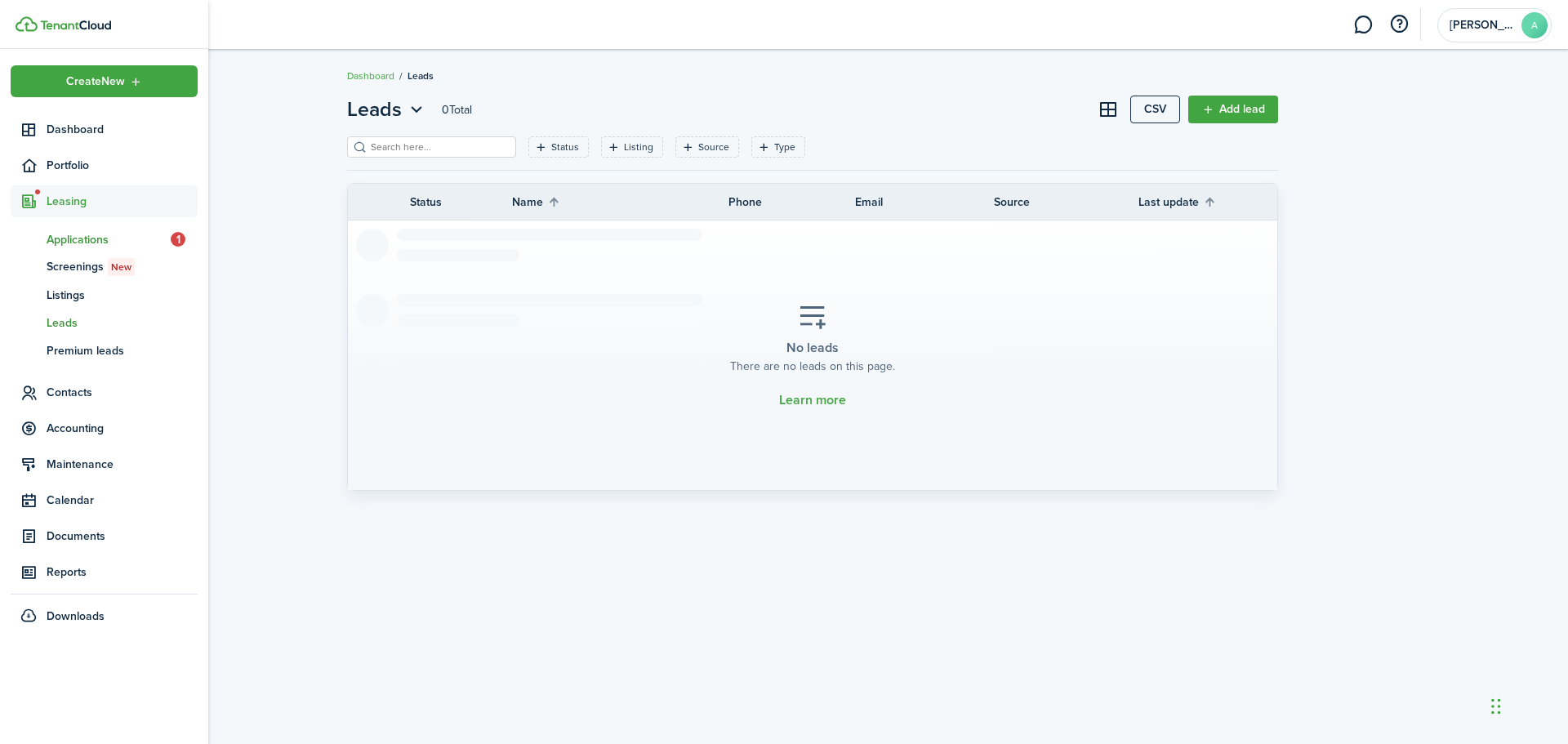
click at [63, 239] on span "Applications" at bounding box center [108, 239] width 124 height 17
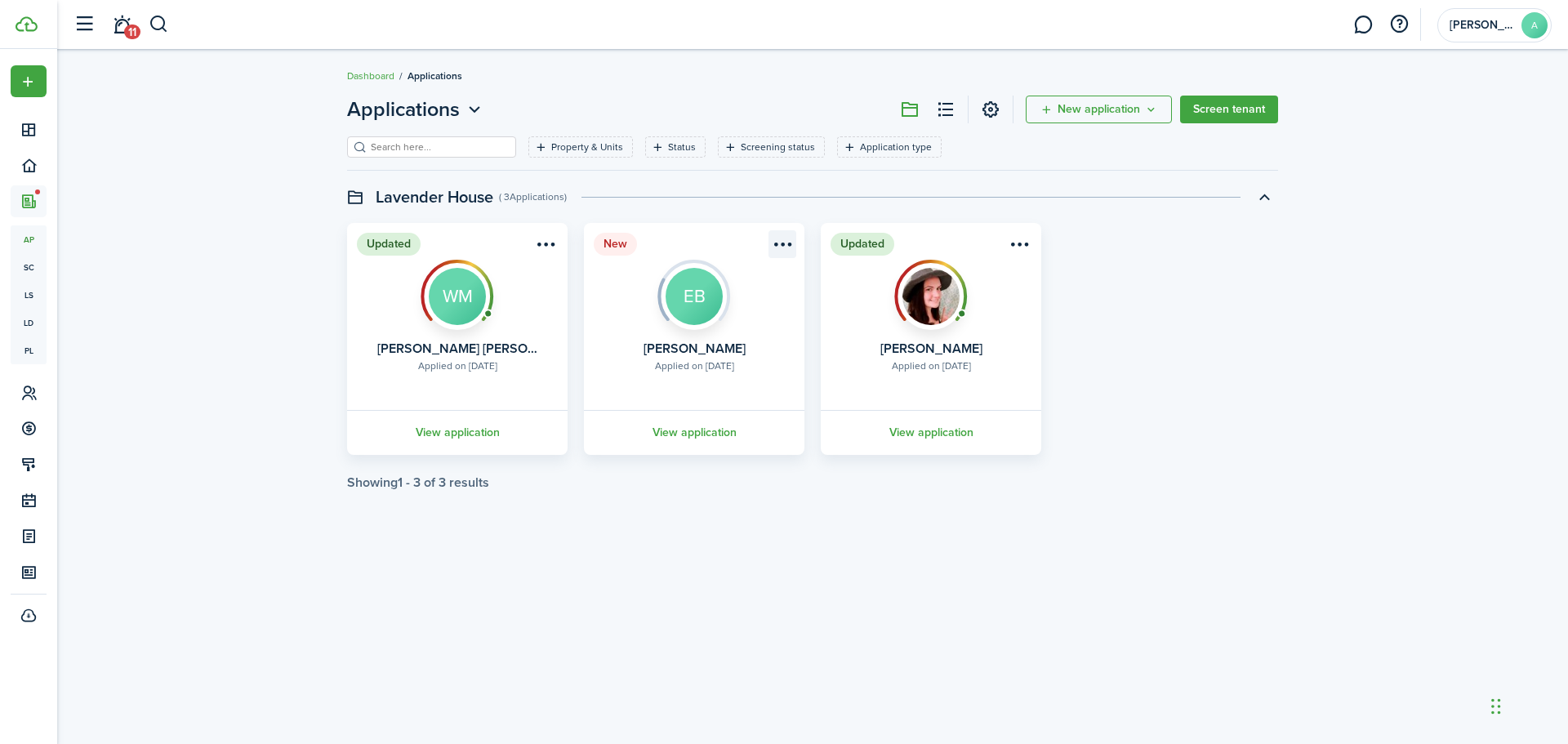
click at [785, 237] on menu-btn-icon "Open menu" at bounding box center [782, 244] width 28 height 28
click at [786, 242] on menu-btn-icon "Open menu" at bounding box center [782, 244] width 28 height 28
click at [760, 337] on button "Decline application" at bounding box center [723, 337] width 143 height 28
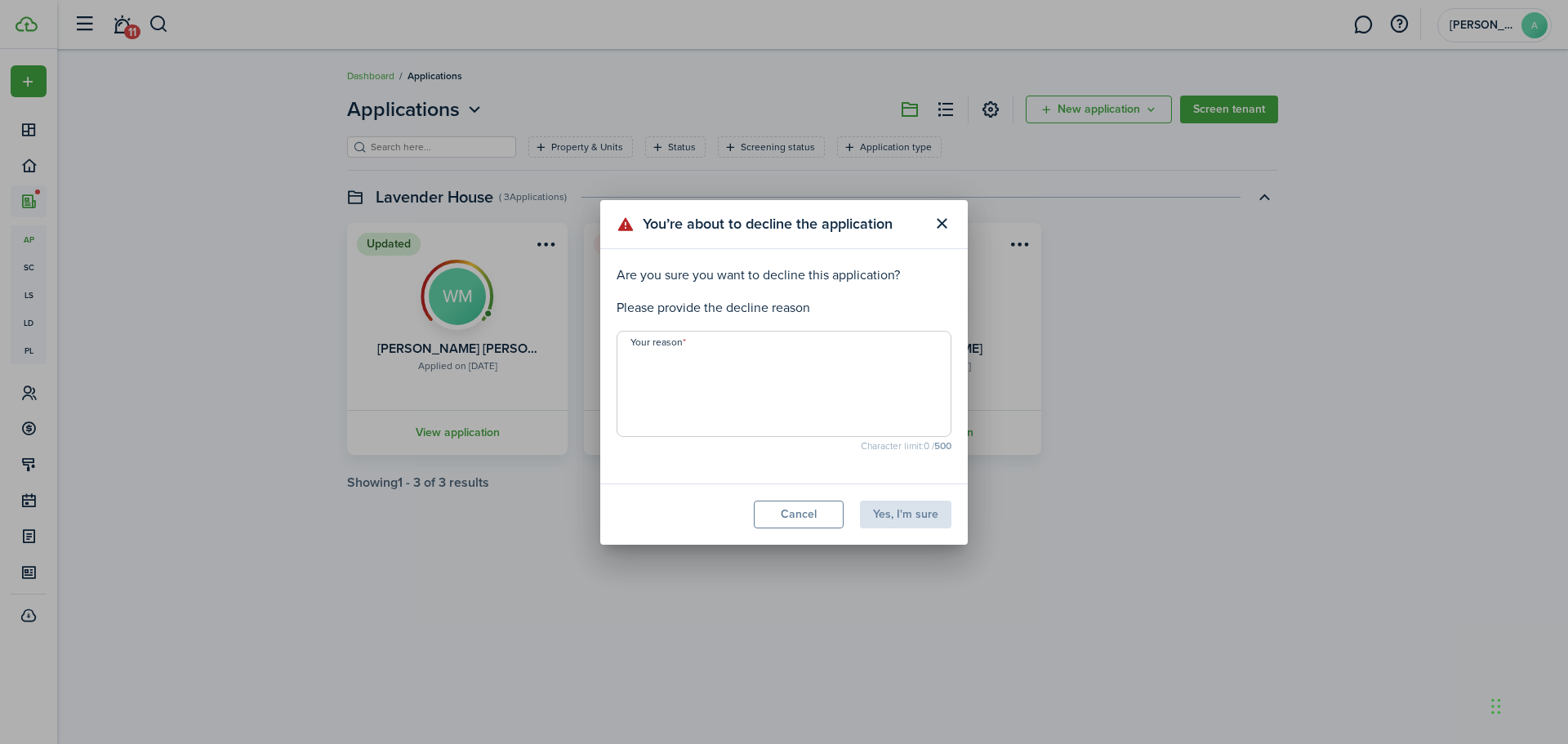
click at [766, 354] on textarea "Your reason" at bounding box center [784, 388] width 333 height 78
type textarea "S"
type textarea "Technical error"
click at [901, 512] on button "Yes, I'm sure" at bounding box center [905, 514] width 92 height 28
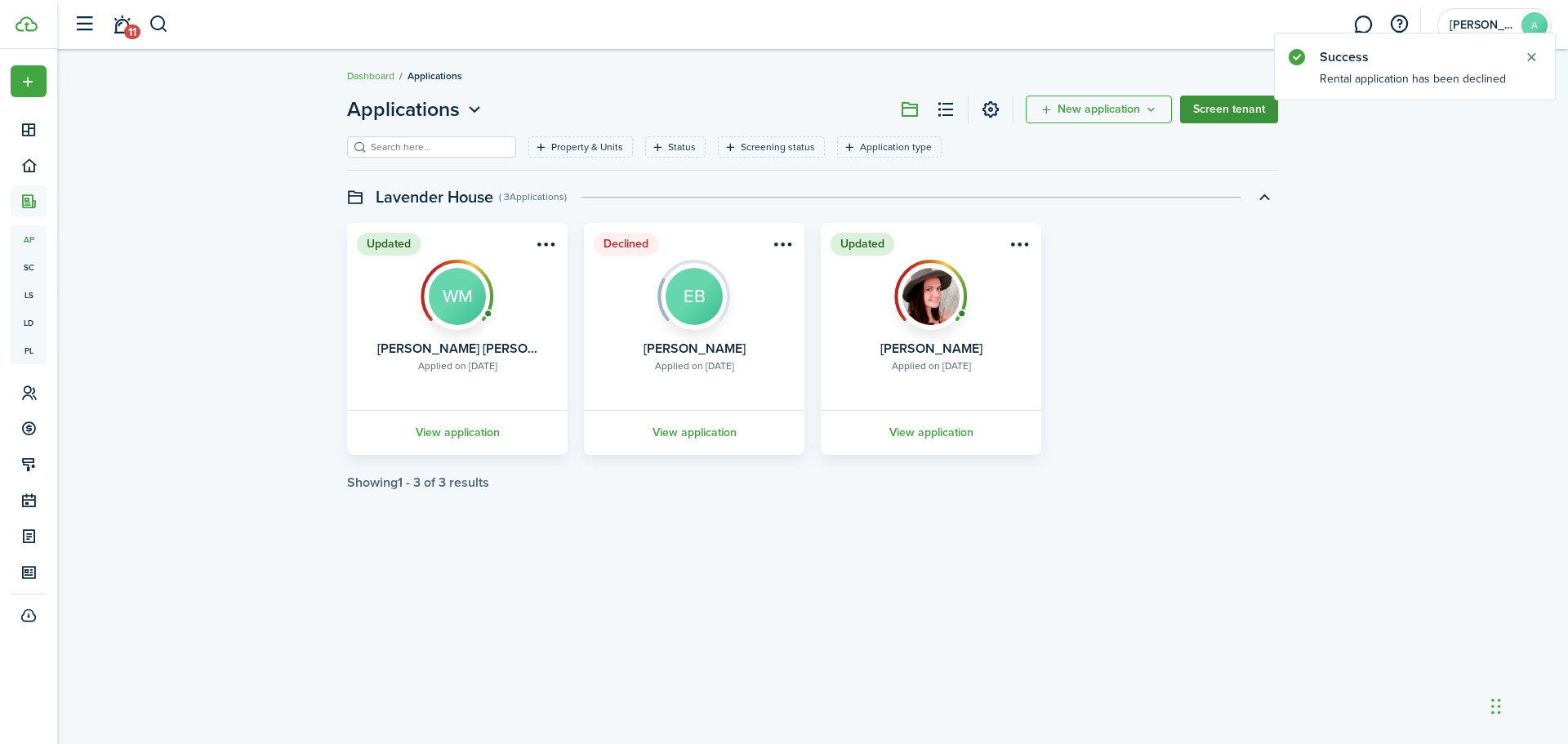
click at [1232, 105] on link "Screen tenant" at bounding box center [1229, 110] width 98 height 28
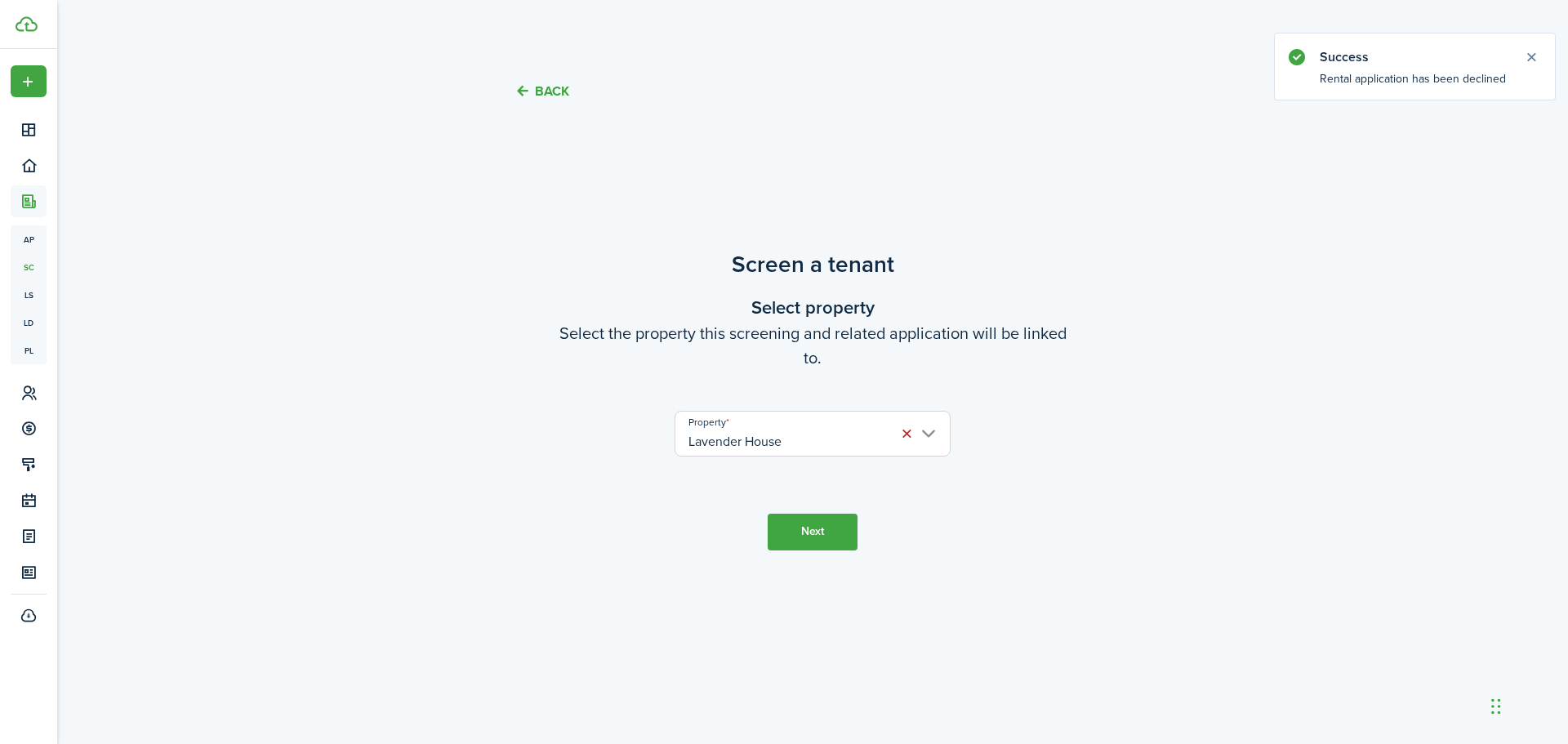
click at [805, 542] on button "Next" at bounding box center [812, 531] width 90 height 37
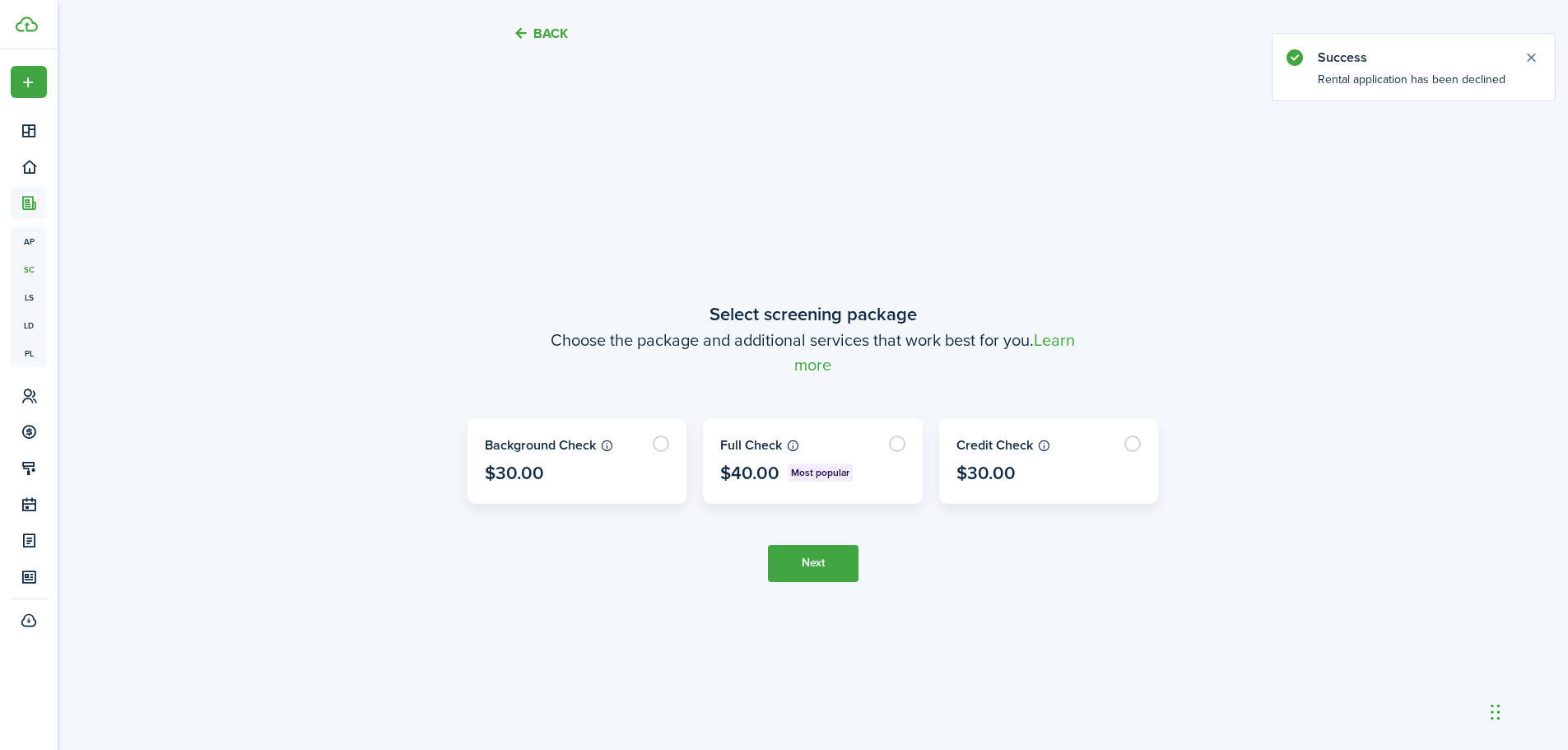
scroll to position [623, 0]
click at [894, 438] on label at bounding box center [812, 459] width 218 height 84
radio input "true"
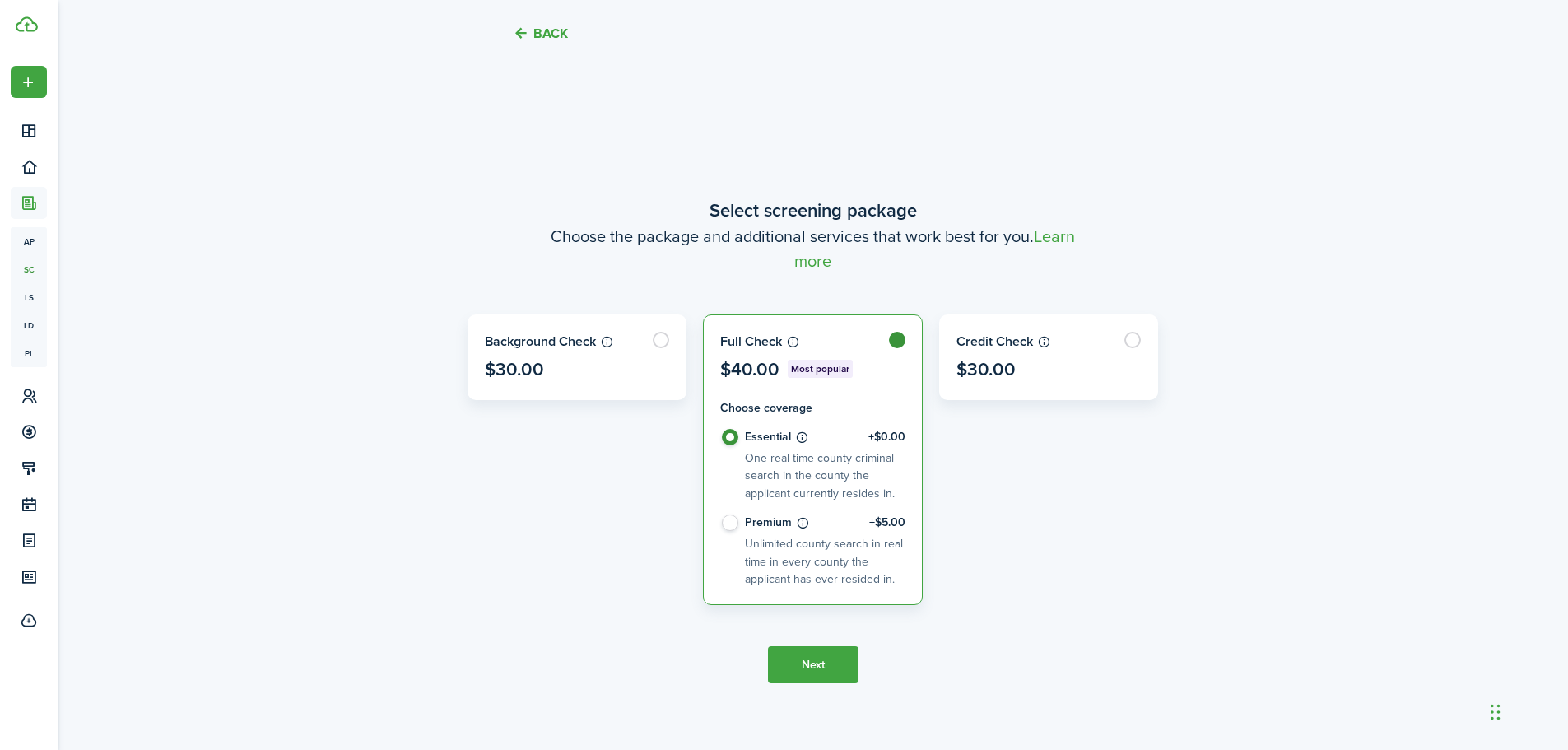
click at [739, 522] on label "Premium +$5.00 Unlimited county search in real time in every county the applica…" at bounding box center [812, 551] width 185 height 73
radio input "false"
radio input "true"
click at [810, 665] on button "Next" at bounding box center [812, 664] width 91 height 37
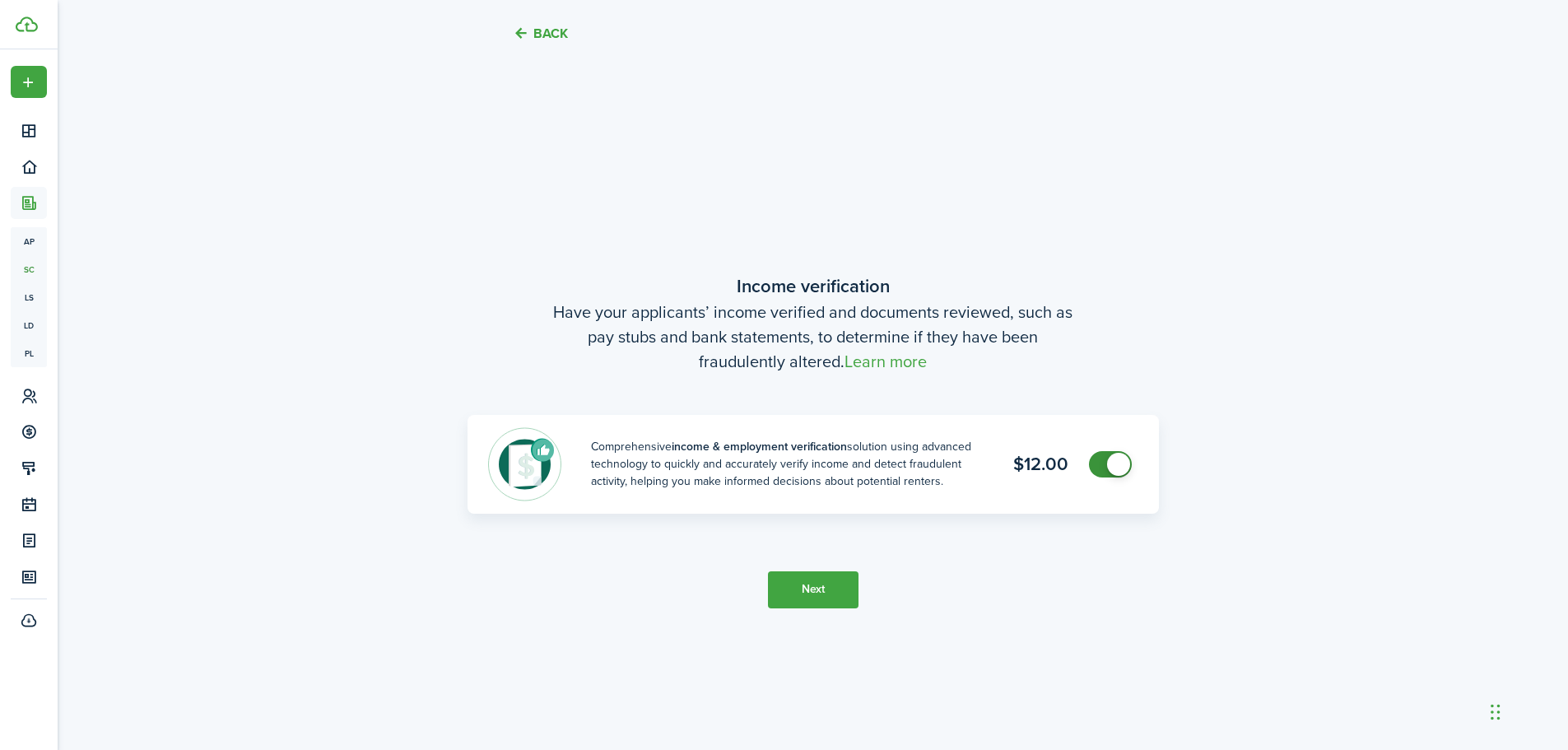
click at [826, 593] on button "Next" at bounding box center [812, 590] width 91 height 37
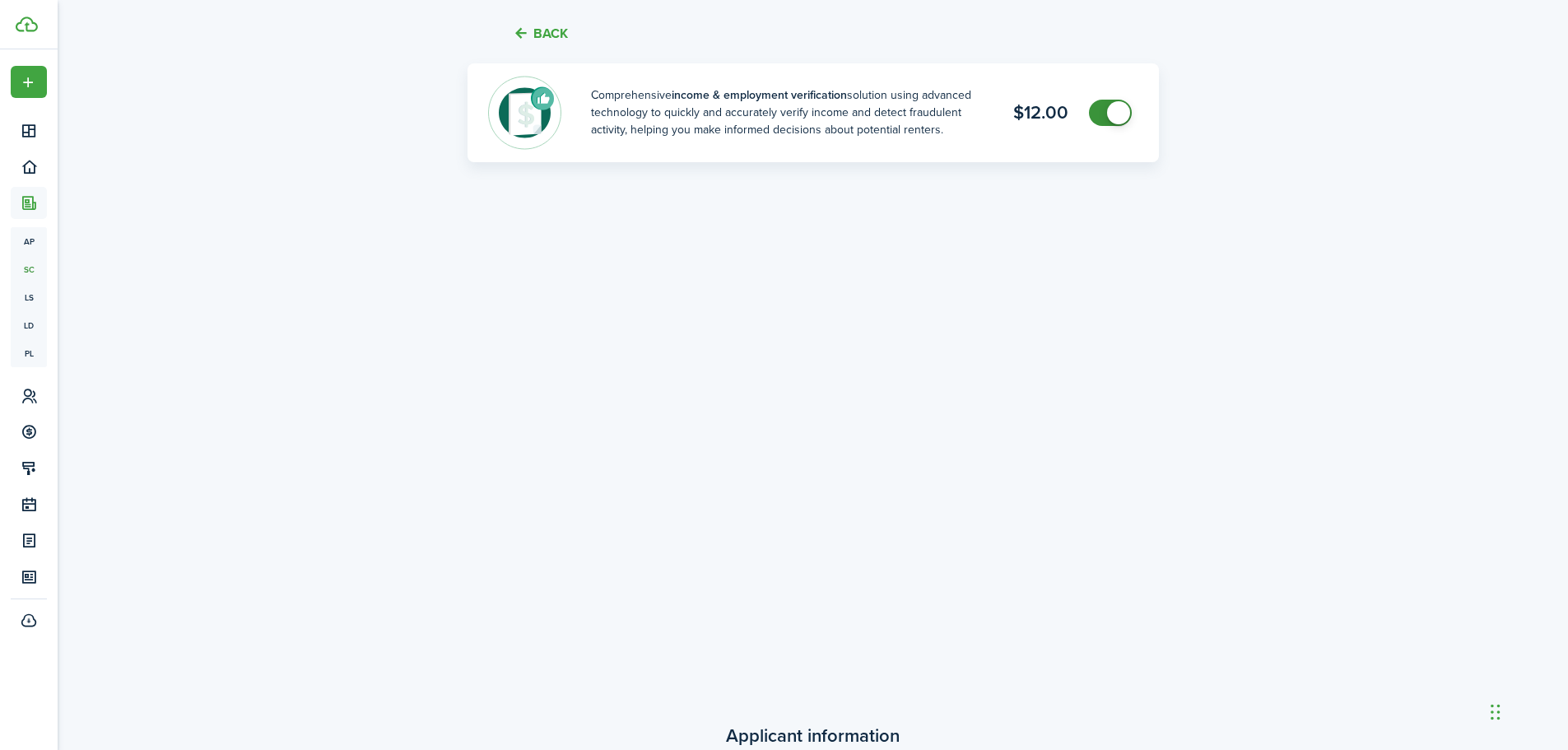
scroll to position [1711, 0]
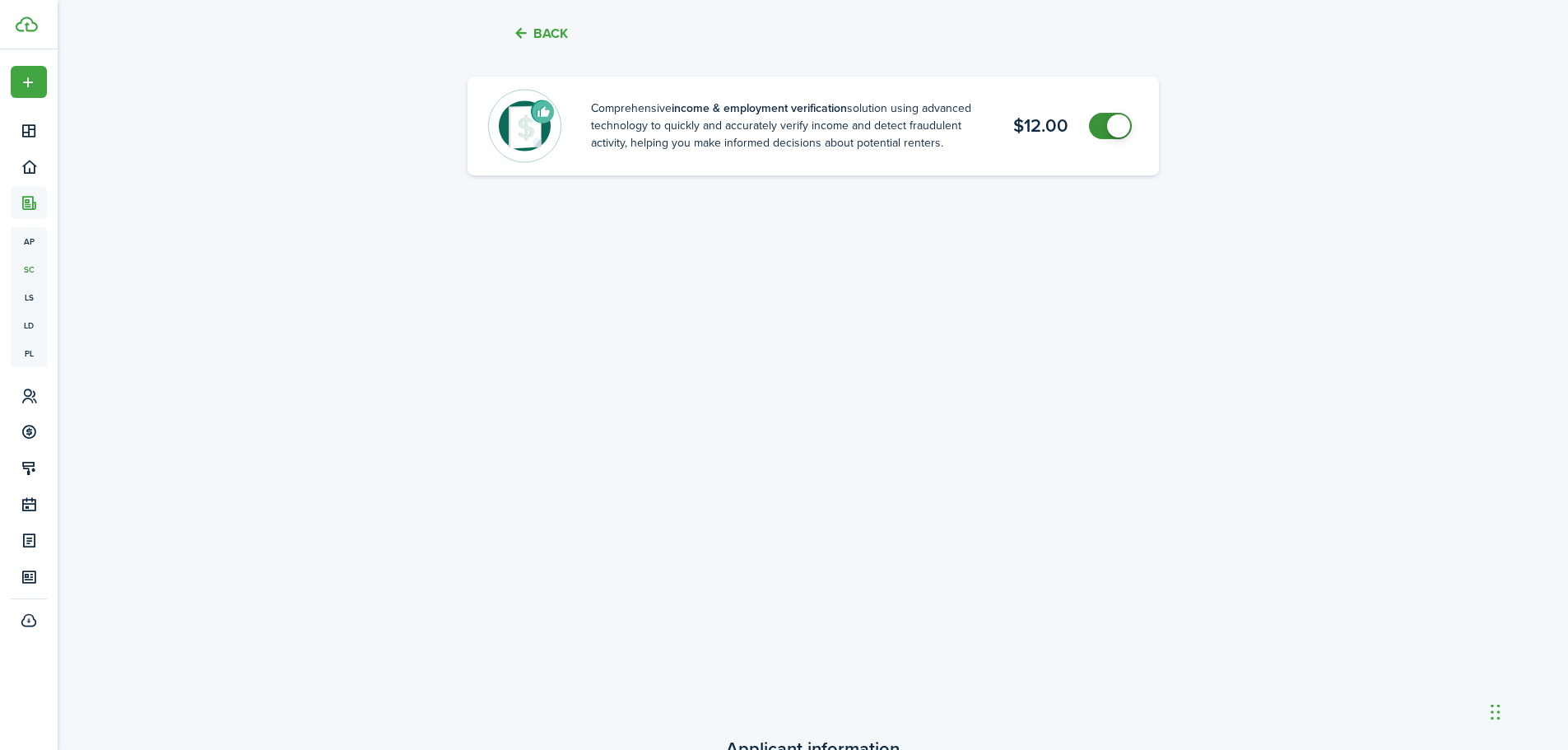
checkbox input "false"
click at [1105, 127] on span at bounding box center [1110, 126] width 17 height 27
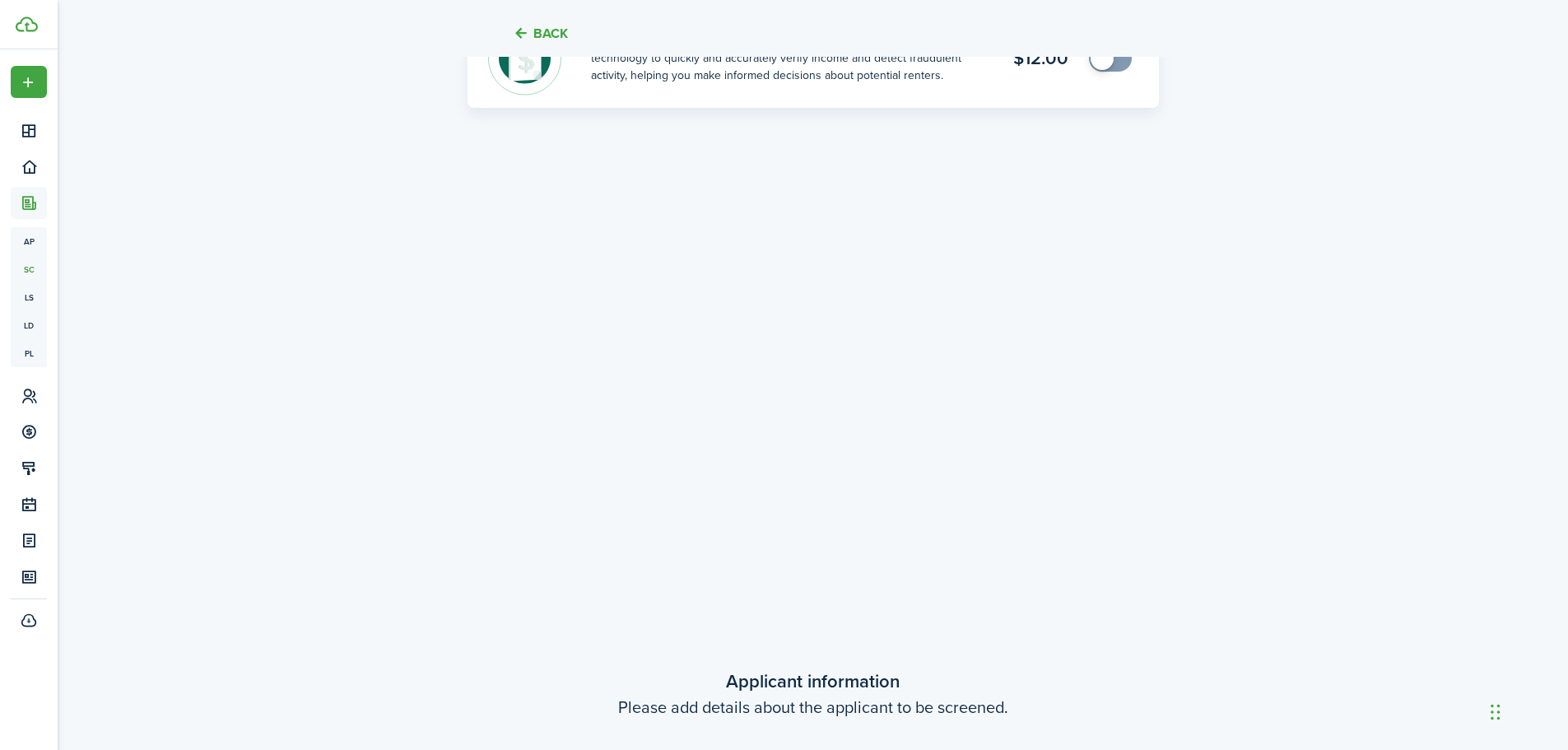
scroll to position [2122, 0]
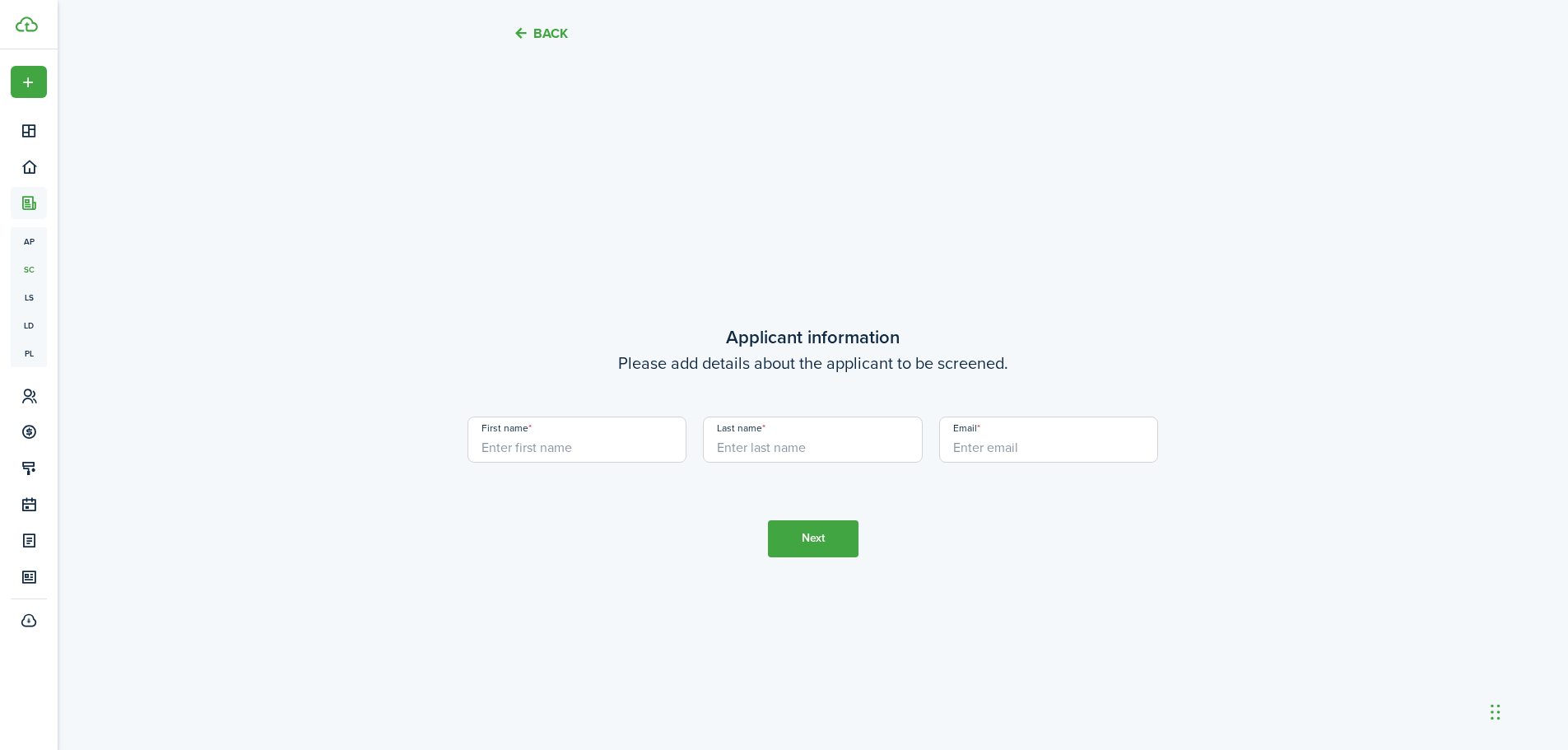
click at [549, 430] on input "First name" at bounding box center [577, 439] width 220 height 46
type input "[PERSON_NAME]"
type input "Brown"
click at [995, 434] on input "Email" at bounding box center [1049, 439] width 220 height 46
type input "[PERSON_NAME][EMAIL_ADDRESS][PERSON_NAME][PERSON_NAME][DOMAIN_NAME]"
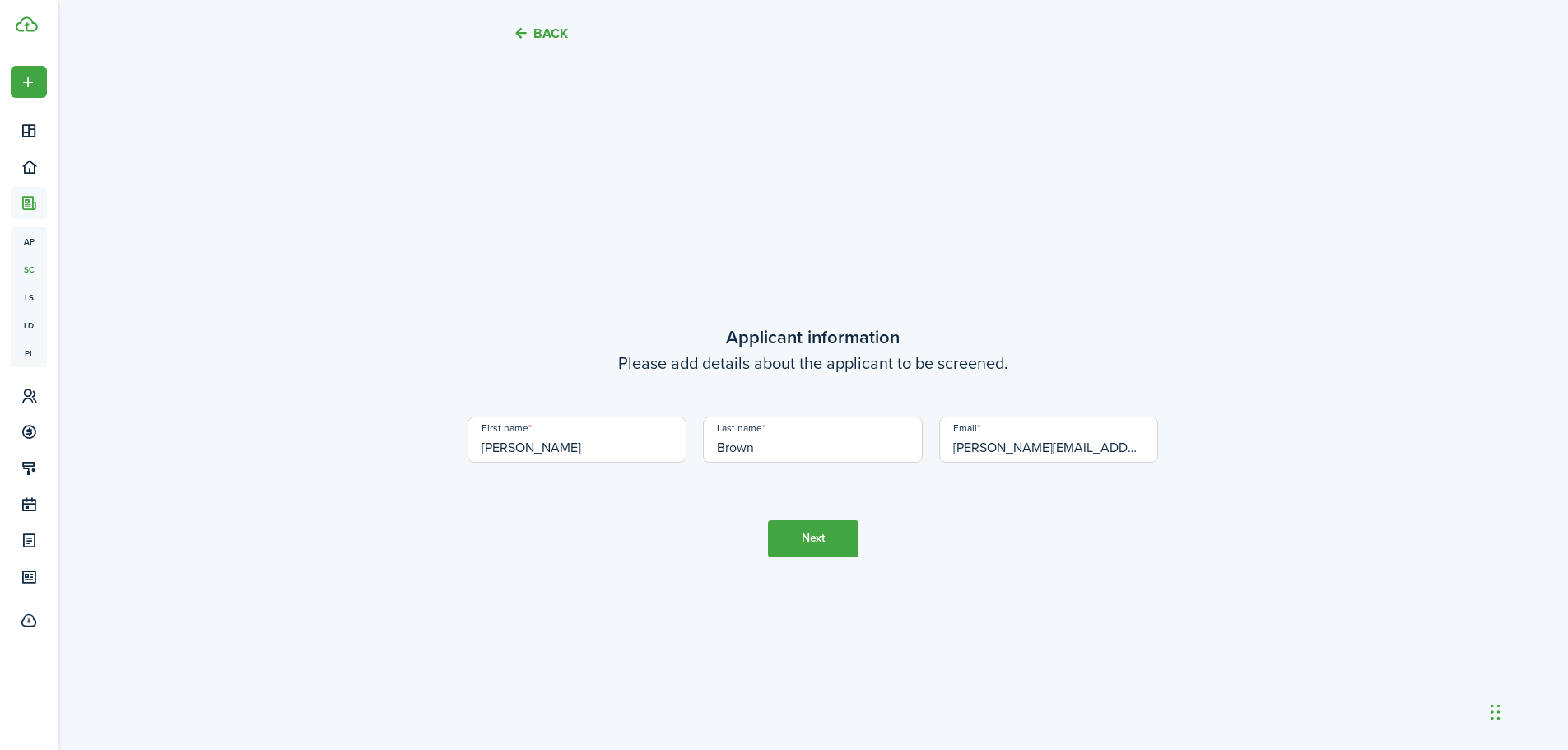
drag, startPoint x: 816, startPoint y: 544, endPoint x: 877, endPoint y: 588, distance: 75.2
click at [816, 545] on button "Next" at bounding box center [812, 538] width 91 height 37
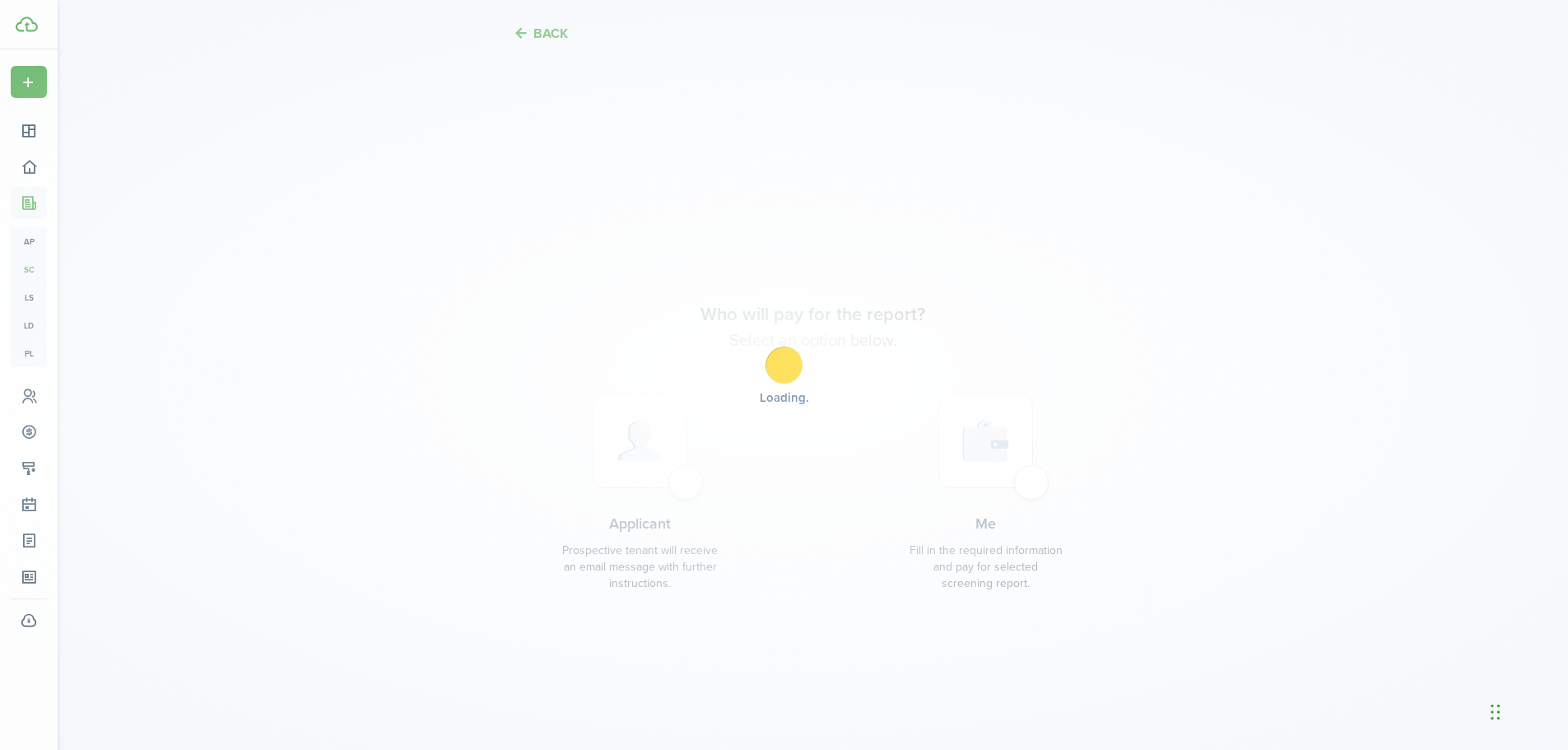
scroll to position [2872, 0]
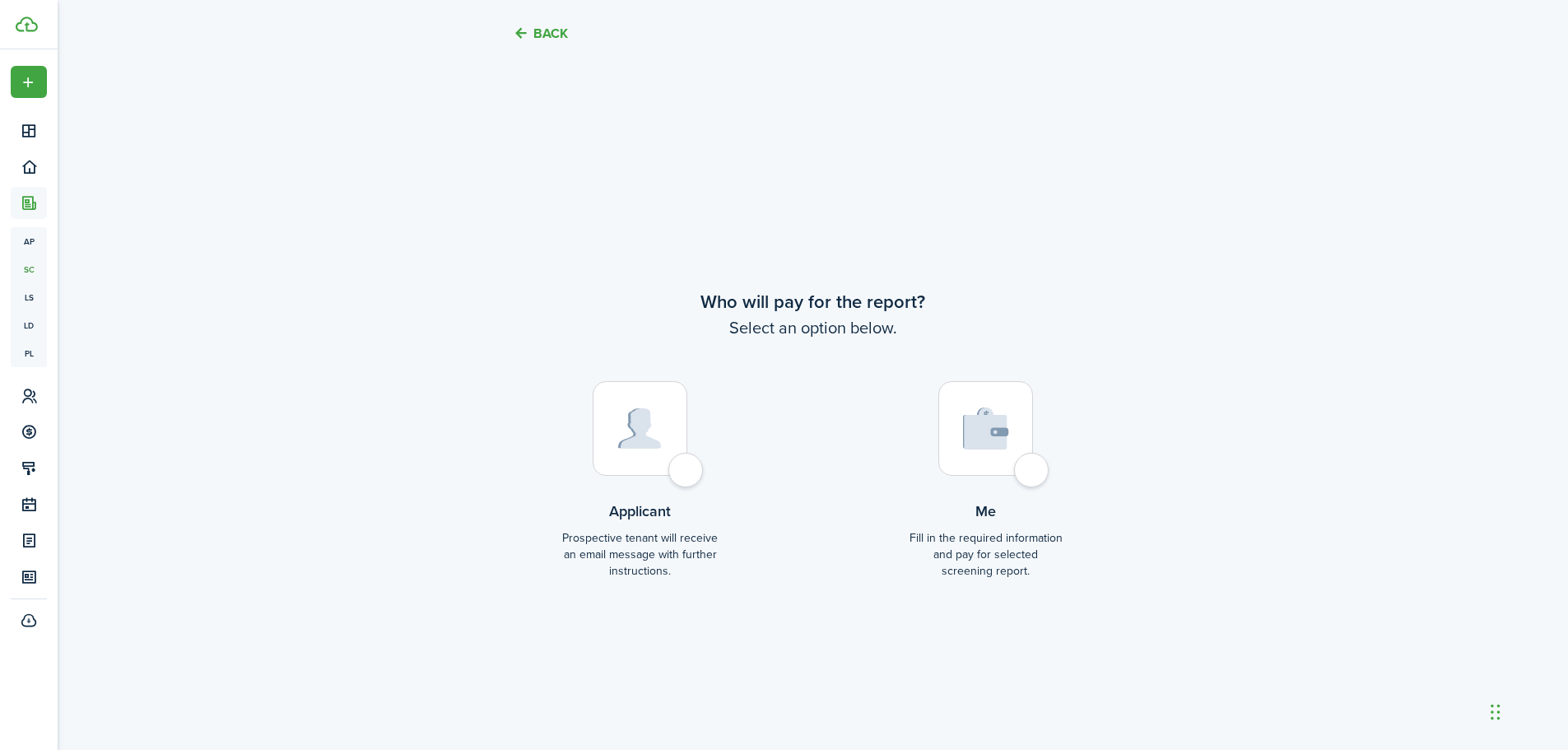
click at [676, 466] on div at bounding box center [639, 429] width 95 height 95
radio input "true"
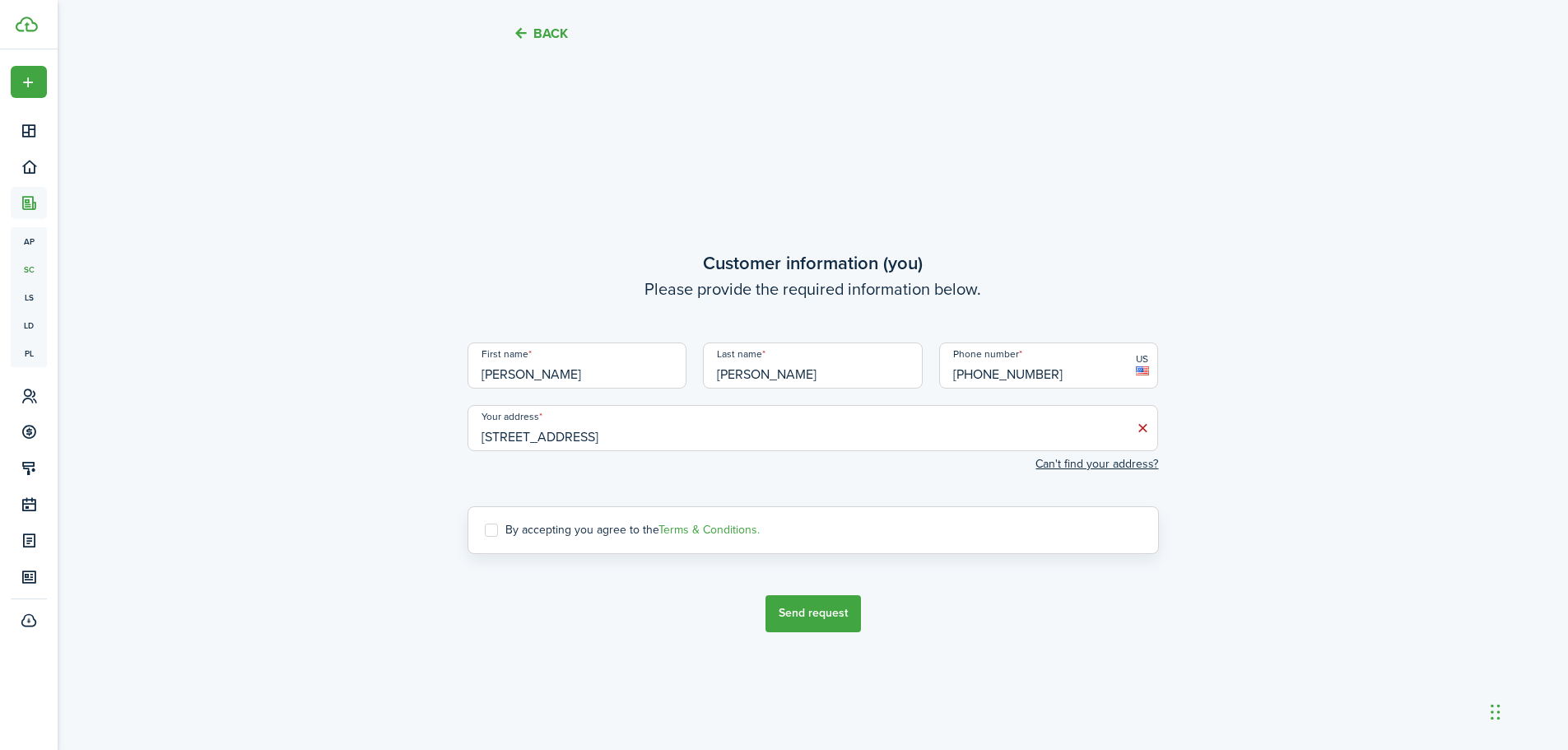
scroll to position [3622, 0]
click at [494, 533] on label "By accepting you agree to the Terms & Conditions." at bounding box center [622, 529] width 275 height 13
click at [485, 529] on input "By accepting you agree to the Terms & Conditions." at bounding box center [484, 528] width 1 height 1
checkbox input "true"
click at [844, 614] on button "Send request" at bounding box center [813, 612] width 96 height 37
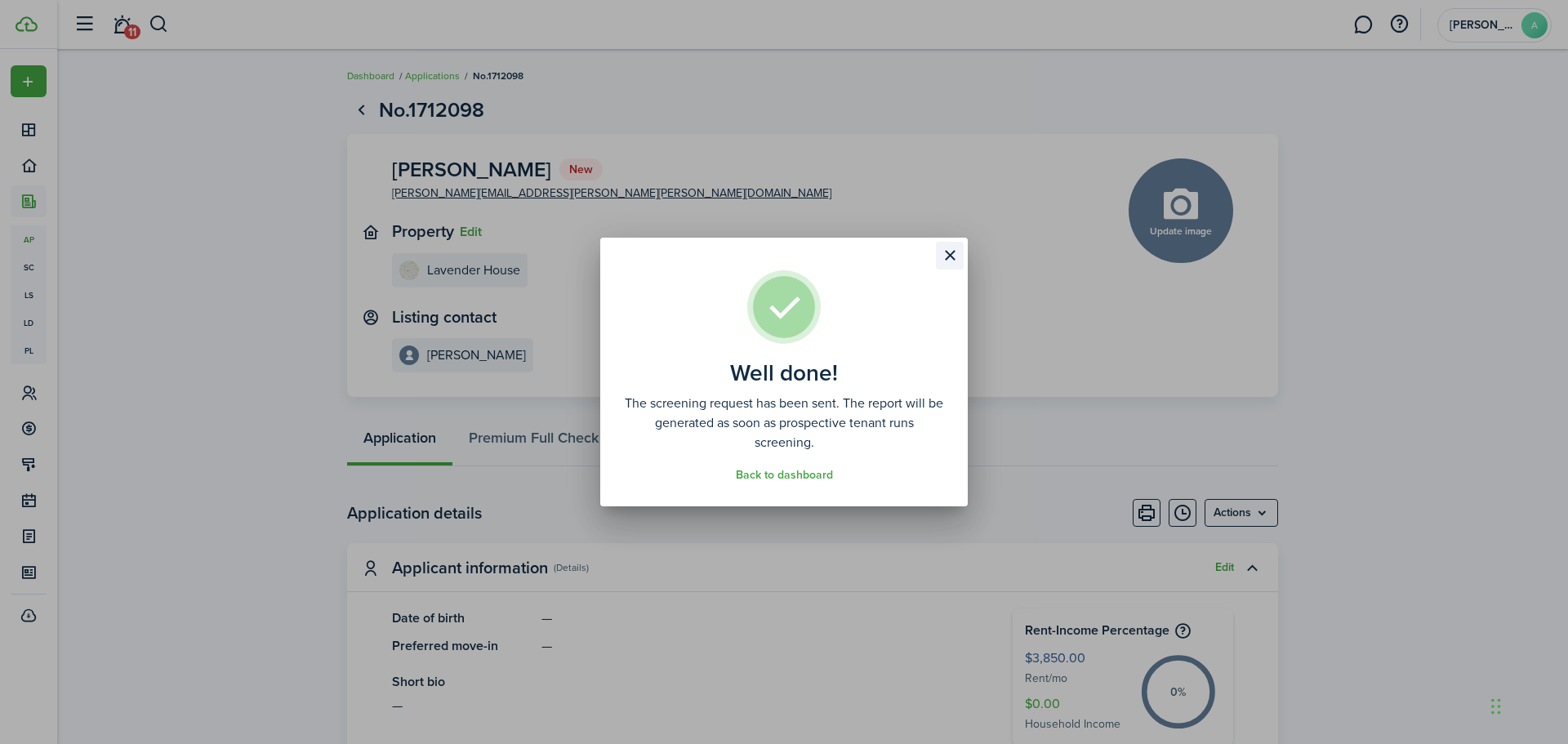
click at [951, 249] on button "Close modal" at bounding box center [951, 255] width 28 height 28
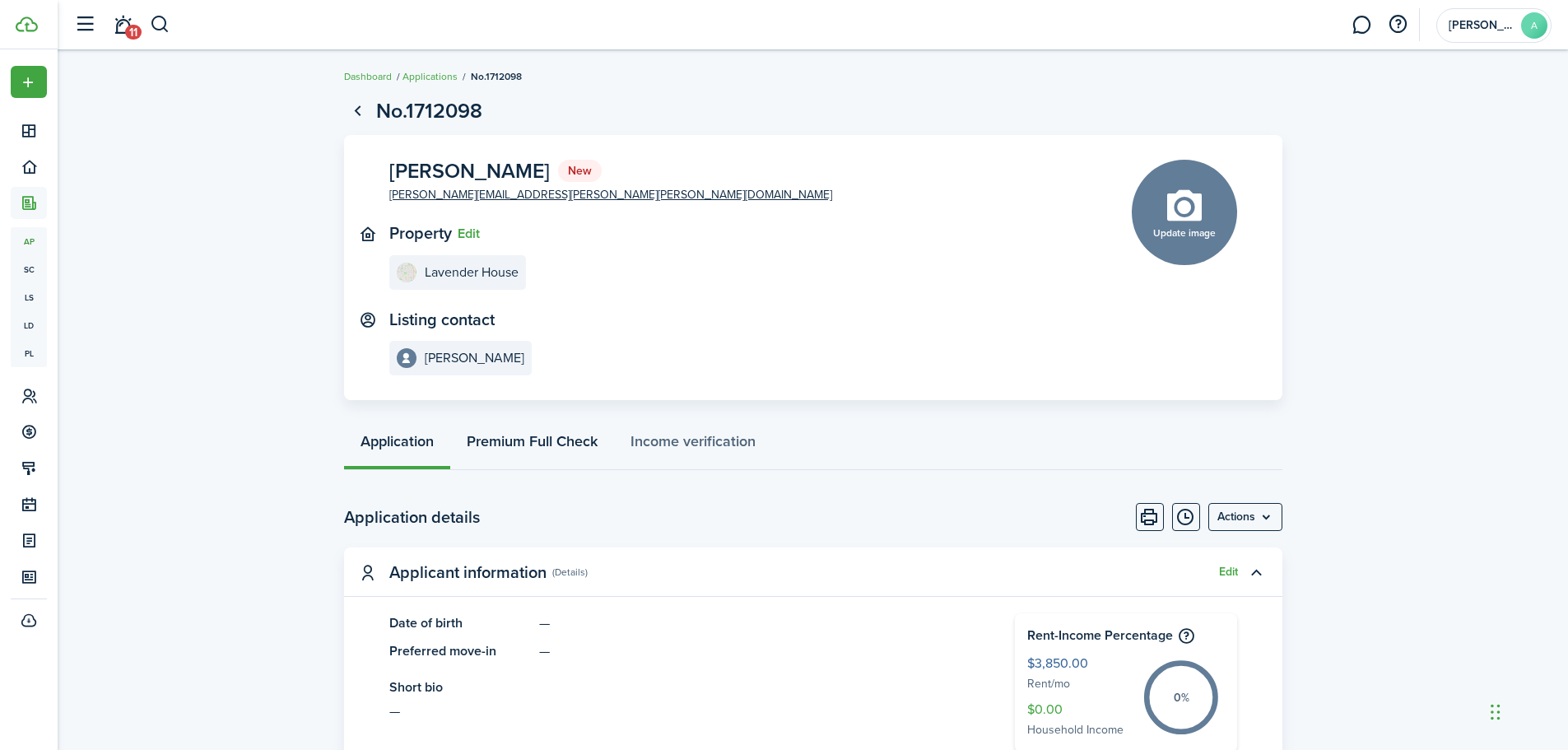
click at [568, 443] on link "Premium Full Check" at bounding box center [532, 444] width 164 height 49
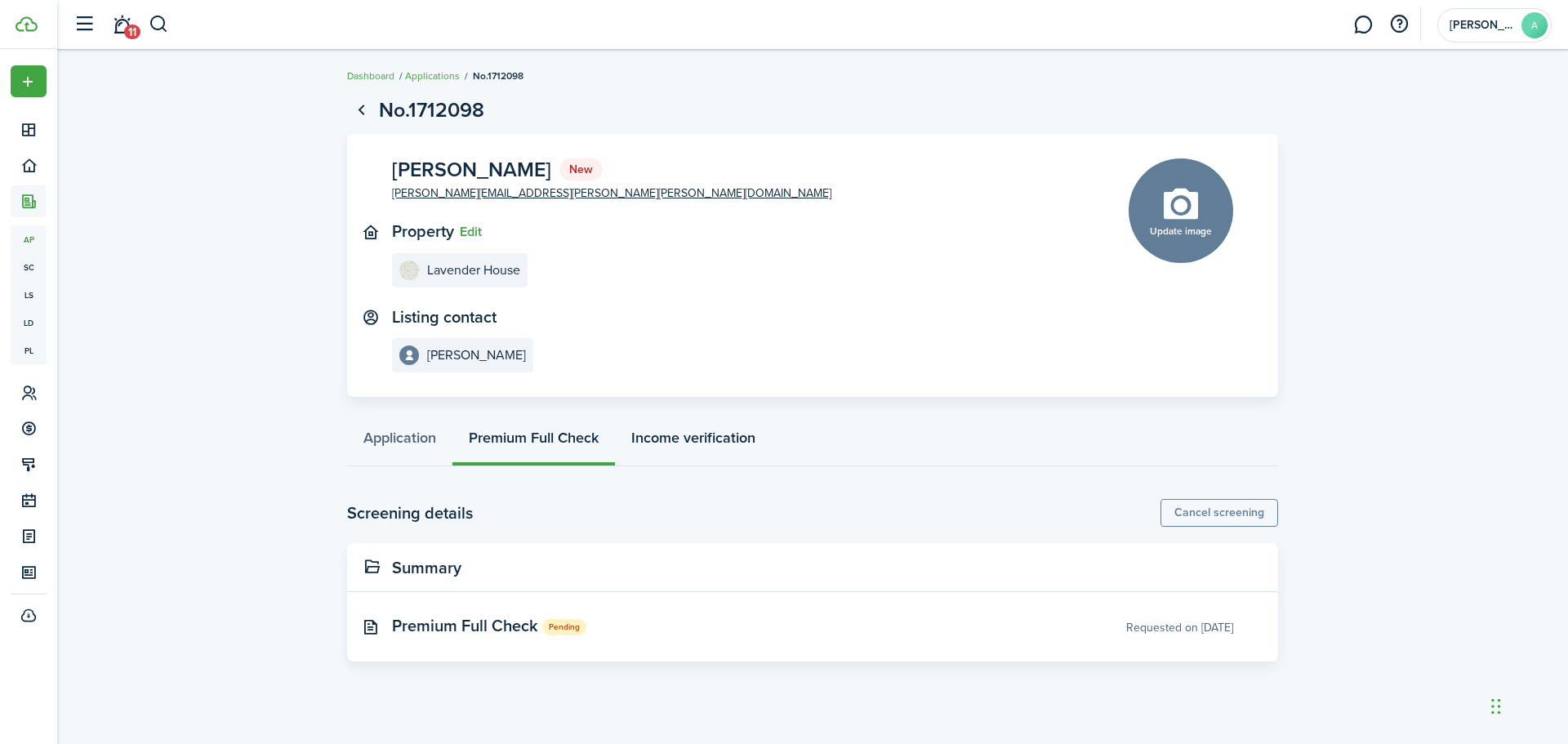
click at [646, 434] on link "Income verification" at bounding box center [693, 441] width 157 height 49
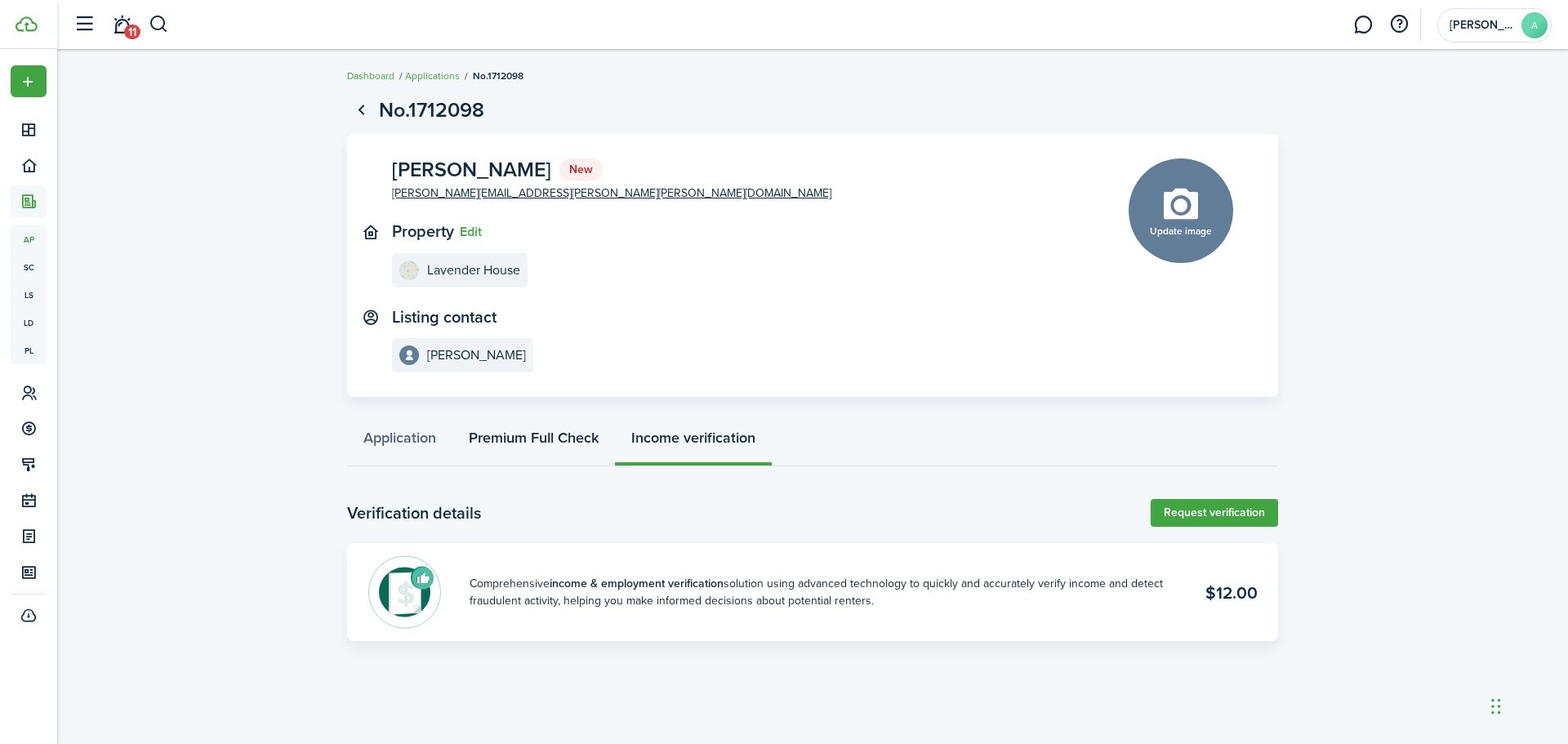
click at [553, 442] on link "Premium Full Check" at bounding box center [533, 441] width 162 height 49
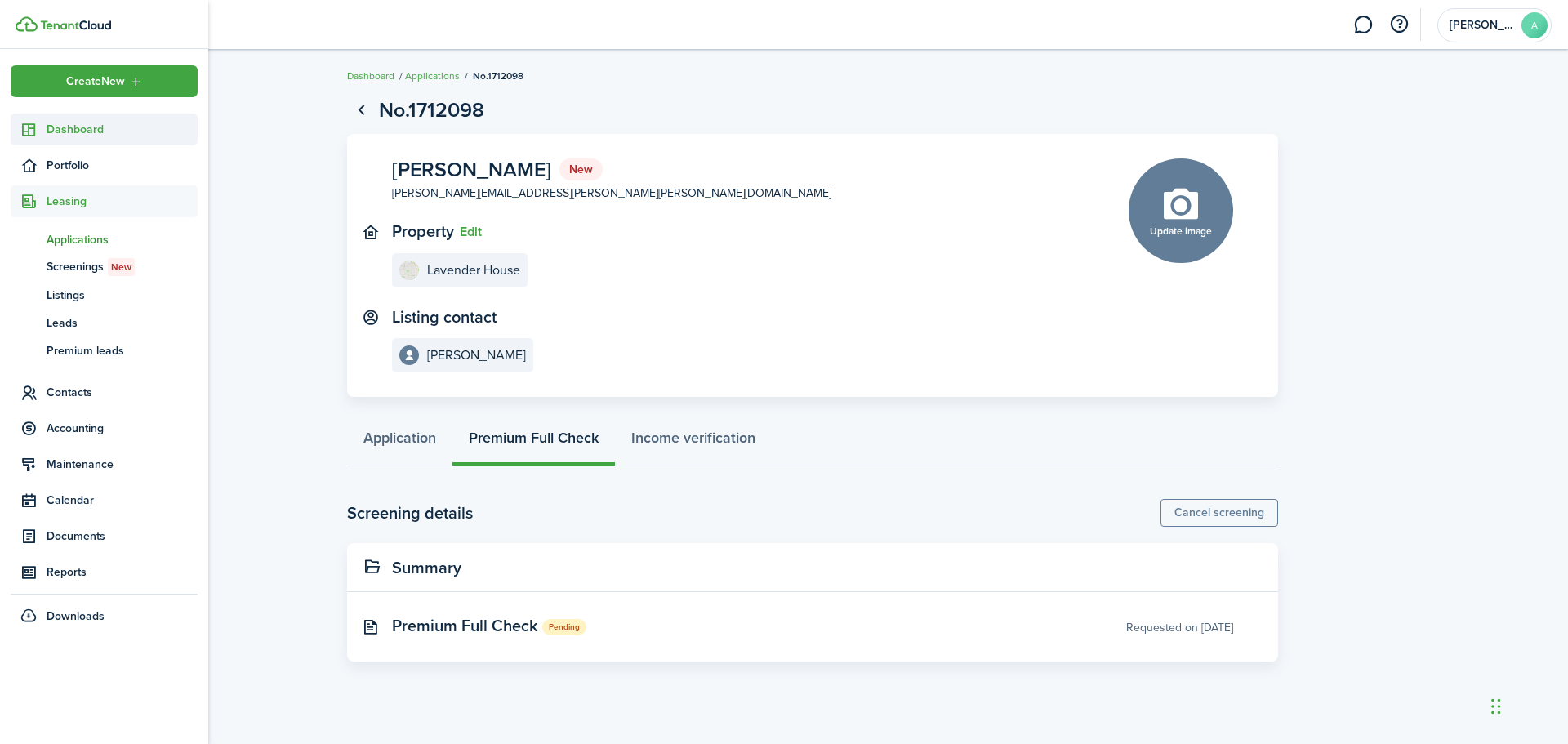
click at [54, 124] on span "Dashboard" at bounding box center [121, 129] width 151 height 17
